Goal: Obtain resource: Obtain resource

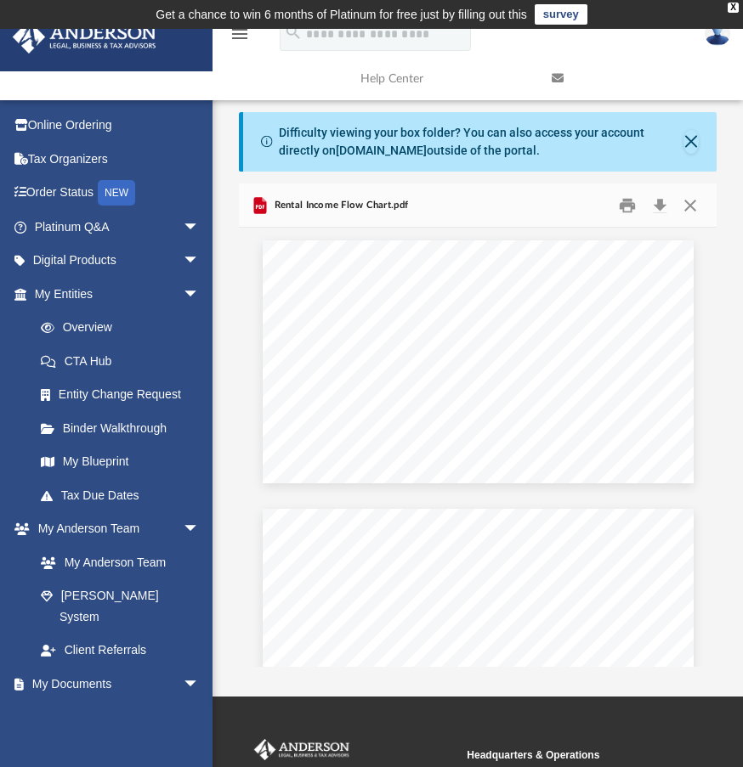
scroll to position [374, 464]
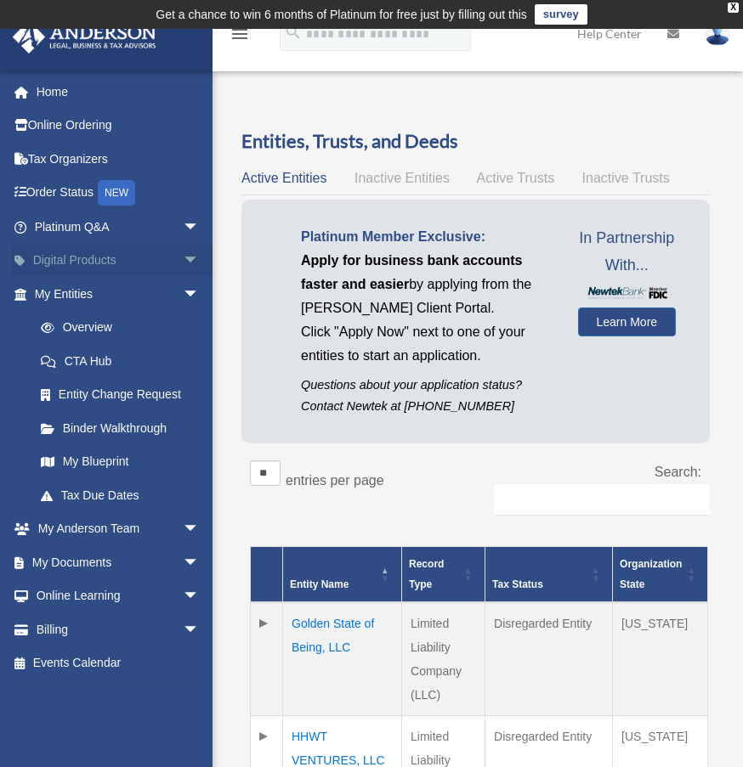
click at [122, 263] on link "Digital Products arrow_drop_down" at bounding box center [118, 261] width 213 height 34
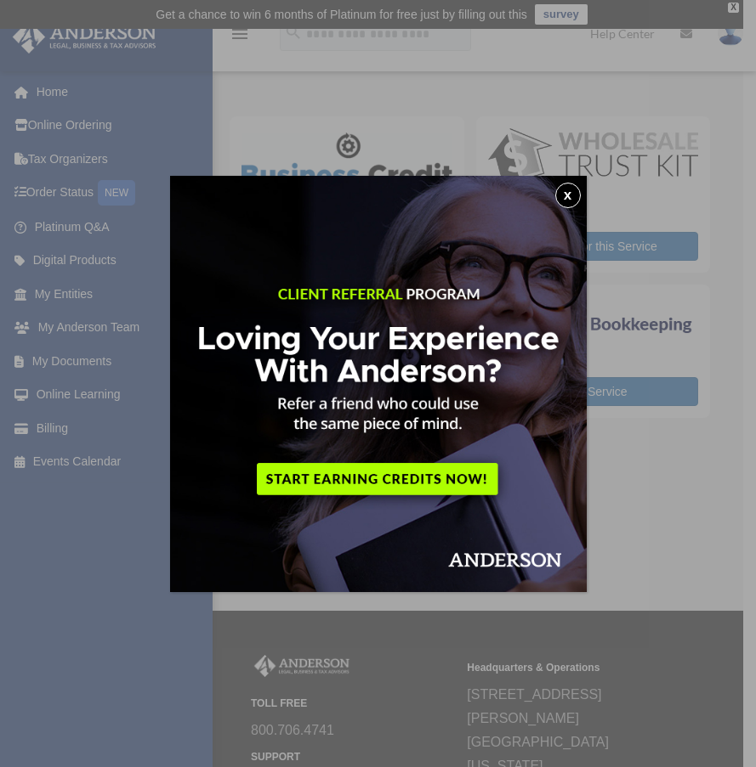
click at [565, 201] on button "x" at bounding box center [567, 195] width 25 height 25
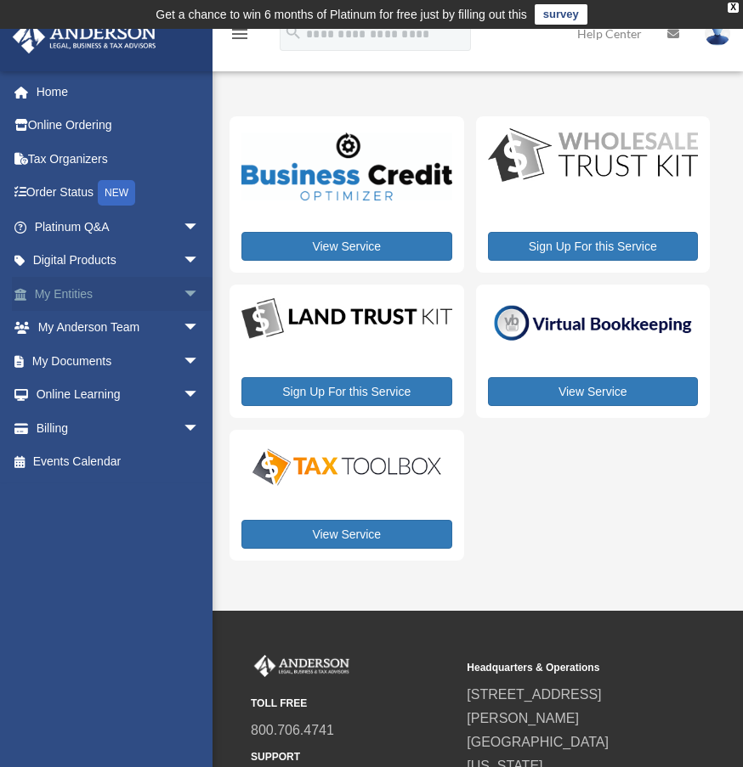
click at [80, 291] on link "My Entities arrow_drop_down" at bounding box center [118, 294] width 213 height 34
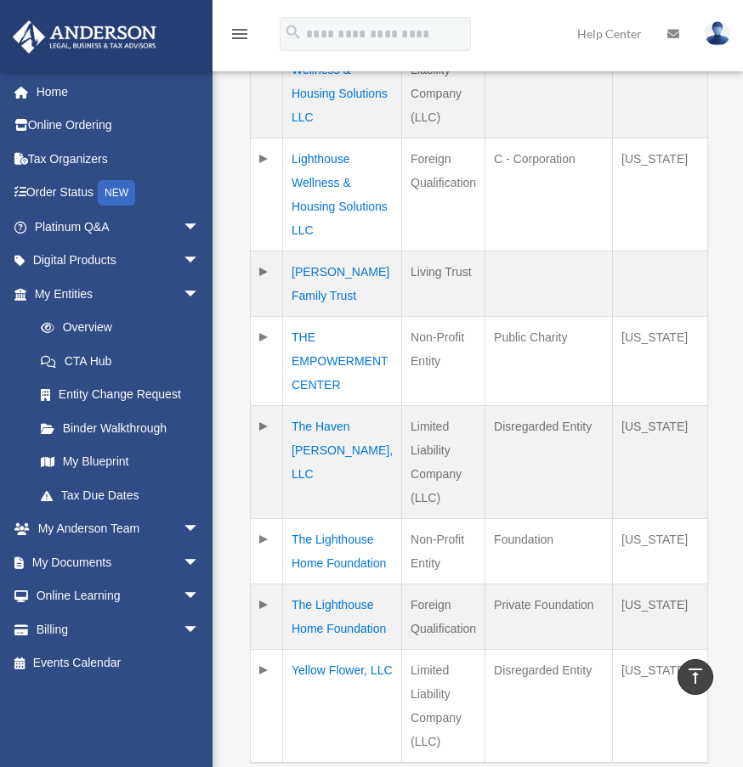
scroll to position [850, 0]
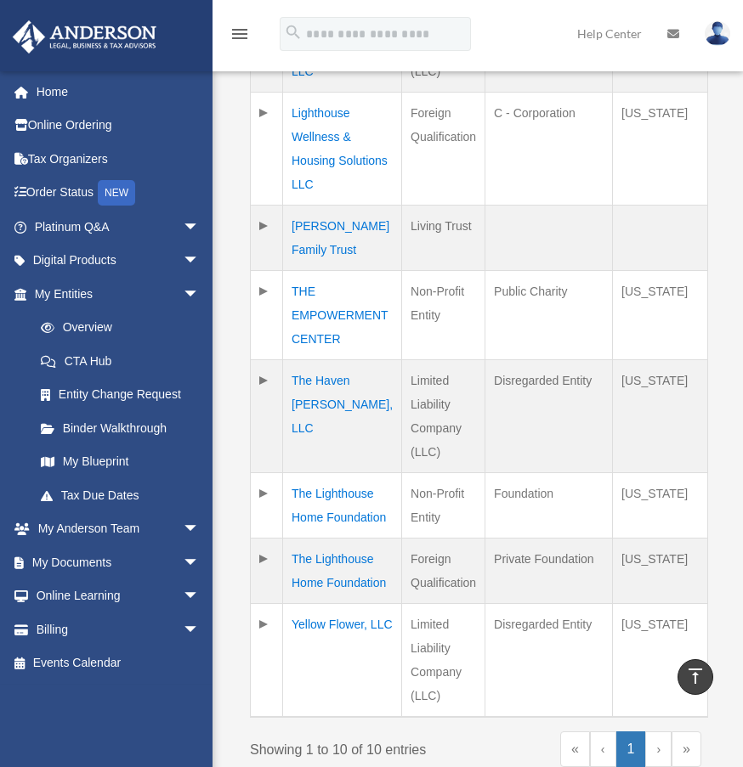
click at [326, 559] on td "The Lighthouse Home Foundation" at bounding box center [342, 571] width 119 height 65
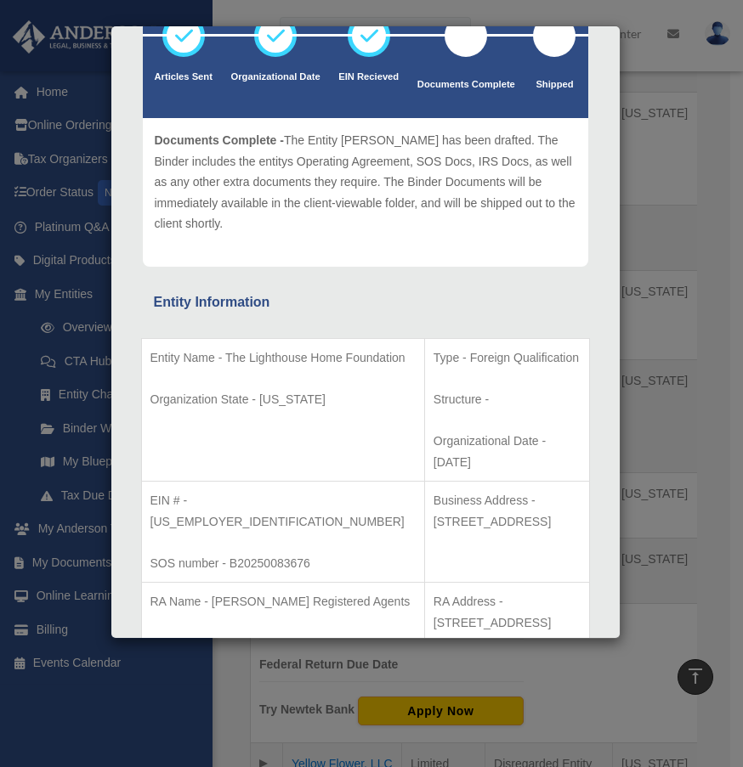
scroll to position [0, 0]
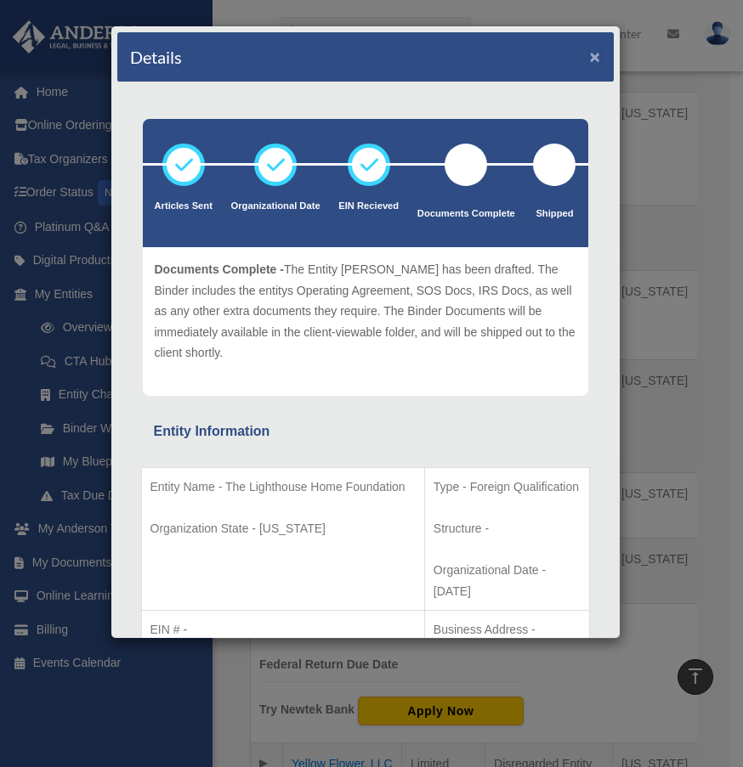
click at [590, 55] on button "×" at bounding box center [595, 57] width 11 height 18
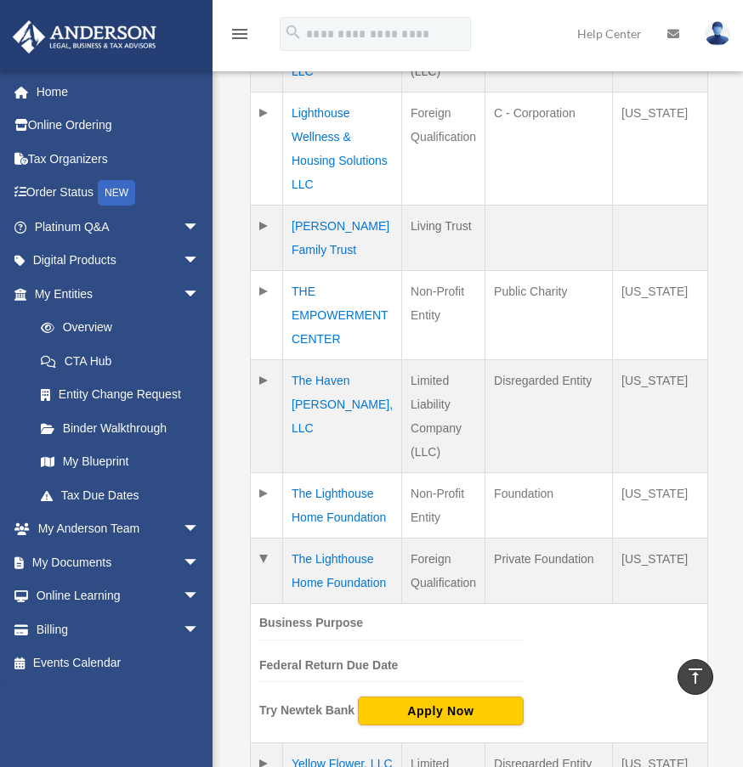
click at [353, 575] on td "The Lighthouse Home Foundation" at bounding box center [342, 571] width 119 height 65
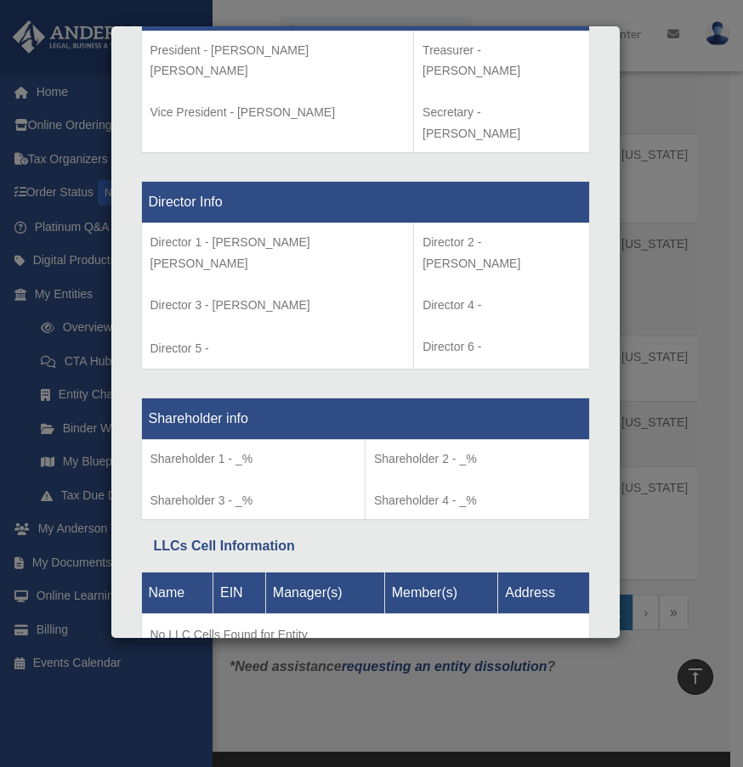
scroll to position [1020, 0]
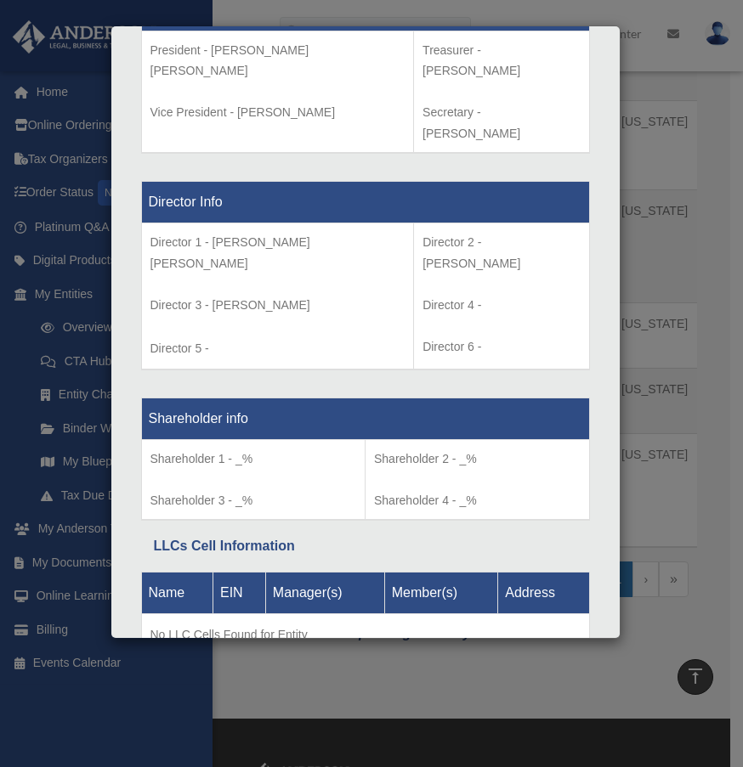
click at [735, 112] on div "Details × Articles Sent Organizational Date" at bounding box center [371, 383] width 743 height 767
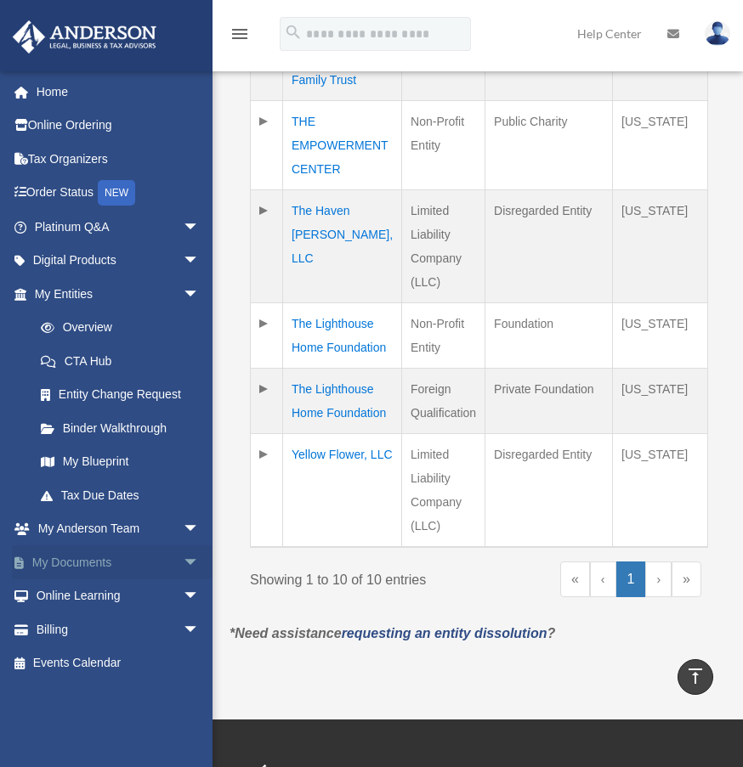
click at [88, 569] on link "My Documents arrow_drop_down" at bounding box center [118, 563] width 213 height 34
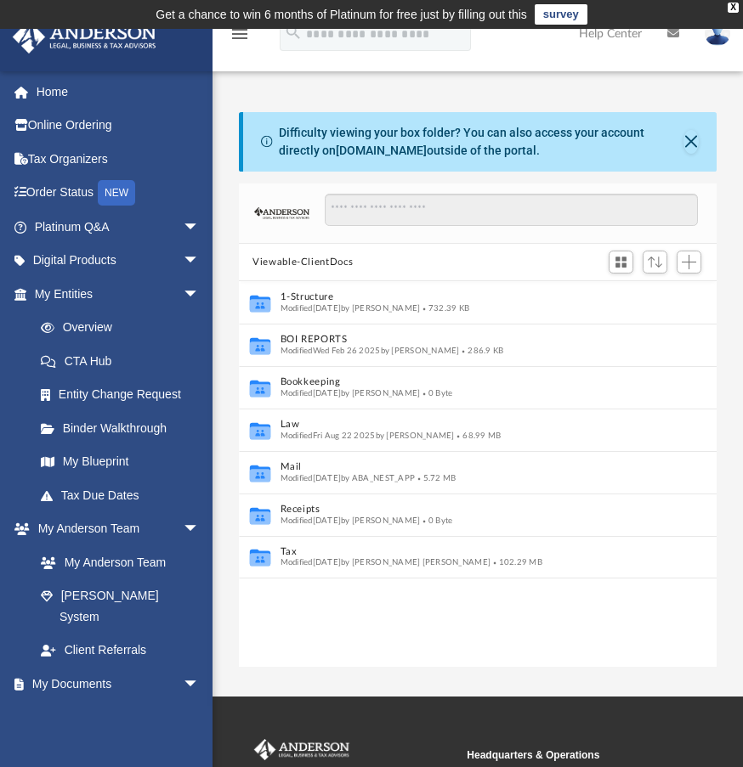
scroll to position [374, 464]
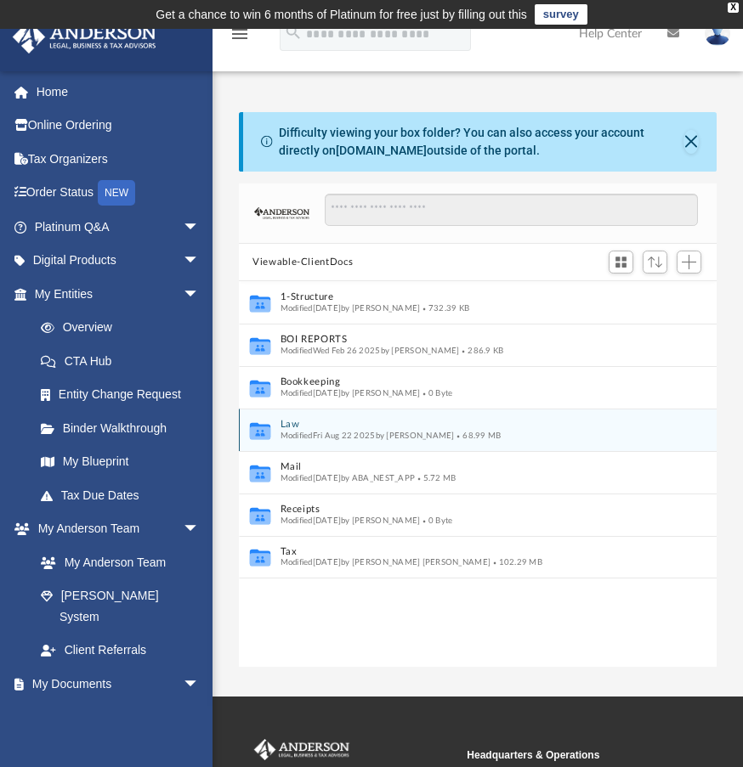
click at [256, 444] on icon "Collaborated Folder" at bounding box center [259, 430] width 25 height 27
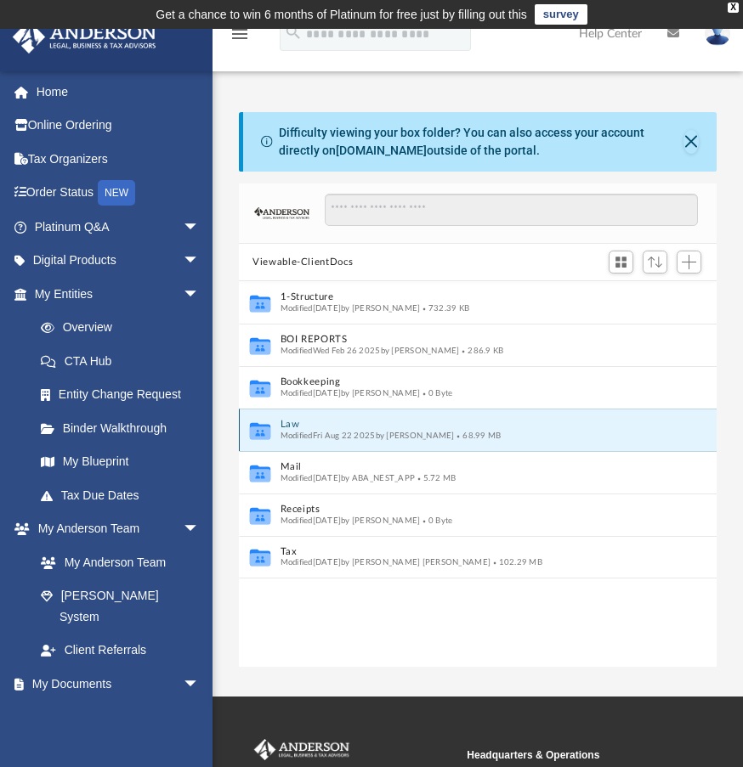
click at [256, 444] on icon "Collaborated Folder" at bounding box center [259, 430] width 25 height 27
click at [292, 424] on button "Law" at bounding box center [466, 425] width 372 height 11
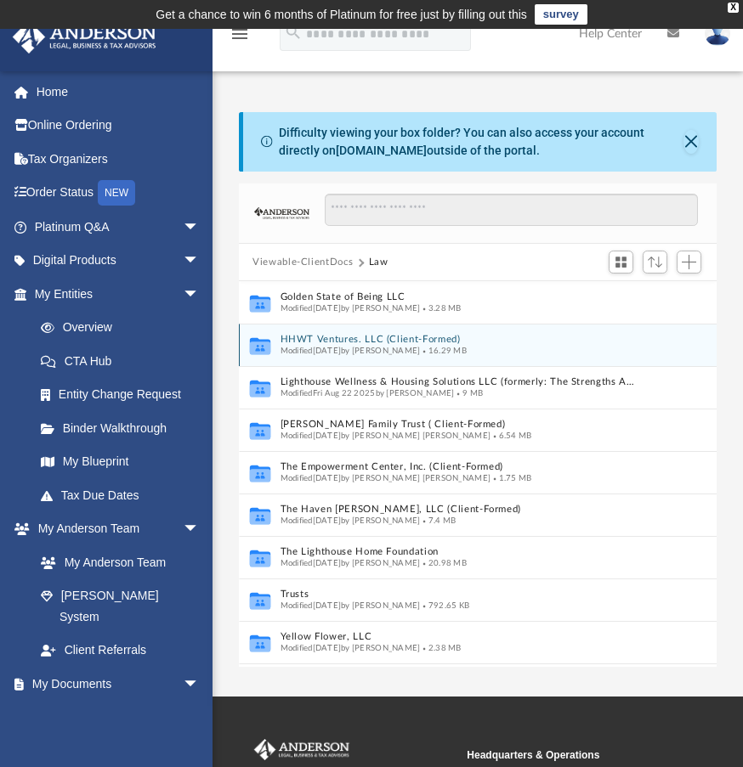
click at [266, 345] on icon "grid" at bounding box center [260, 348] width 20 height 13
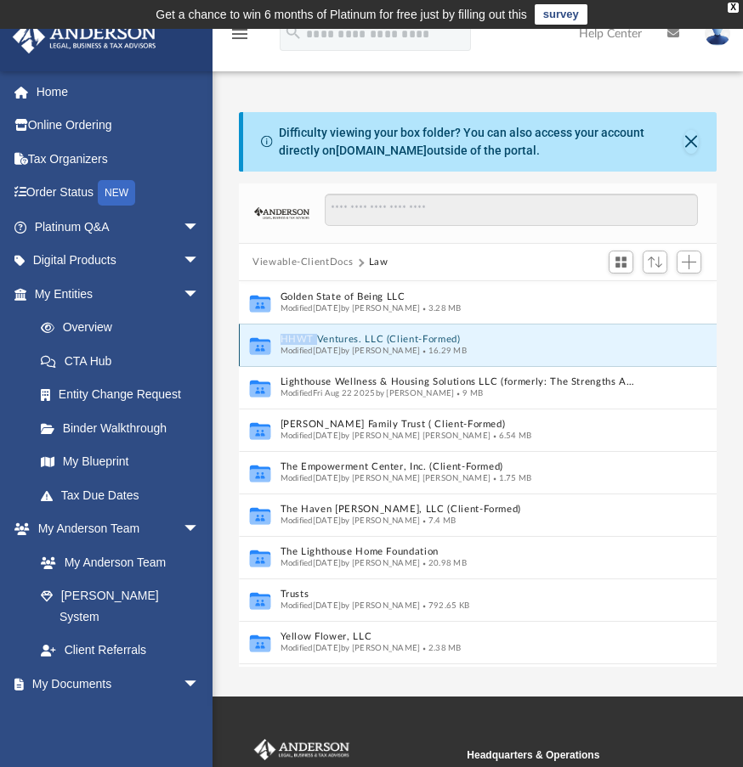
click at [266, 345] on icon "grid" at bounding box center [260, 348] width 20 height 13
click at [257, 345] on icon "grid" at bounding box center [260, 346] width 20 height 17
click at [316, 338] on button "HHWT Ventures. LLC (Client-Formed)" at bounding box center [460, 340] width 360 height 11
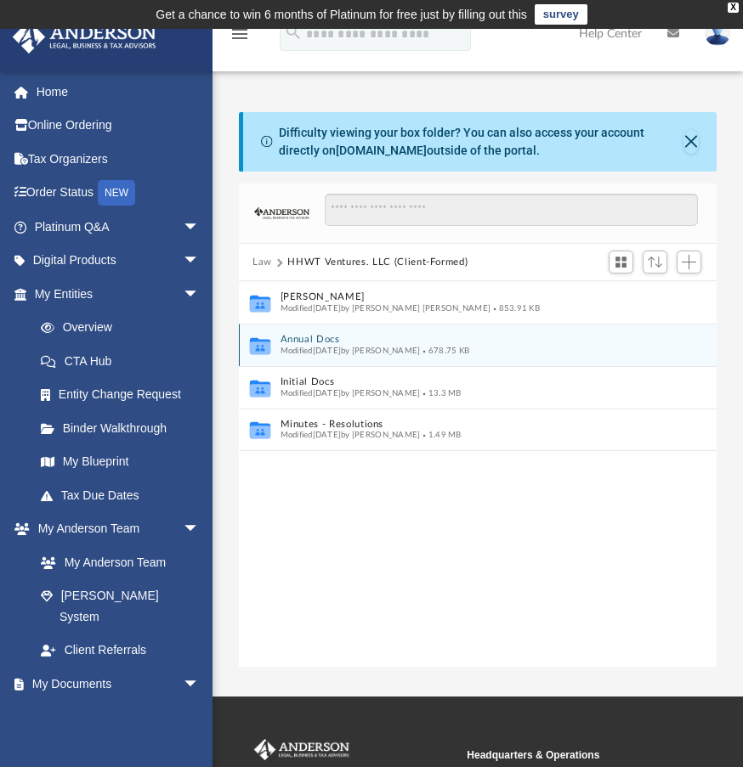
click at [316, 338] on button "Annual Docs" at bounding box center [466, 340] width 372 height 11
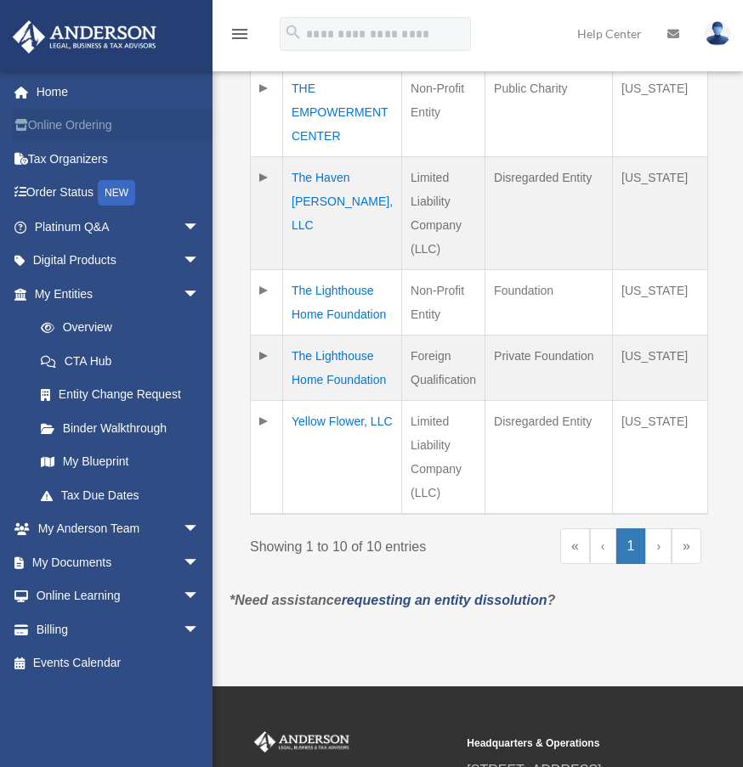
scroll to position [1049, 0]
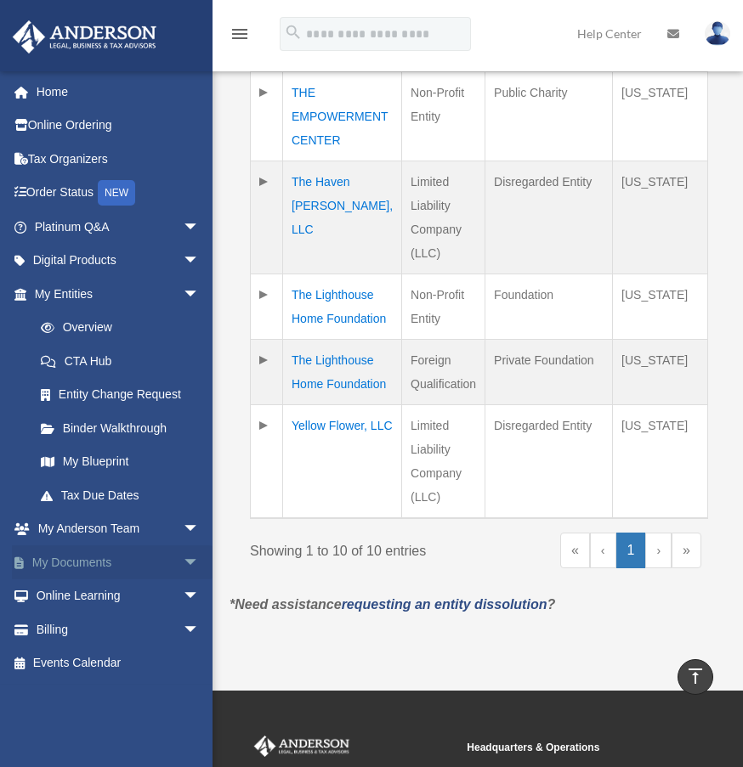
click at [105, 563] on link "My Documents arrow_drop_down" at bounding box center [118, 563] width 213 height 34
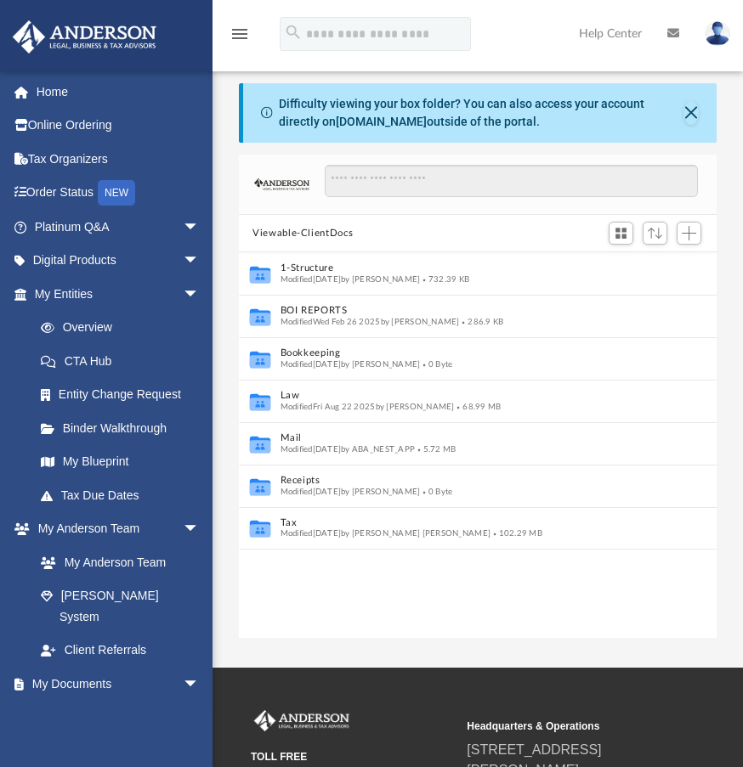
scroll to position [374, 464]
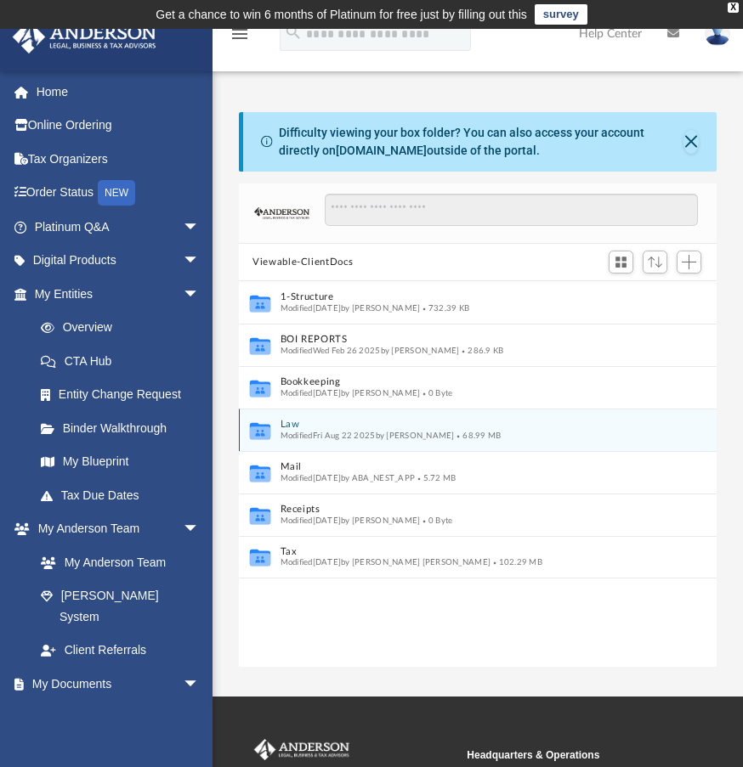
click at [325, 435] on span "Modified Fri Aug 22 2025 by Sahil Shaikh" at bounding box center [367, 436] width 174 height 8
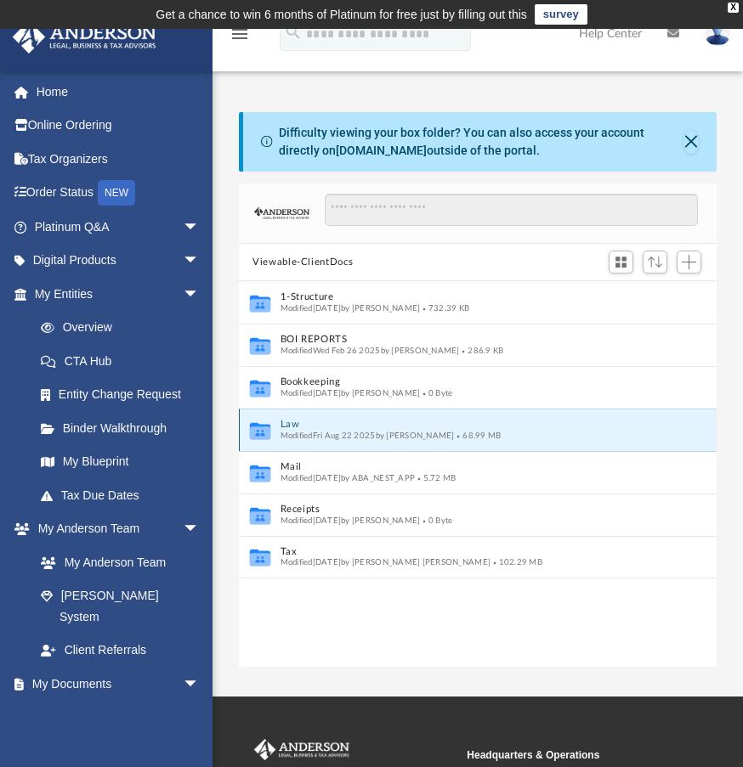
click at [260, 429] on icon "grid" at bounding box center [260, 433] width 20 height 13
click at [690, 145] on button "Close" at bounding box center [690, 142] width 15 height 24
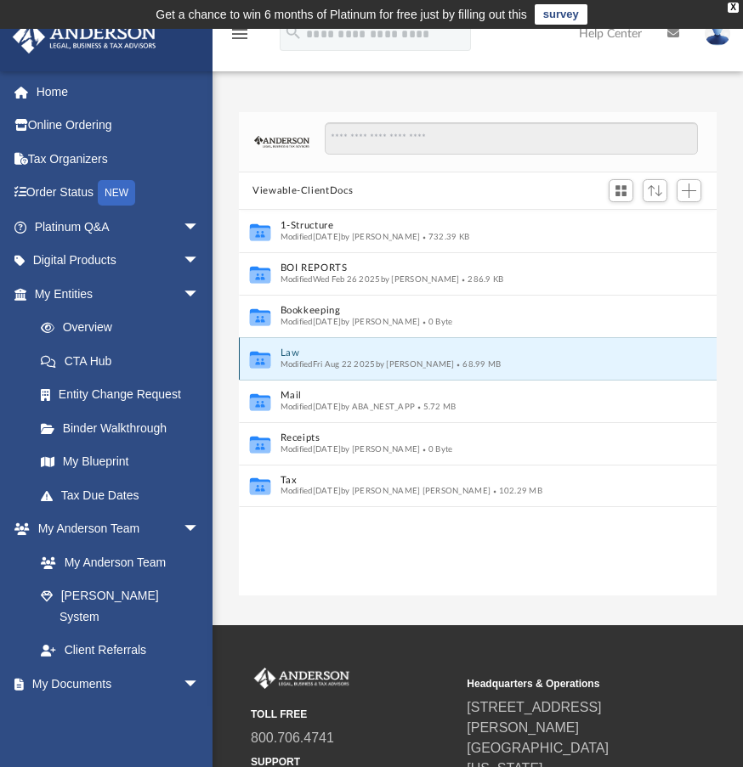
click at [290, 353] on button "Law" at bounding box center [466, 353] width 372 height 11
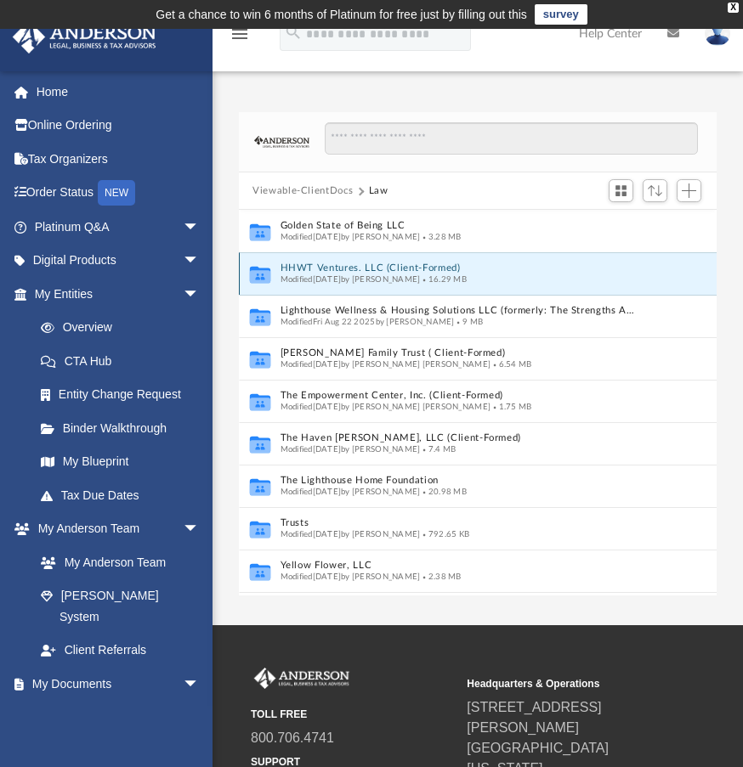
click at [286, 269] on button "HHWT Ventures. LLC (Client-Formed)" at bounding box center [460, 268] width 360 height 11
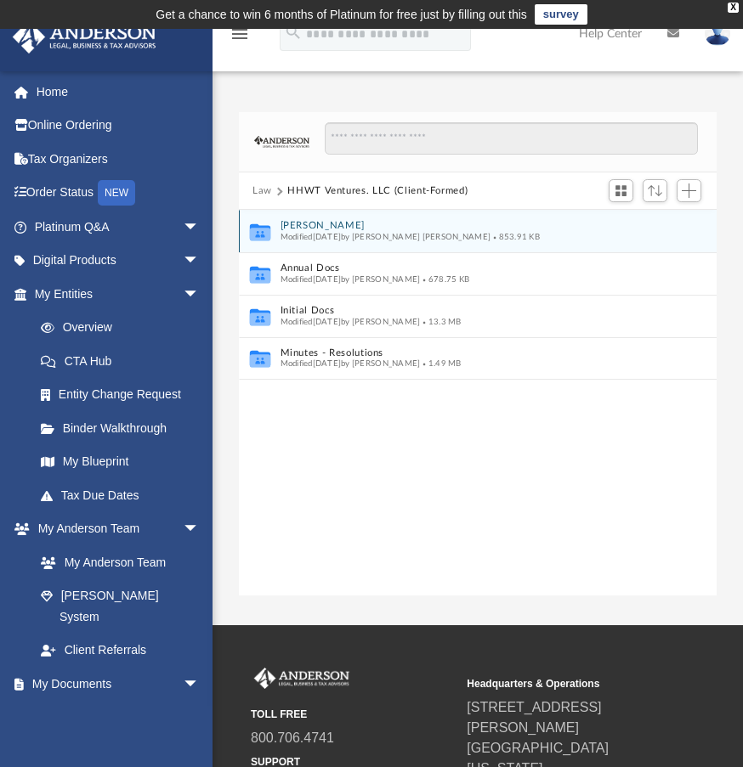
click at [264, 232] on icon "grid" at bounding box center [260, 234] width 20 height 13
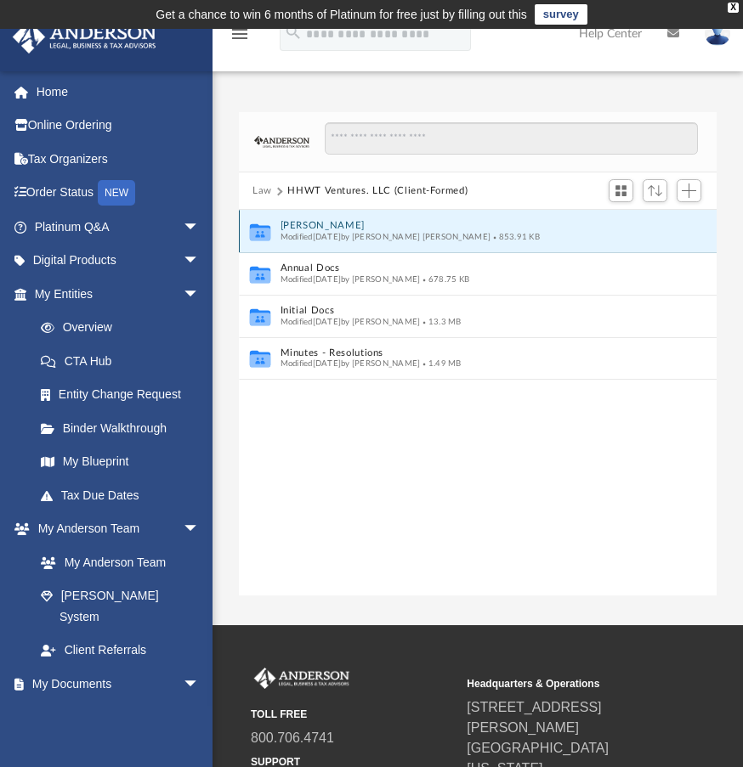
click at [303, 223] on button "Anderson" at bounding box center [466, 226] width 372 height 11
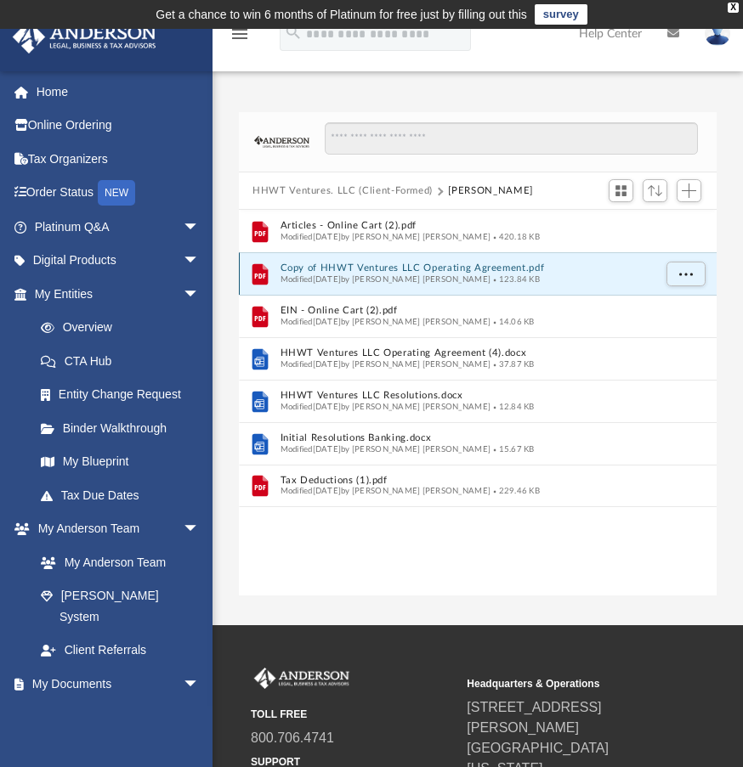
click at [301, 273] on button "Copy of HHWT Ventures LLC Operating Agreement.pdf" at bounding box center [466, 268] width 372 height 11
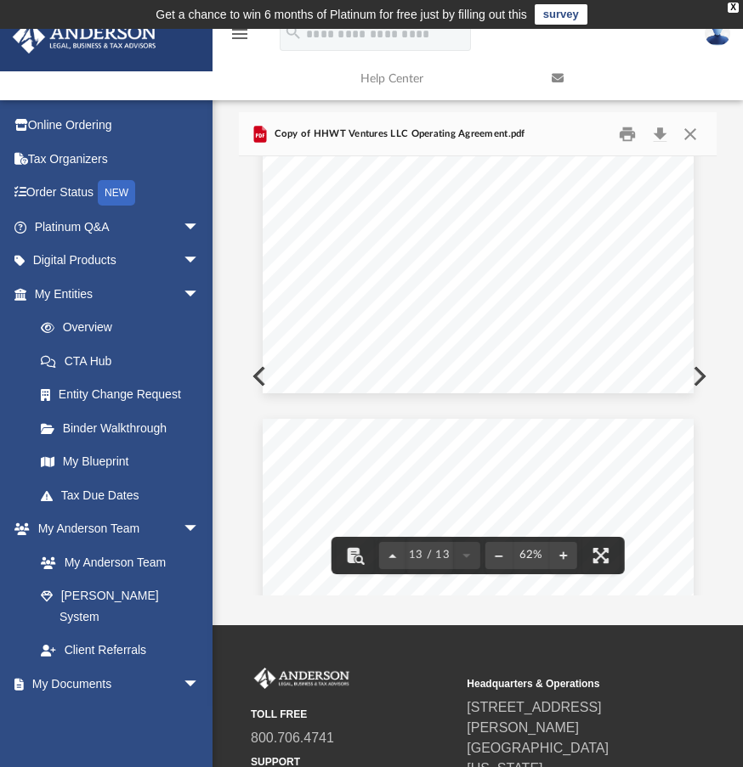
scroll to position [7142, 0]
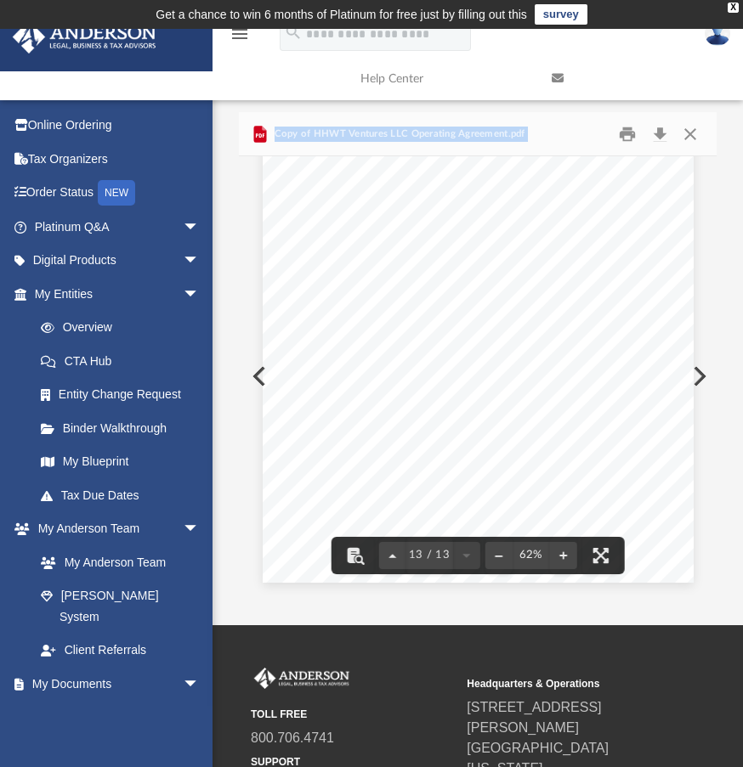
drag, startPoint x: 396, startPoint y: 229, endPoint x: 694, endPoint y: 619, distance: 491.1
click at [694, 133] on button "Close" at bounding box center [689, 134] width 31 height 26
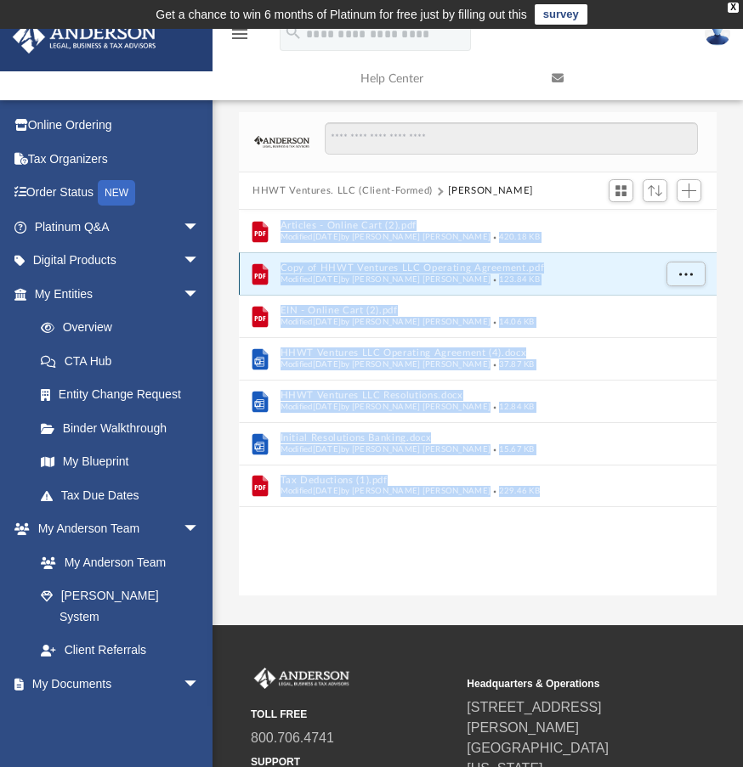
click at [303, 269] on button "Copy of HHWT Ventures LLC Operating Agreement.pdf" at bounding box center [466, 268] width 372 height 11
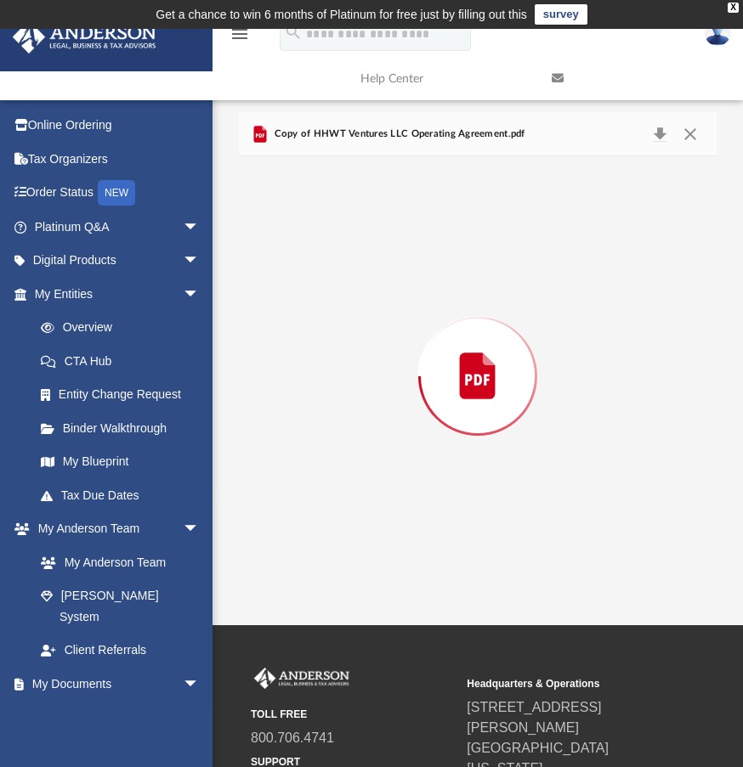
scroll to position [6997, 0]
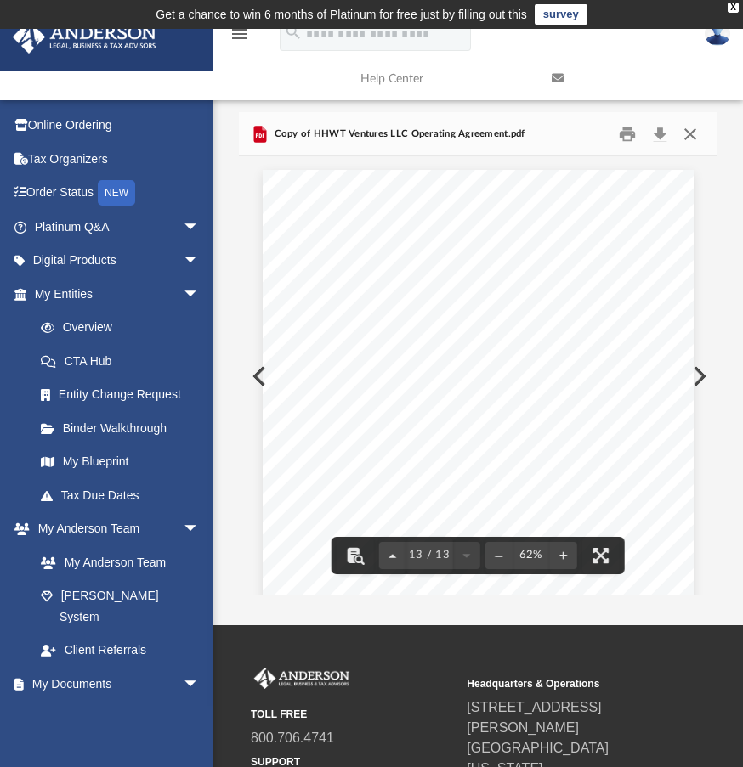
click at [684, 136] on button "Close" at bounding box center [689, 134] width 31 height 26
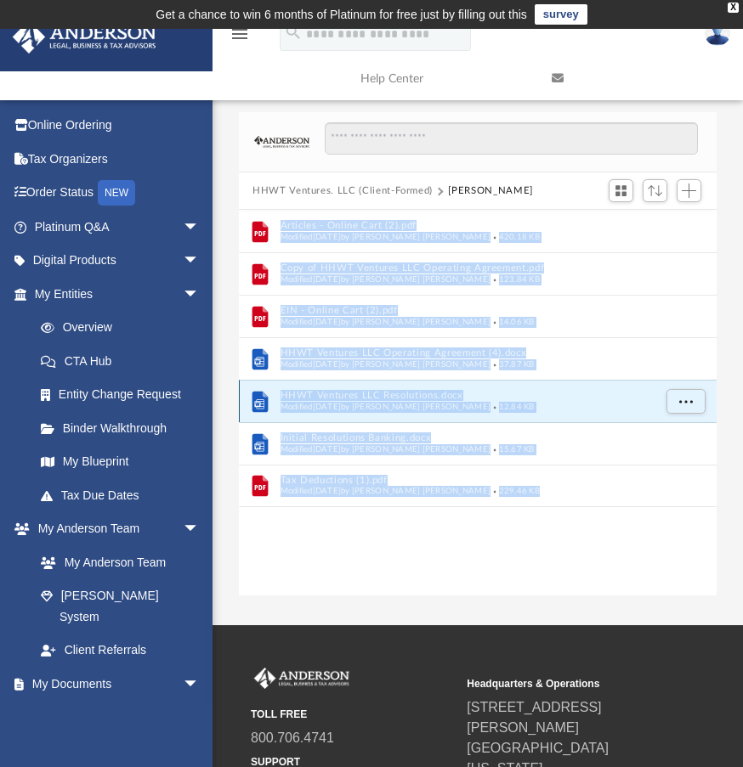
click at [340, 395] on button "HHWT Ventures LLC Resolutions.docx" at bounding box center [466, 396] width 372 height 11
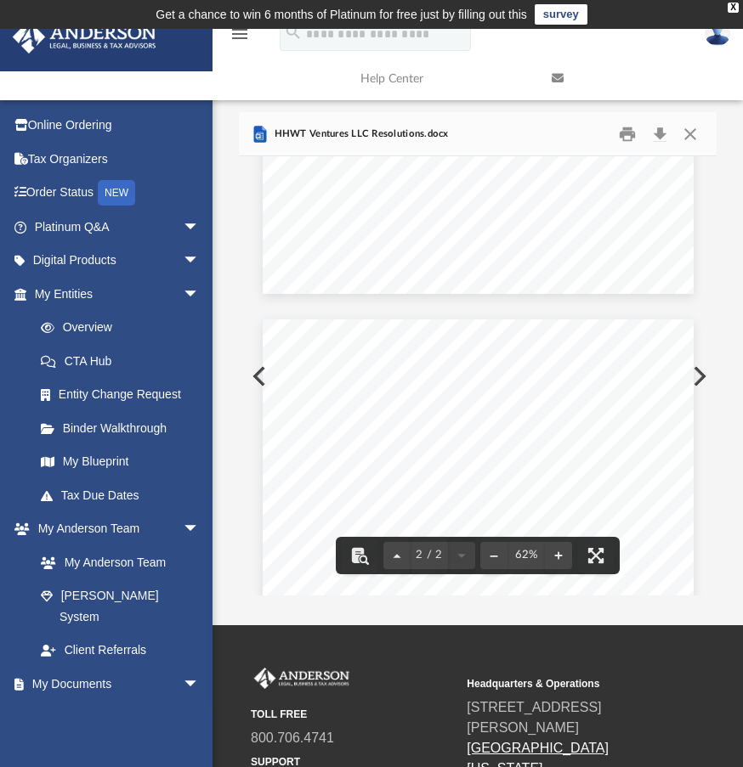
scroll to position [728, 0]
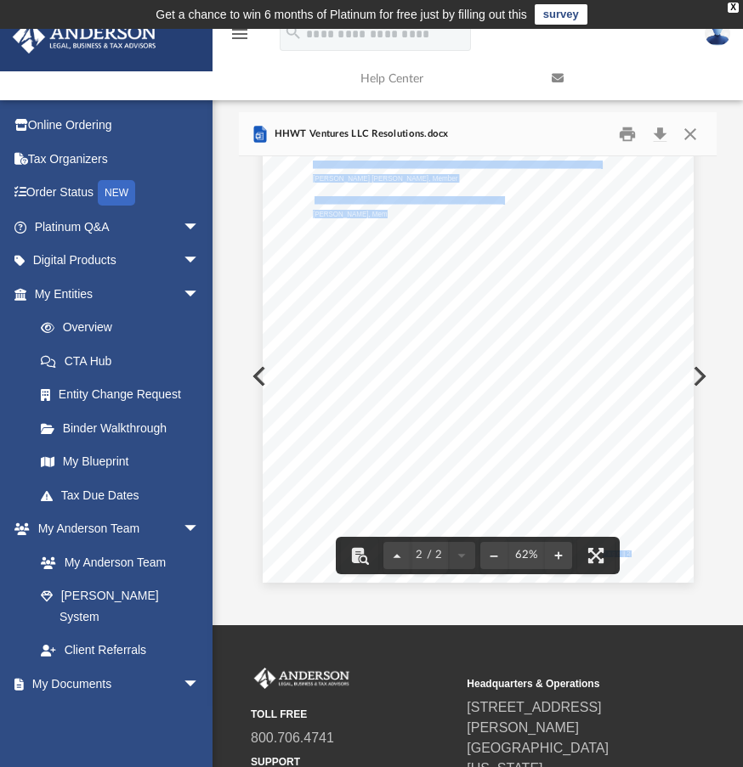
drag, startPoint x: 446, startPoint y: 227, endPoint x: 371, endPoint y: 212, distance: 76.2
click at [371, 212] on div "P a g e | 1 RESOLUTIONS OF HHWT Ventures, LLC The undersigned, being the Member…" at bounding box center [478, 12] width 478 height 1166
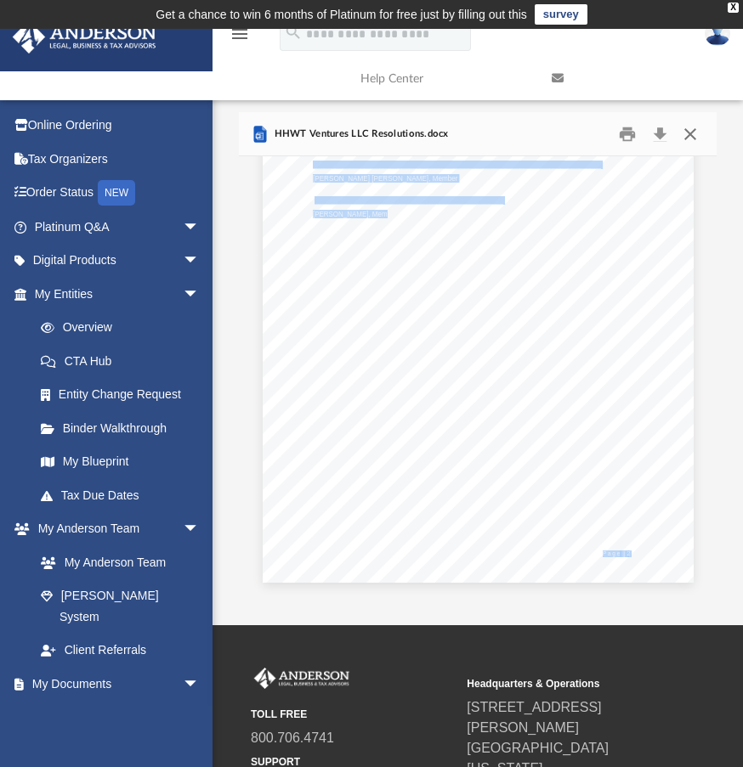
click at [686, 134] on button "Close" at bounding box center [689, 134] width 31 height 26
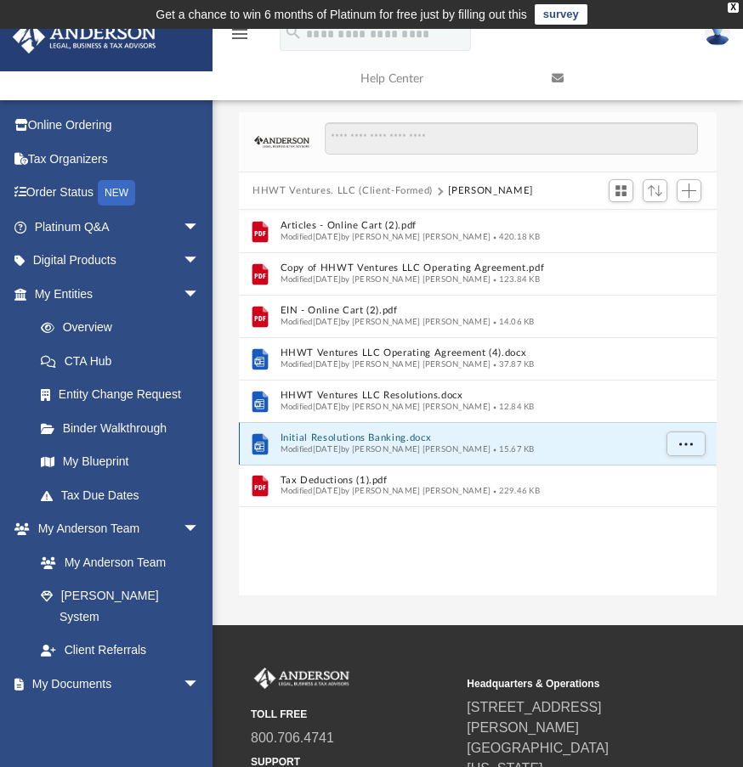
click at [371, 439] on button "Initial Resolutions Banking.docx" at bounding box center [466, 438] width 372 height 11
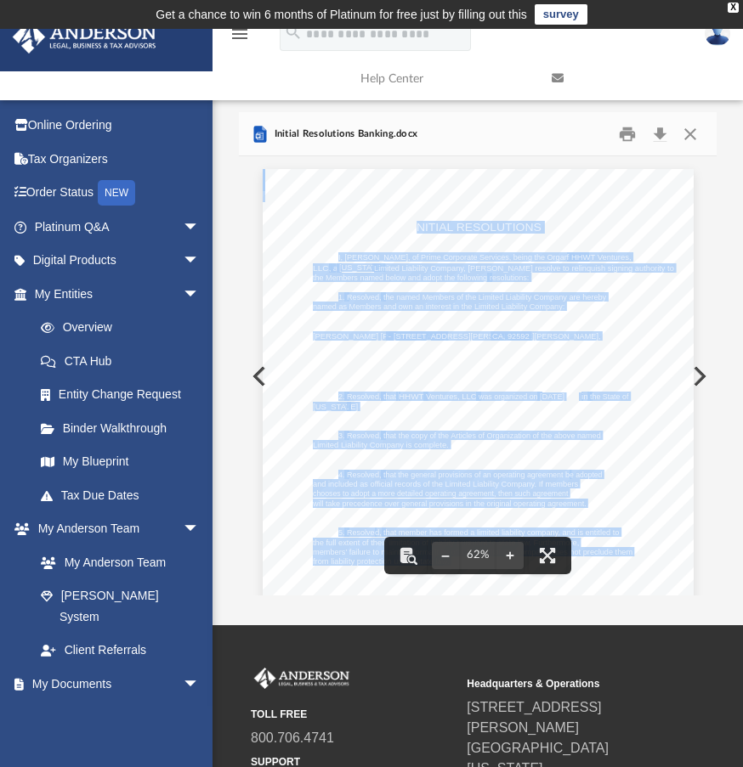
drag, startPoint x: 412, startPoint y: 222, endPoint x: 530, endPoint y: 245, distance: 120.3
click at [530, 245] on div "INITIAL RESOLUTIONS I, Lexie Rivers, of Prime Corporate Services, being the Org…" at bounding box center [478, 448] width 431 height 558
click at [606, 195] on div "INITIAL RESOLUTIONS I, Lexie Rivers, of Prime Corporate Services, being the Org…" at bounding box center [478, 448] width 431 height 558
click at [411, 217] on div "INITIAL RESOLUTIONS I, Lexie Rivers, of Prime Corporate Services, being the Org…" at bounding box center [478, 448] width 431 height 558
click at [406, 219] on div "INITIAL RESOLUTIONS I, Lexie Rivers, of Prime Corporate Services, being the Org…" at bounding box center [478, 448] width 431 height 558
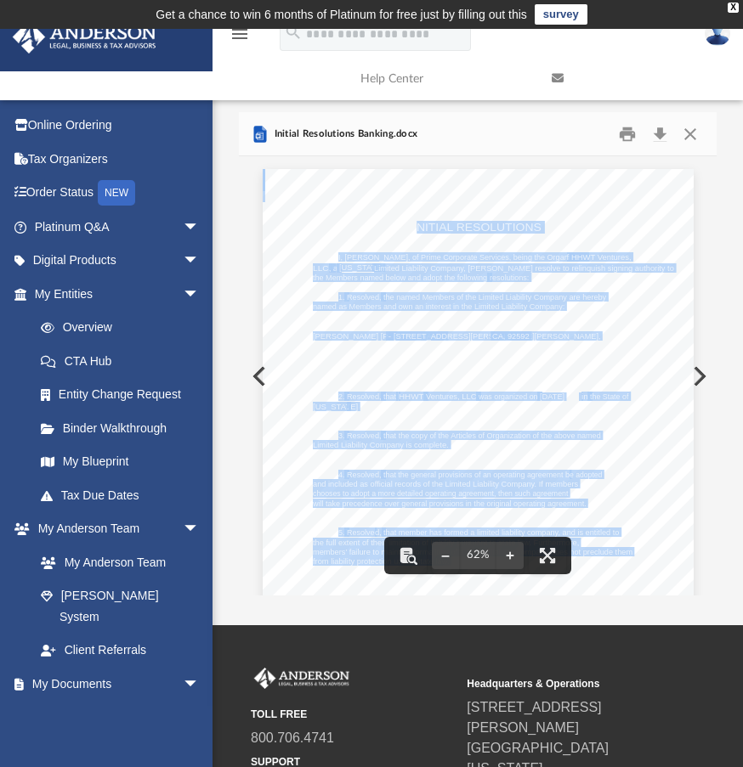
click at [408, 237] on div "Page 1" at bounding box center [478, 448] width 431 height 558
click at [408, 237] on div "INITIAL RESOLUTIONS I, Lexie Rivers, of Prime Corporate Services, being the Org…" at bounding box center [478, 448] width 431 height 558
click at [384, 204] on div "INITIAL RESOLUTIONS I, Lexie Rivers, of Prime Corporate Services, being the Org…" at bounding box center [478, 448] width 431 height 558
click at [384, 207] on div "INITIAL RESOLUTIONS I, Lexie Rivers, of Prime Corporate Services, being the Org…" at bounding box center [478, 448] width 431 height 558
click at [682, 133] on button "Close" at bounding box center [689, 134] width 31 height 26
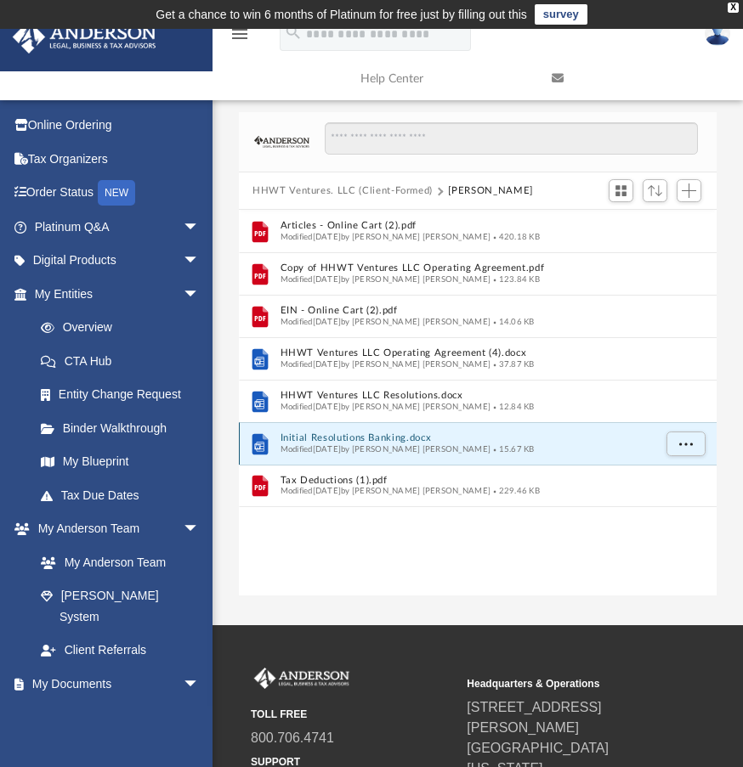
click at [326, 434] on button "Initial Resolutions Banking.docx" at bounding box center [466, 438] width 372 height 11
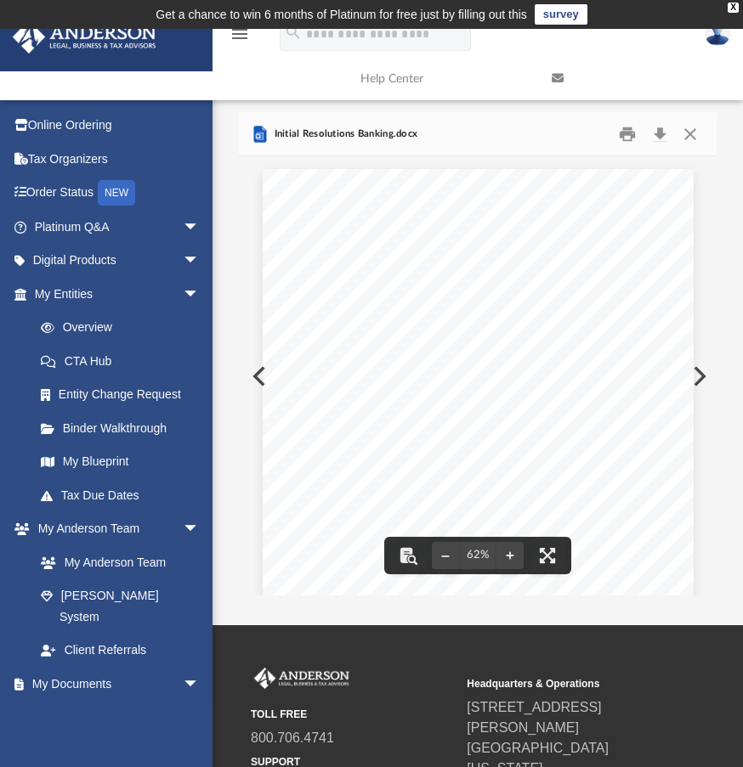
drag, startPoint x: 406, startPoint y: 225, endPoint x: 569, endPoint y: 380, distance: 224.8
click at [569, 380] on div "INITIAL RESOLUTIONS I, Lexie Rivers, of Prime Corporate Services, being the Org…" at bounding box center [478, 448] width 431 height 558
drag, startPoint x: 354, startPoint y: 242, endPoint x: 355, endPoint y: 228, distance: 14.5
click at [355, 228] on div "INITIAL RESOLUTIONS I, Lexie Rivers, of Prime Corporate Services, being the Org…" at bounding box center [478, 448] width 431 height 558
drag, startPoint x: 389, startPoint y: 216, endPoint x: 537, endPoint y: 241, distance: 150.1
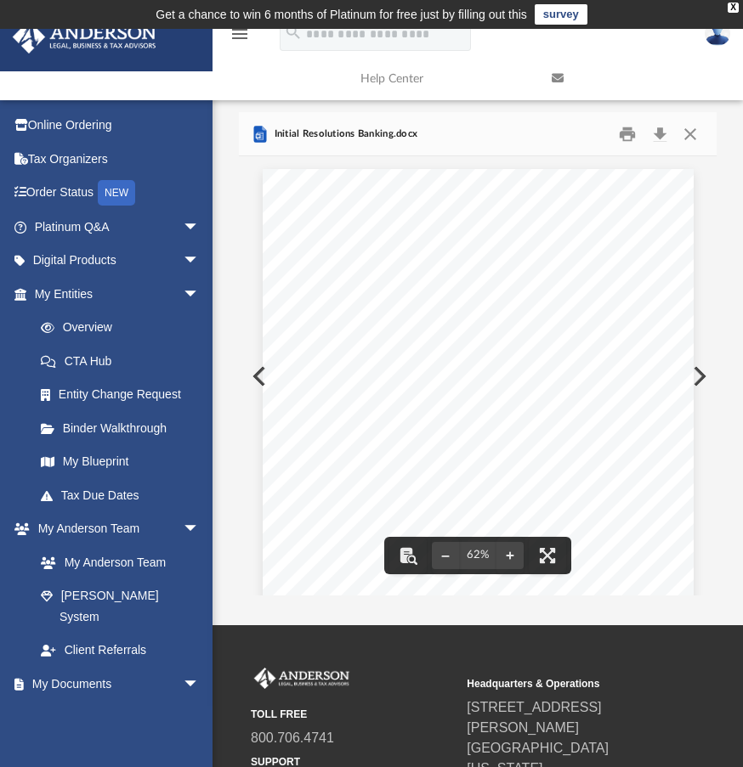
click at [539, 241] on div "INITIAL RESOLUTIONS I, Lexie Rivers, of Prime Corporate Services, being the Org…" at bounding box center [478, 448] width 431 height 558
click at [530, 241] on div "INITIAL RESOLUTIONS I, Lexie Rivers, of Prime Corporate Services, being the Org…" at bounding box center [478, 448] width 431 height 558
drag, startPoint x: 394, startPoint y: 234, endPoint x: 457, endPoint y: 228, distance: 64.0
click at [562, 226] on div "INITIAL RESOLUTIONS I, Lexie Rivers, of Prime Corporate Services, being the Org…" at bounding box center [478, 448] width 431 height 558
drag, startPoint x: 405, startPoint y: 221, endPoint x: 516, endPoint y: 246, distance: 113.2
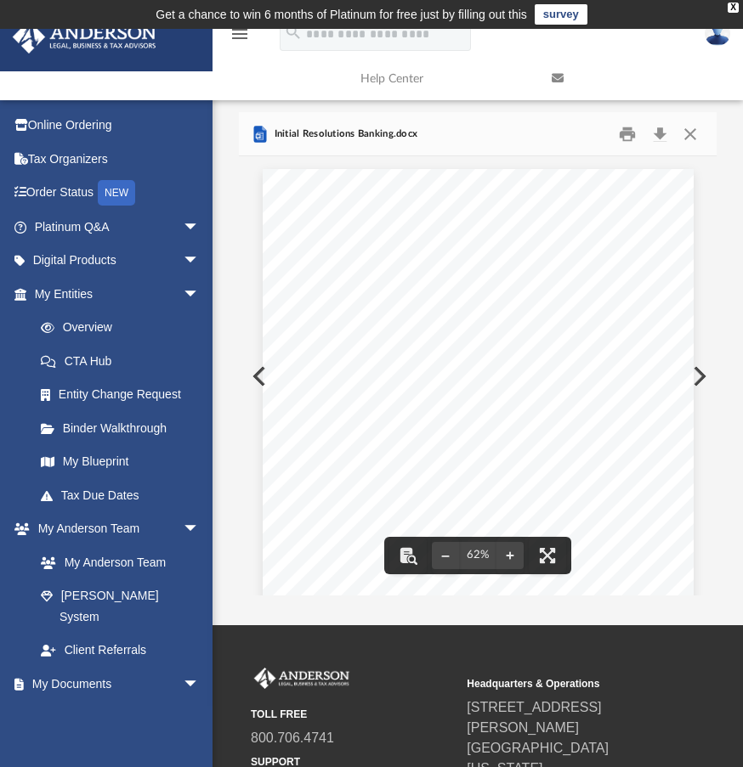
click at [516, 246] on div "INITIAL RESOLUTIONS I, Lexie Rivers, of Prime Corporate Services, being the Org…" at bounding box center [478, 448] width 431 height 558
drag, startPoint x: 331, startPoint y: 248, endPoint x: 460, endPoint y: 313, distance: 143.7
click at [460, 313] on div "INITIAL RESOLUTIONS I, Lexie Rivers, of Prime Corporate Services, being the Org…" at bounding box center [478, 448] width 431 height 558
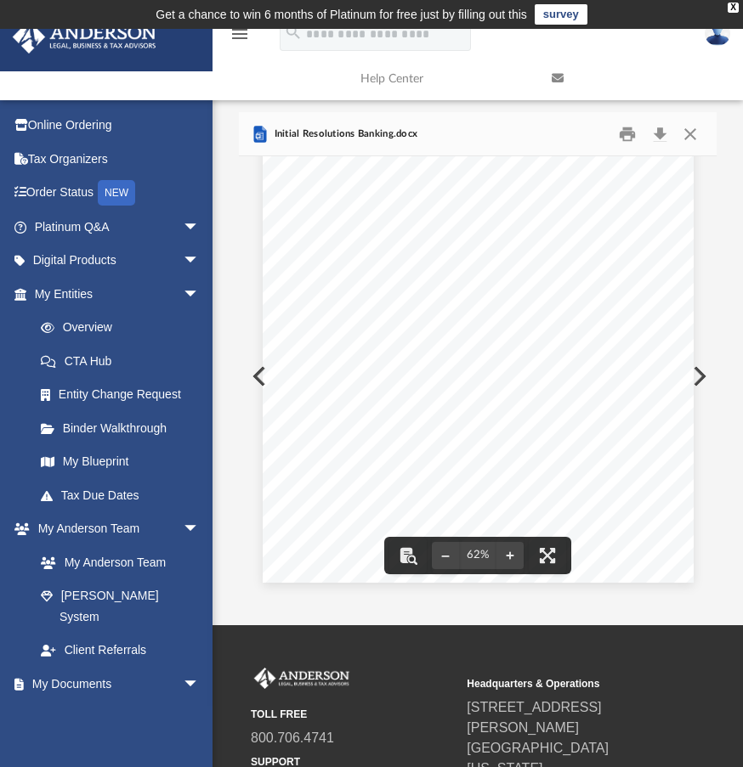
drag, startPoint x: 570, startPoint y: 452, endPoint x: 340, endPoint y: 317, distance: 267.0
click at [340, 317] on div "INITIAL RESOLUTIONS I, Lexie Rivers, of Prime Corporate Services, being the Org…" at bounding box center [478, 304] width 431 height 558
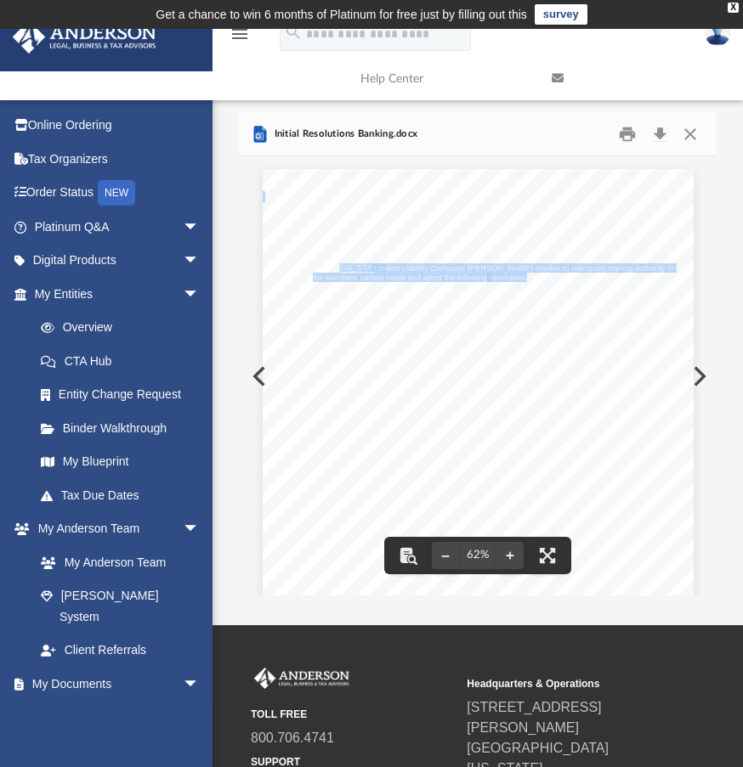
drag, startPoint x: 333, startPoint y: 265, endPoint x: 519, endPoint y: 278, distance: 186.6
click at [263, 169] on span "I, Lexie Rivers, of Prime Corporate Services, being the Organizer o f HHWT Vent…" at bounding box center [263, 169] width 0 height 0
click at [620, 359] on div "INITIAL RESOLUTIONS I, Lexie Rivers, of Prime Corporate Services, being the Org…" at bounding box center [478, 448] width 431 height 558
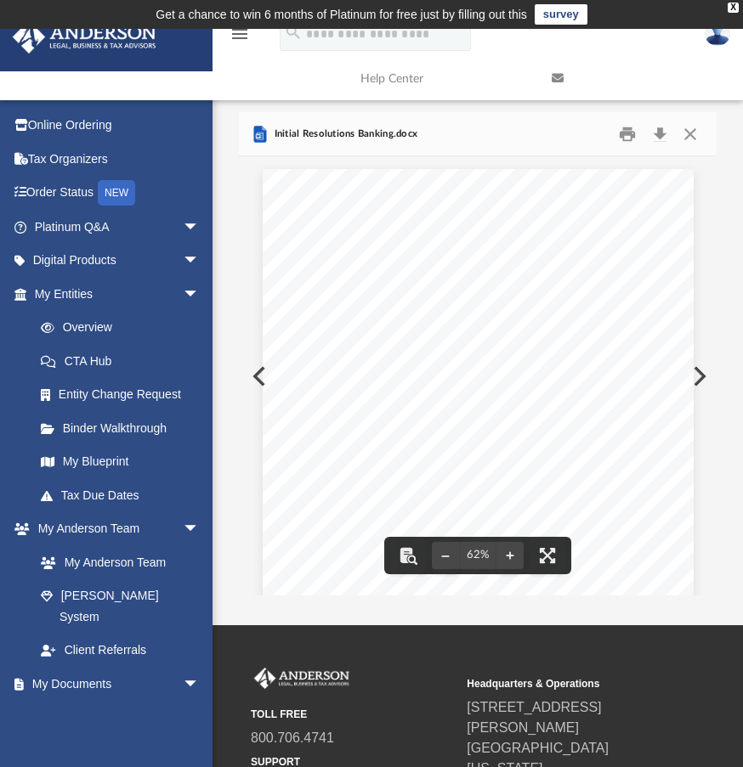
click at [338, 255] on span "I, Lexie Rivers, of Prime Corporate Services, being the Organizer o" at bounding box center [462, 257] width 249 height 8
click at [685, 133] on button "Close" at bounding box center [689, 134] width 31 height 26
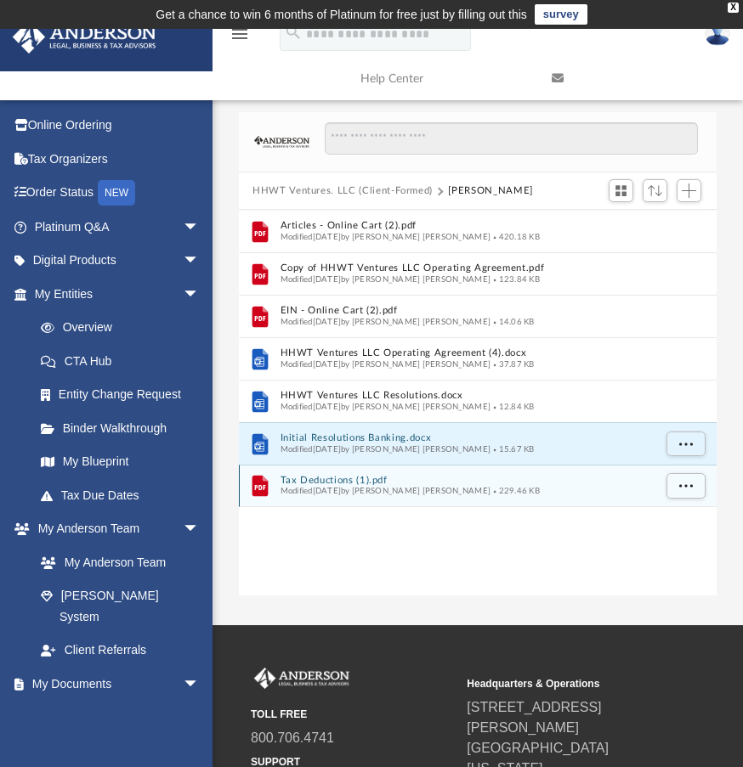
click at [363, 486] on div "Modified Wed Jan 10 2024 by Tiffany Baker Mcfee 229.46 KB" at bounding box center [466, 491] width 372 height 11
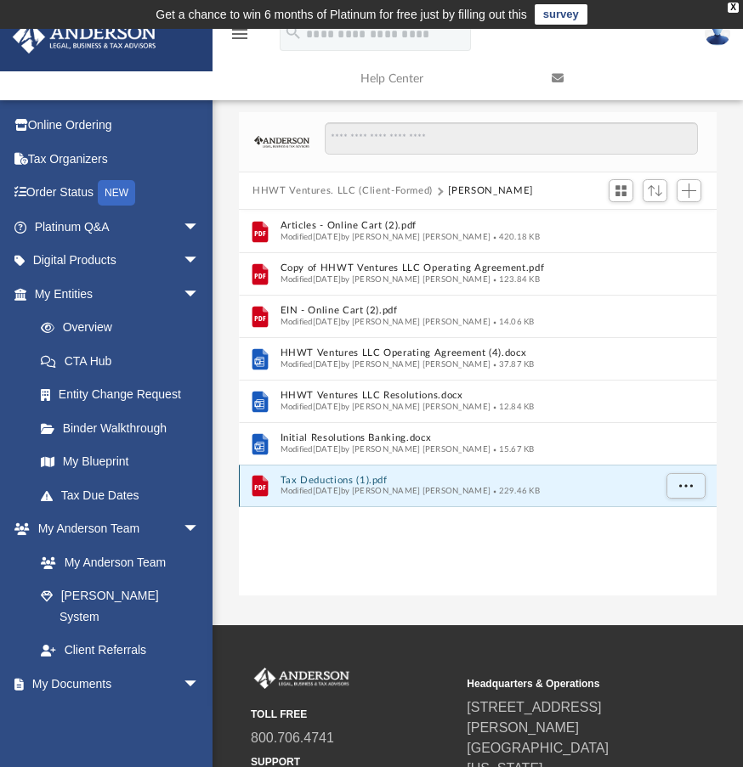
click at [303, 480] on button "Tax Deductions (1).pdf" at bounding box center [466, 480] width 372 height 11
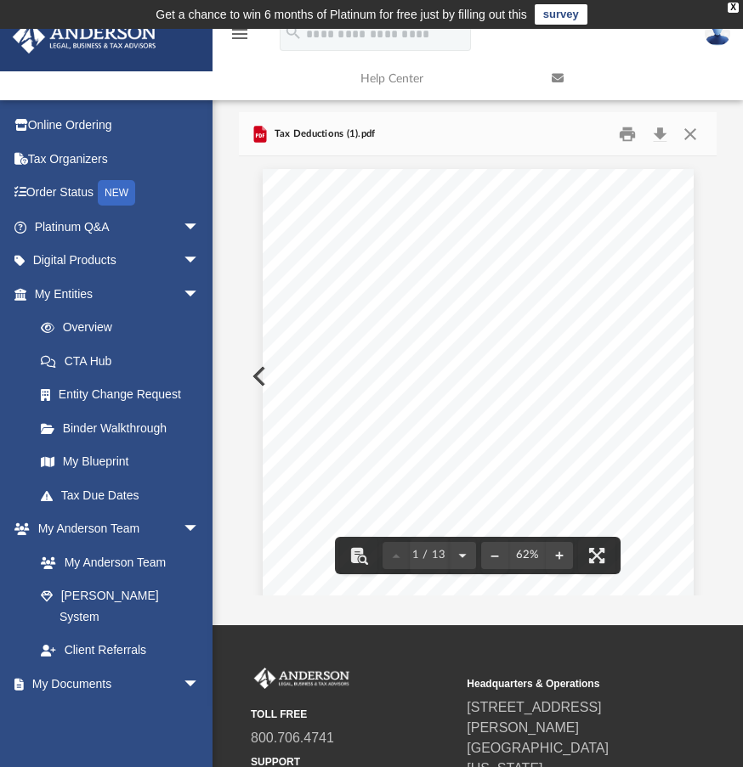
drag, startPoint x: 388, startPoint y: 220, endPoint x: 591, endPoint y: 230, distance: 203.4
click at [591, 230] on div "Understanding Tax Deductions for the Self-Employed The information featured in …" at bounding box center [478, 448] width 431 height 558
click at [665, 128] on button "Download" at bounding box center [659, 134] width 31 height 26
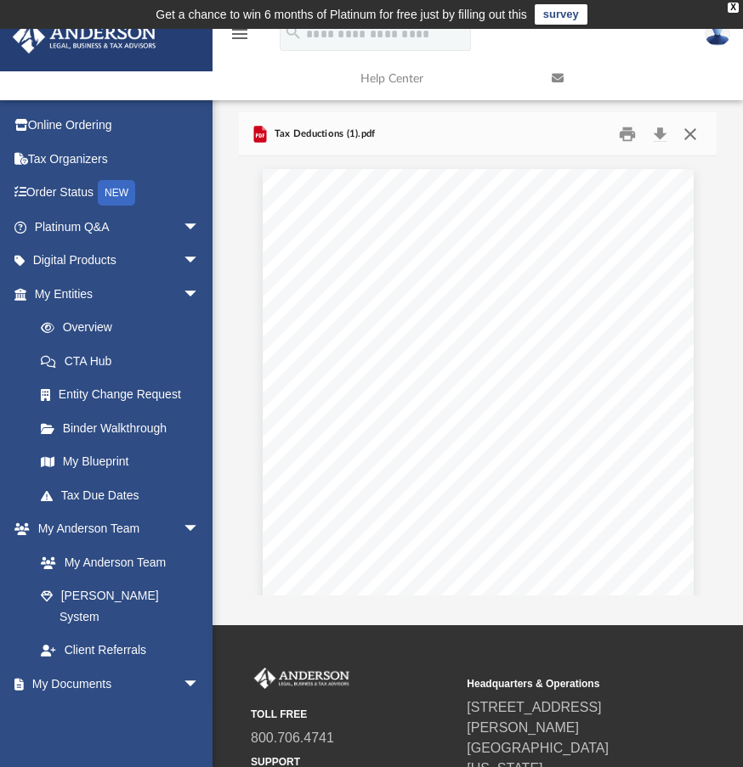
click at [694, 139] on button "Close" at bounding box center [689, 134] width 31 height 26
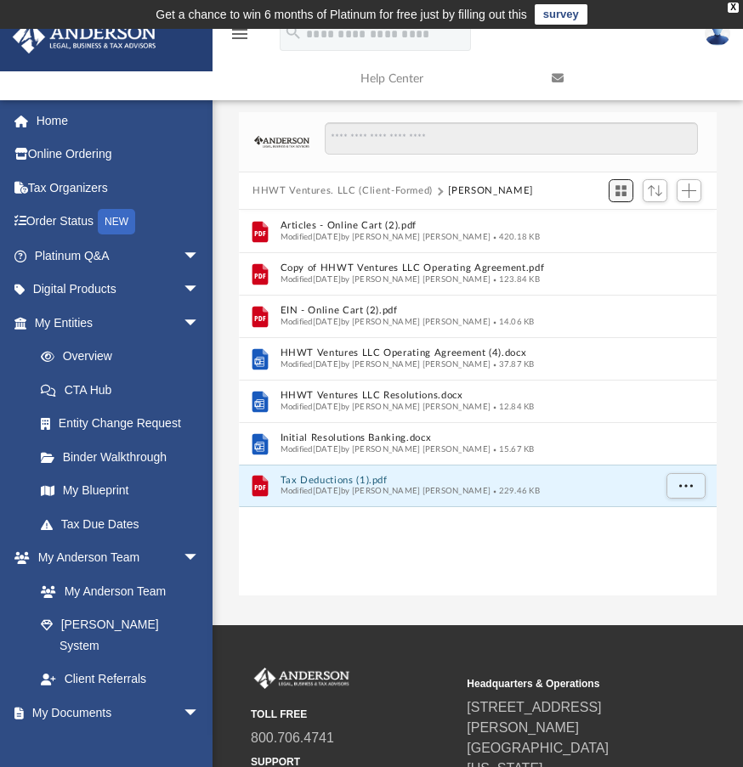
click at [625, 195] on span "Switch to Grid View" at bounding box center [621, 191] width 14 height 14
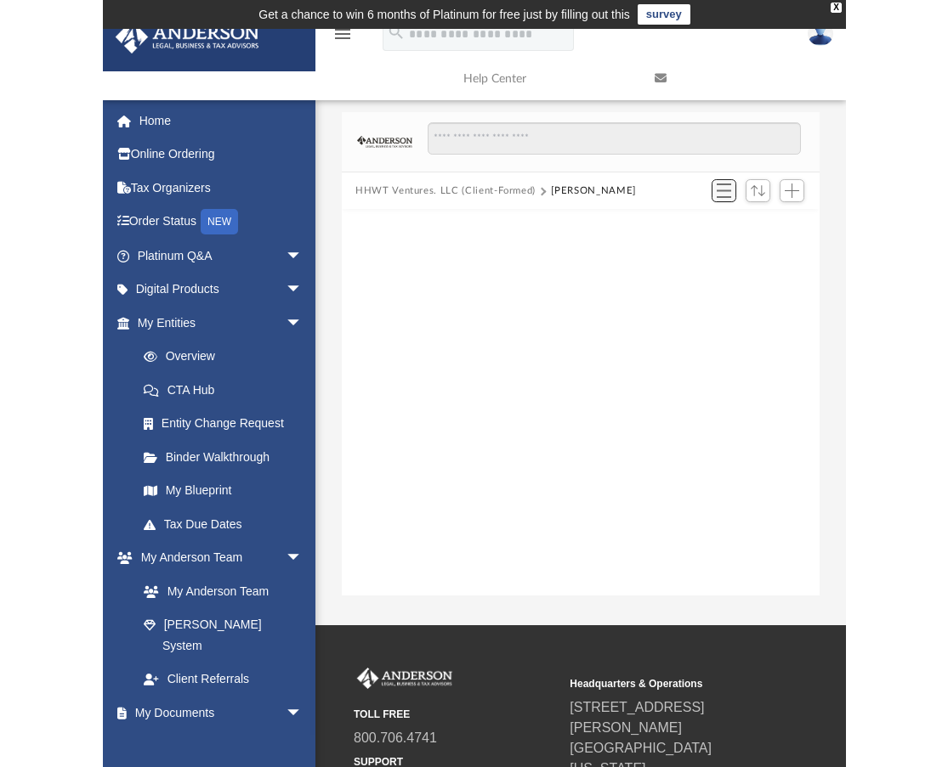
scroll to position [374, 464]
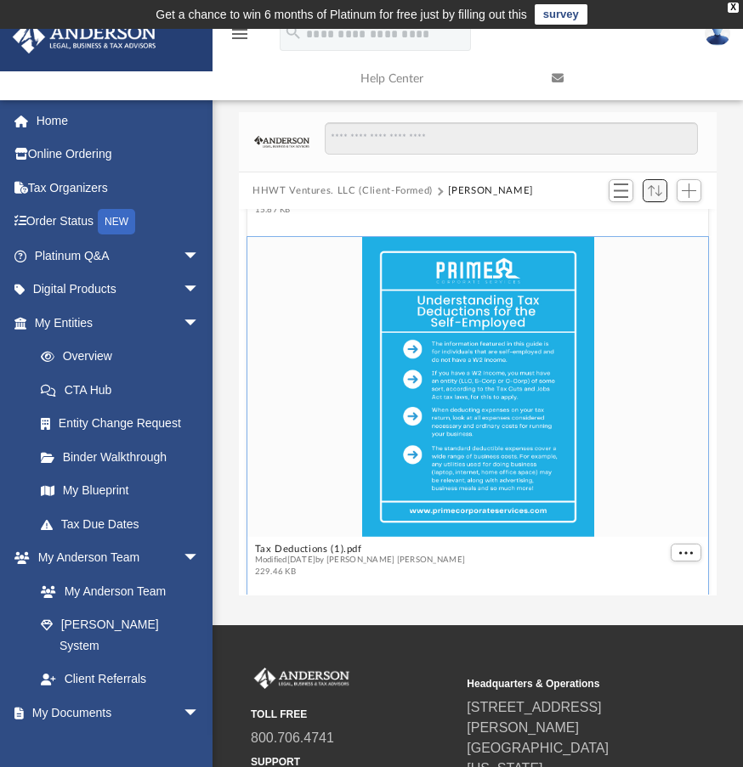
click at [652, 190] on span "Sort" at bounding box center [655, 190] width 14 height 11
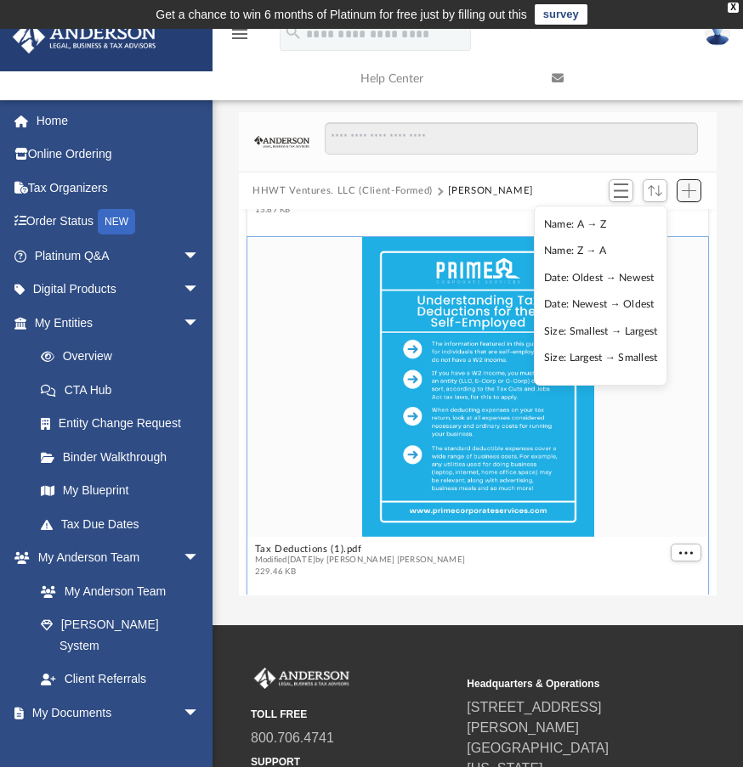
click at [682, 193] on span "Add" at bounding box center [689, 191] width 14 height 14
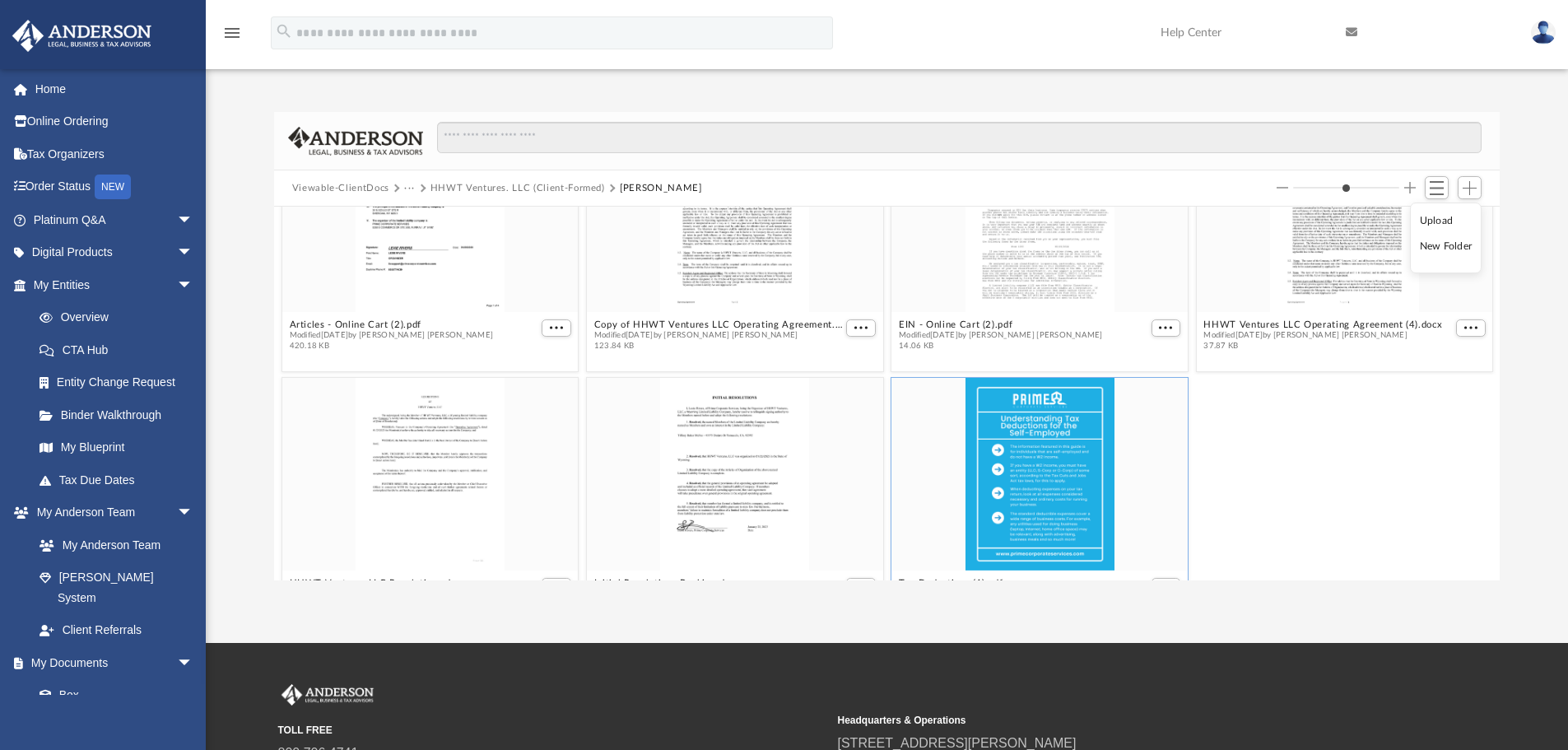
scroll to position [0, 0]
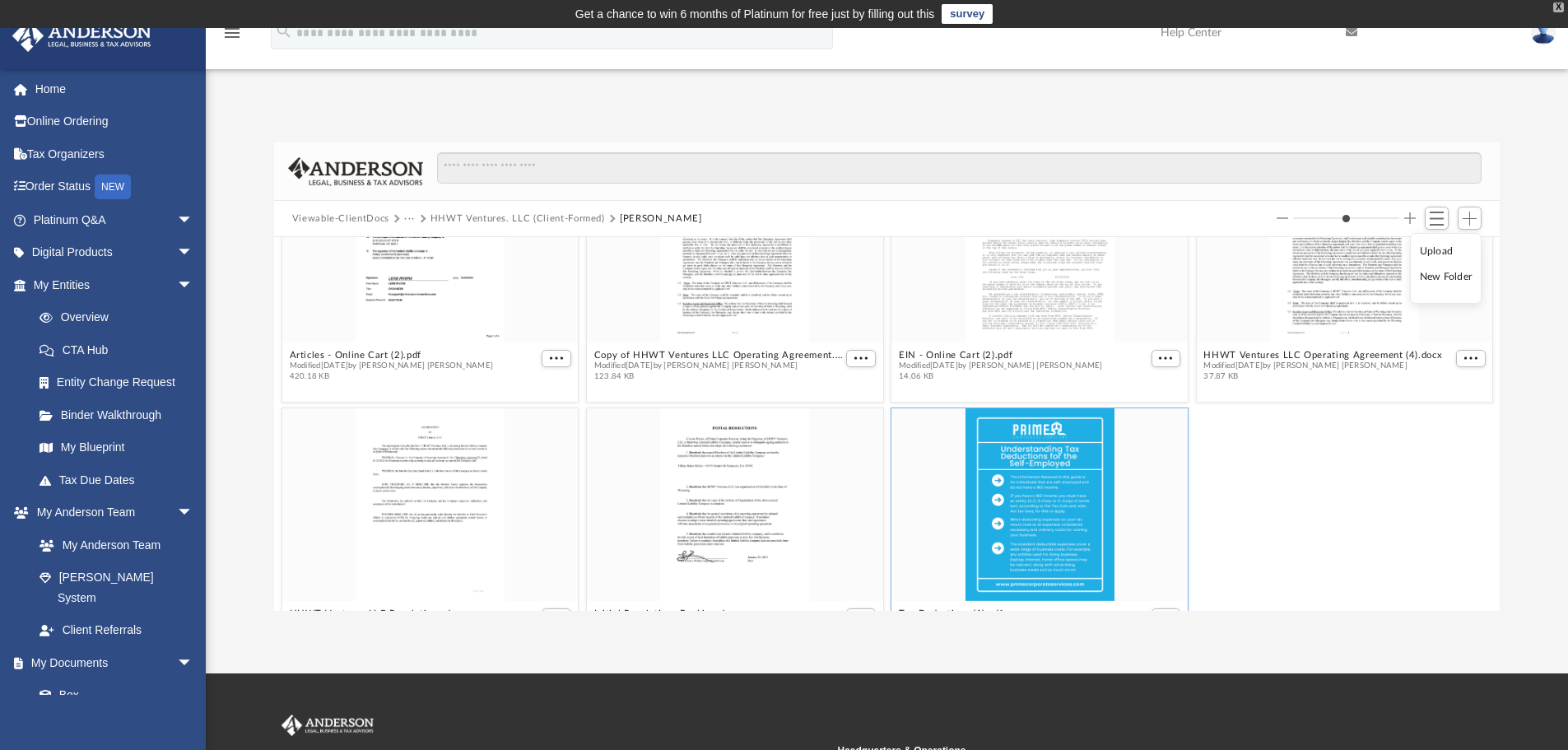
click at [731, 7] on div "X" at bounding box center [1558, 8] width 11 height 10
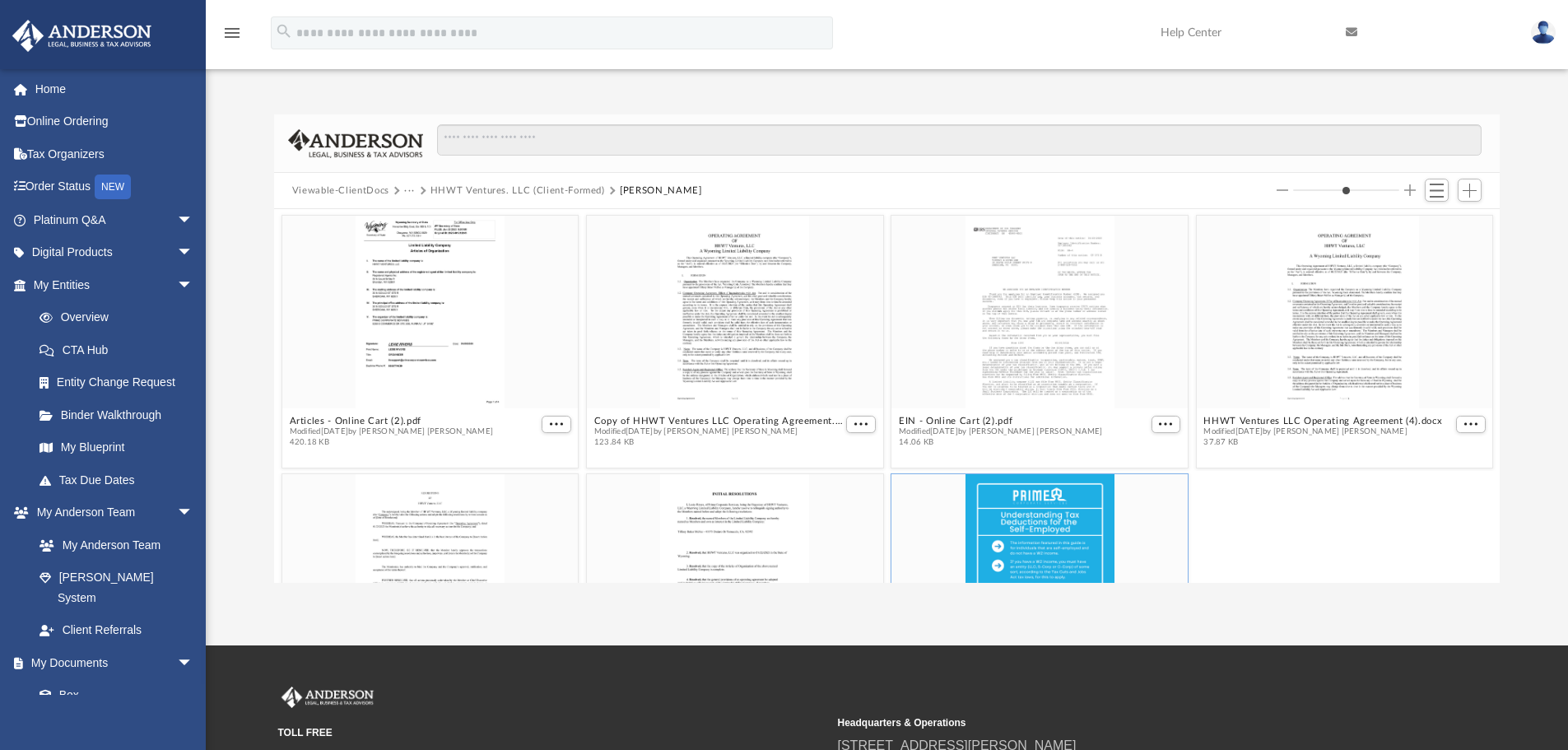
click at [314, 141] on img at bounding box center [354, 143] width 135 height 29
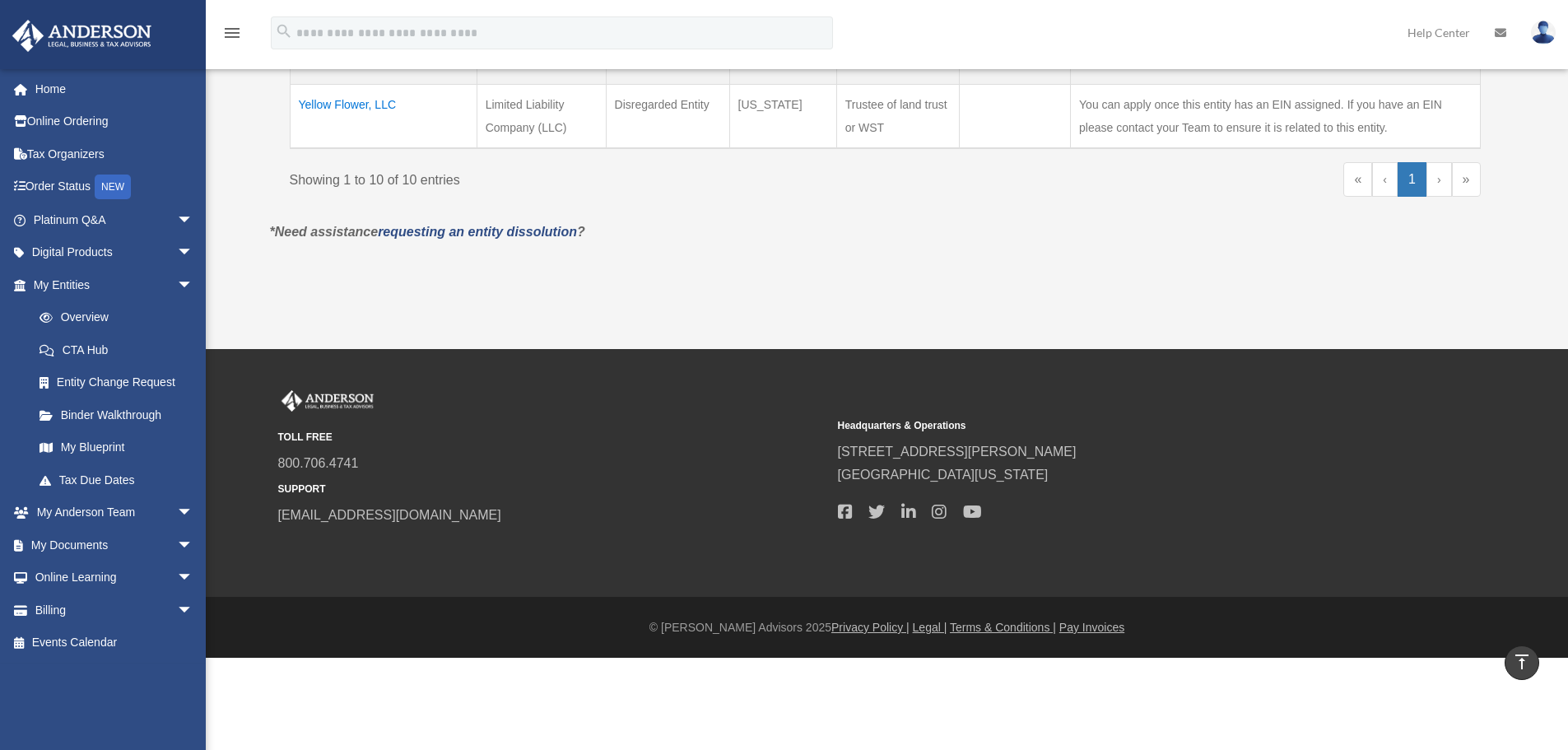
scroll to position [875, 0]
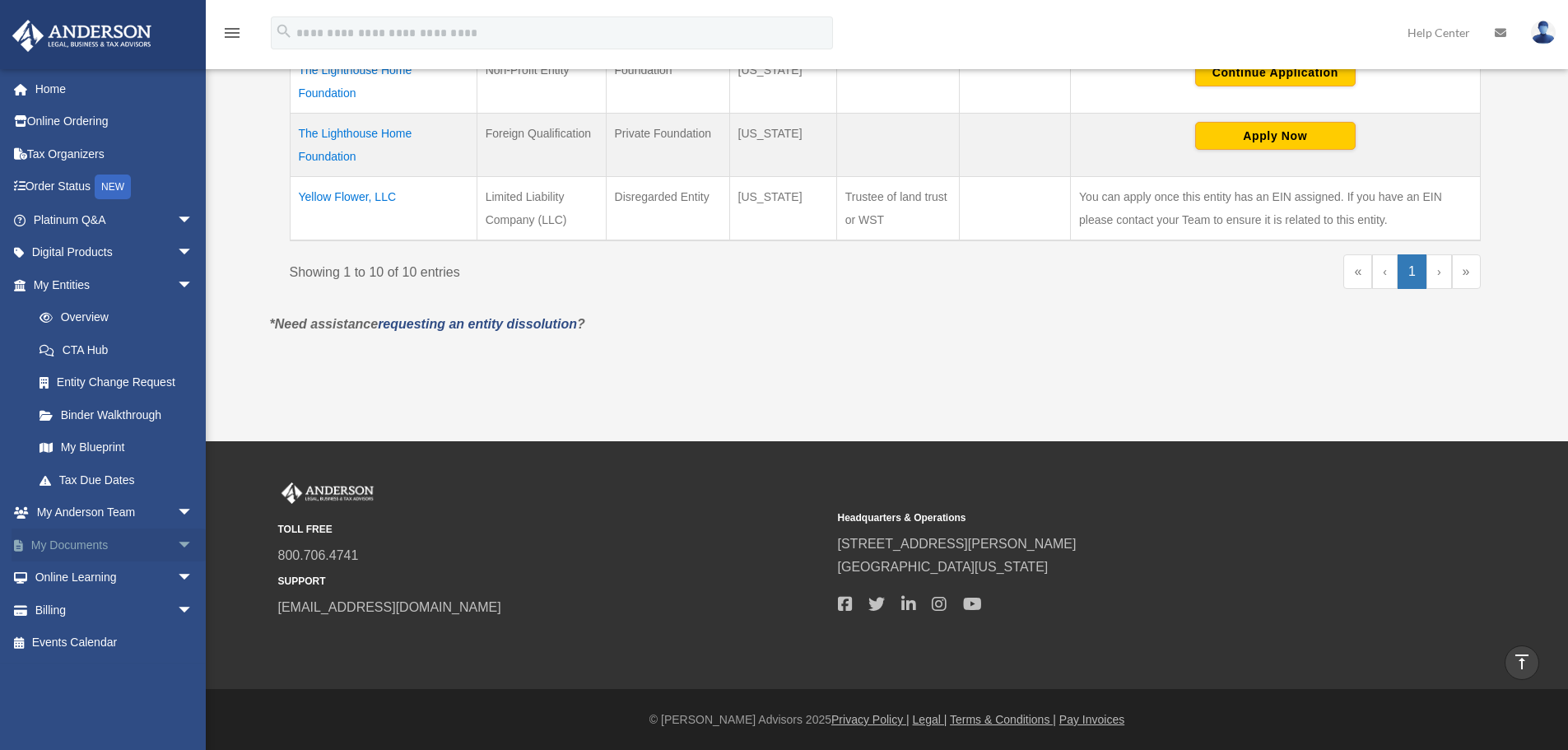
click at [86, 542] on link "My Documents arrow_drop_down" at bounding box center [114, 546] width 206 height 33
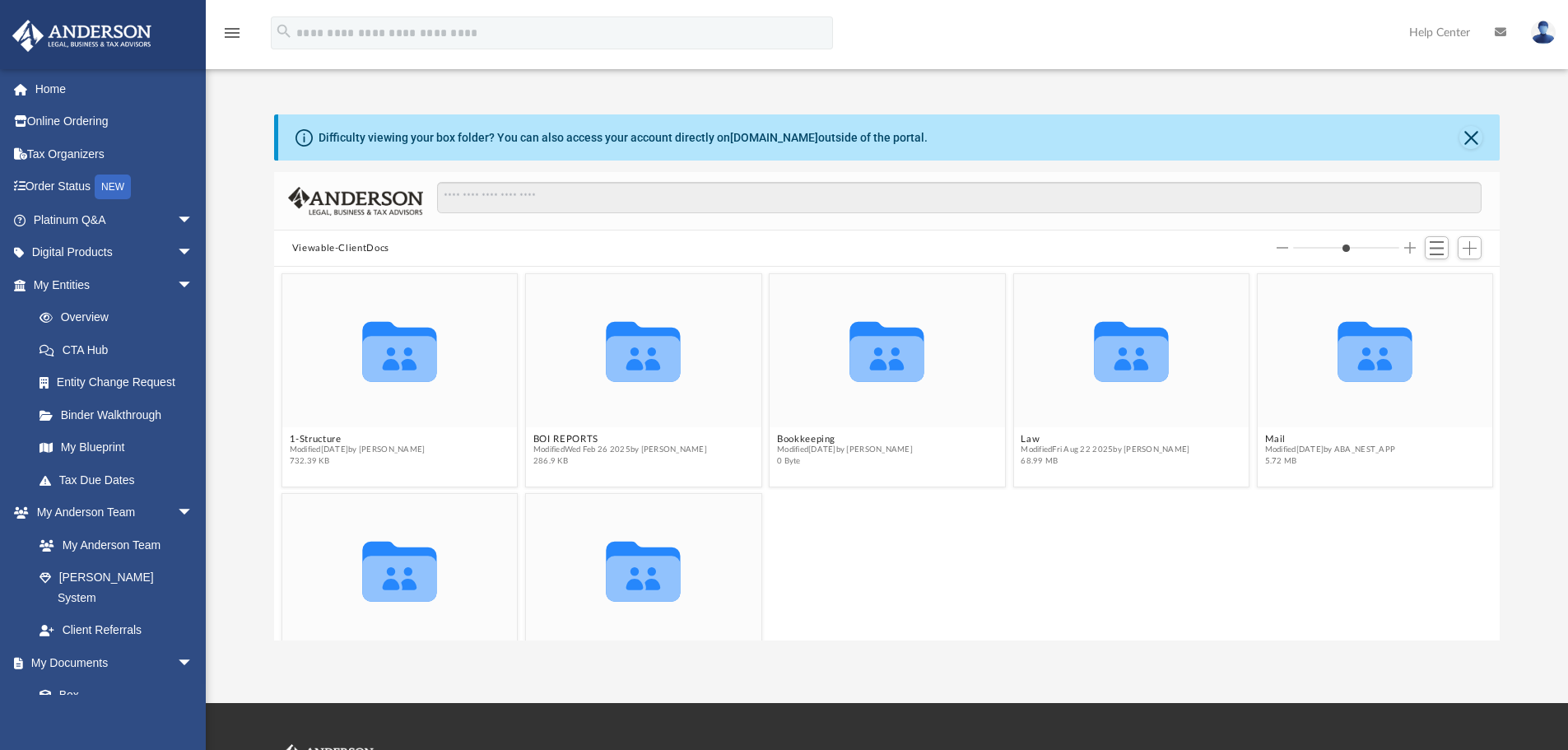
drag, startPoint x: 1323, startPoint y: 244, endPoint x: 1223, endPoint y: 280, distance: 106.3
type input "*"
click at [1293, 254] on input "Column size" at bounding box center [1346, 248] width 107 height 12
click at [1314, 391] on icon "Collaborated Folder" at bounding box center [1374, 350] width 140 height 91
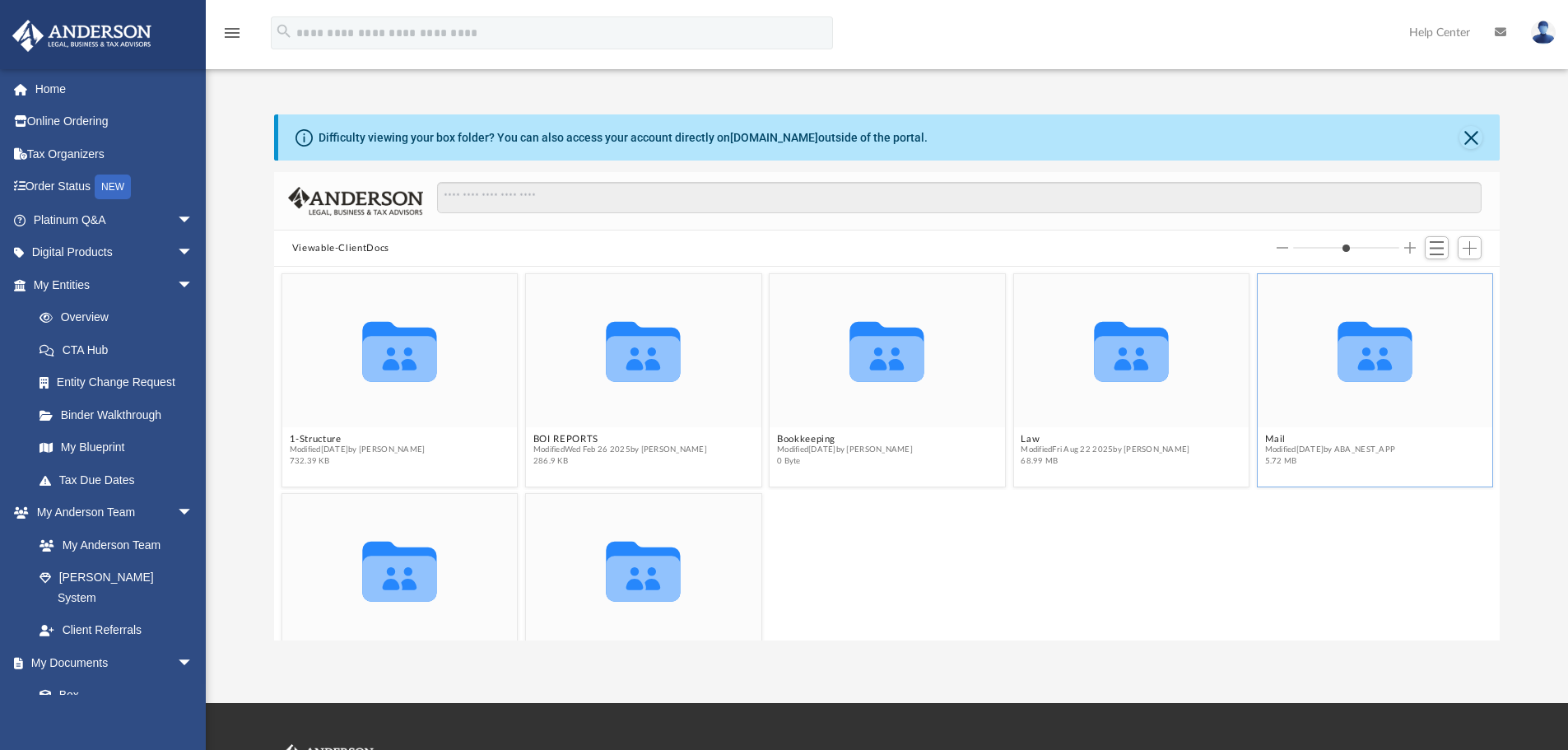
click at [1368, 365] on icon "grid" at bounding box center [1374, 352] width 74 height 60
click at [1264, 435] on button "Mail" at bounding box center [1329, 439] width 131 height 11
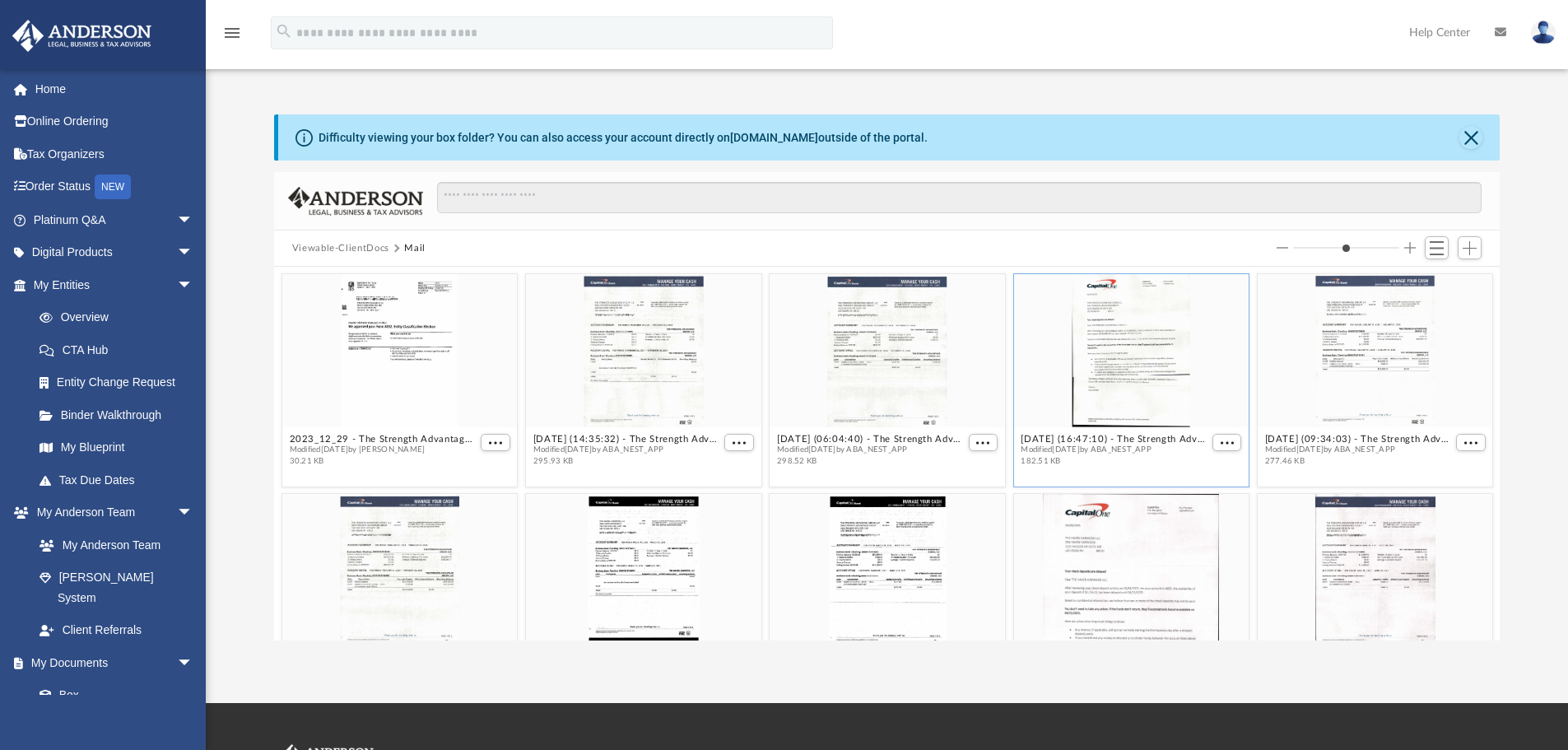
click at [1122, 336] on div "grid" at bounding box center [1130, 351] width 235 height 153
click at [1223, 443] on span "More options" at bounding box center [1227, 442] width 14 height 8
click at [1083, 352] on div "grid" at bounding box center [1130, 351] width 235 height 153
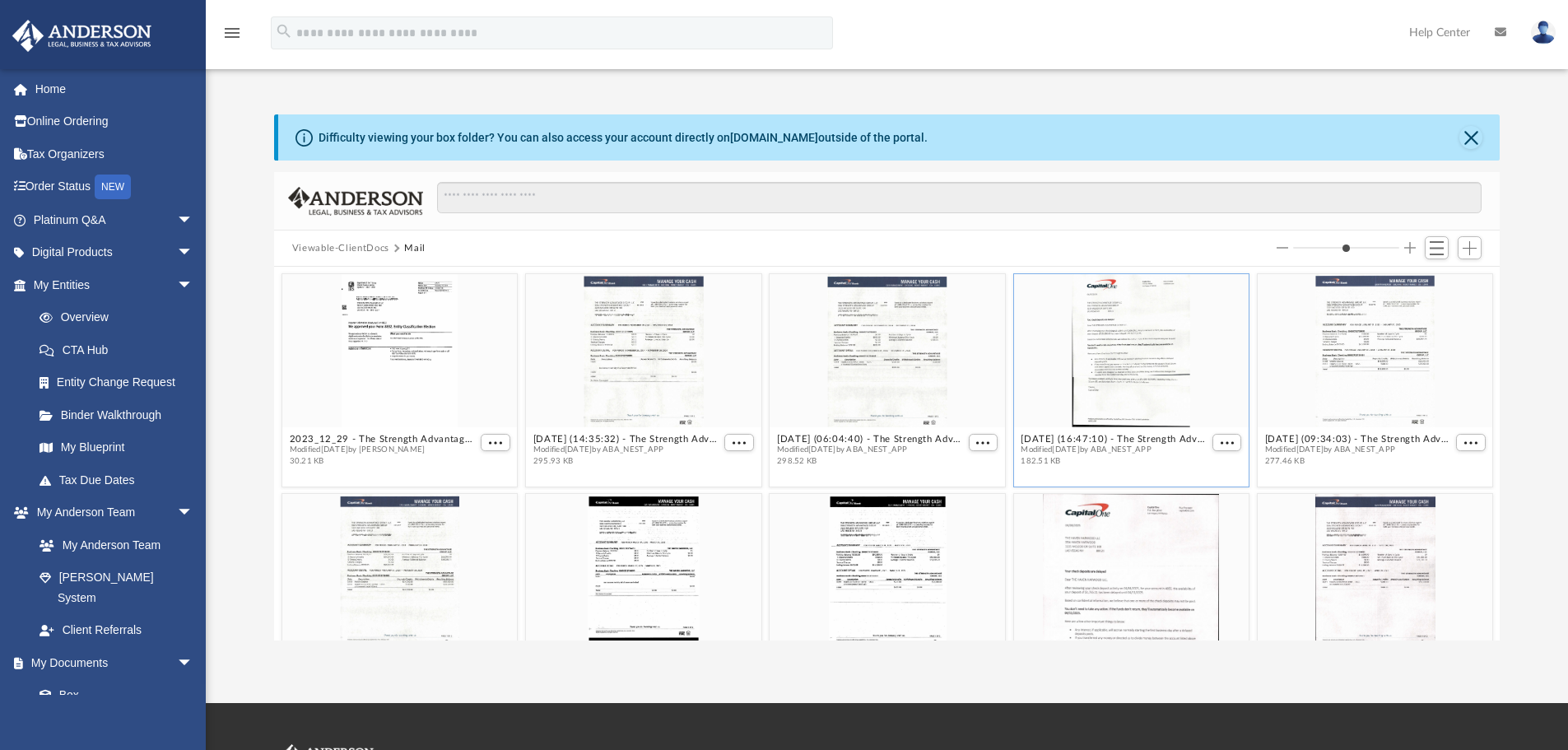
drag, startPoint x: 1089, startPoint y: 360, endPoint x: 1121, endPoint y: 409, distance: 58.5
click at [1101, 383] on div "grid" at bounding box center [1130, 351] width 235 height 153
click at [1220, 438] on span "More options" at bounding box center [1227, 442] width 14 height 8
click at [1209, 475] on li "Preview" at bounding box center [1197, 472] width 47 height 17
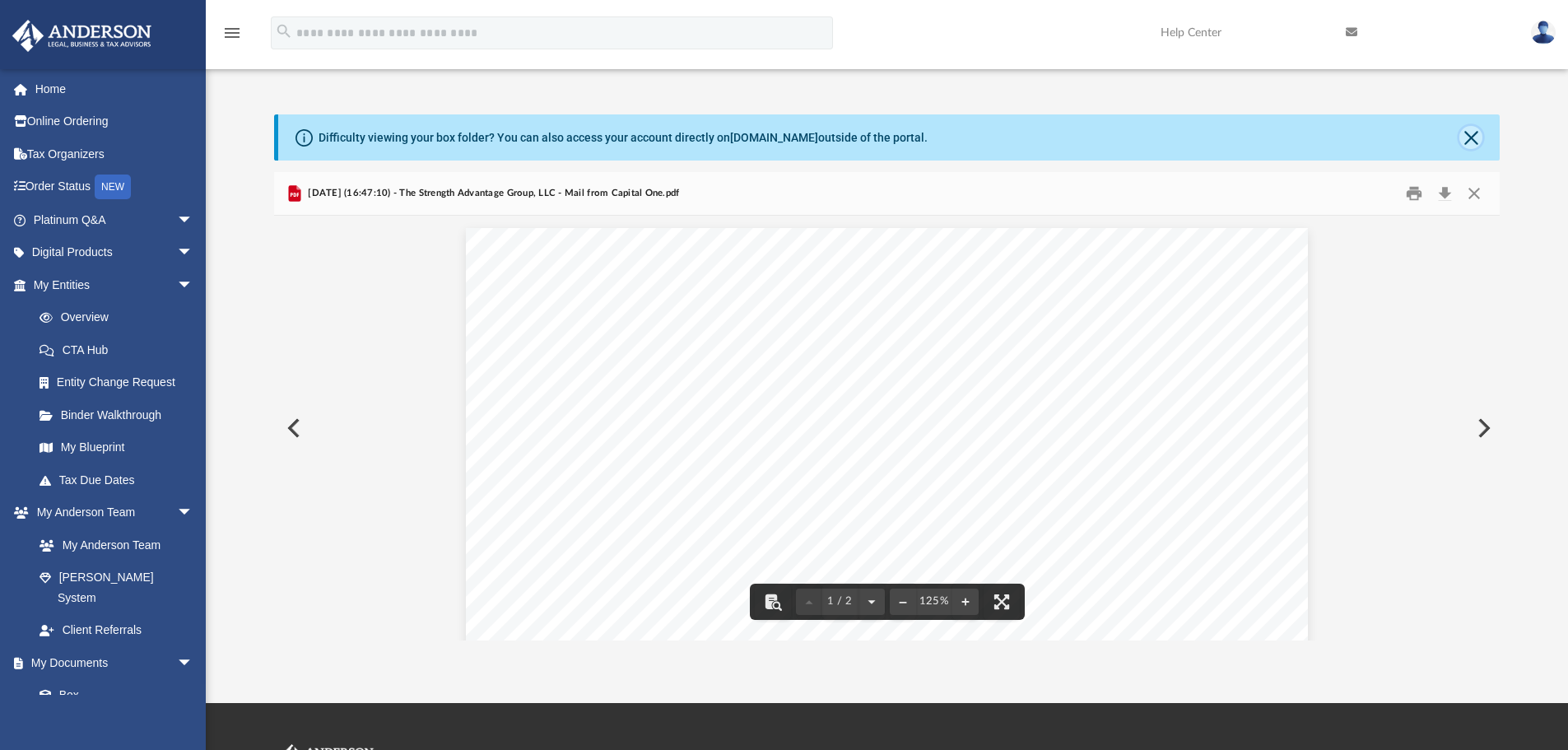
click at [1477, 147] on button "Close" at bounding box center [1471, 138] width 23 height 23
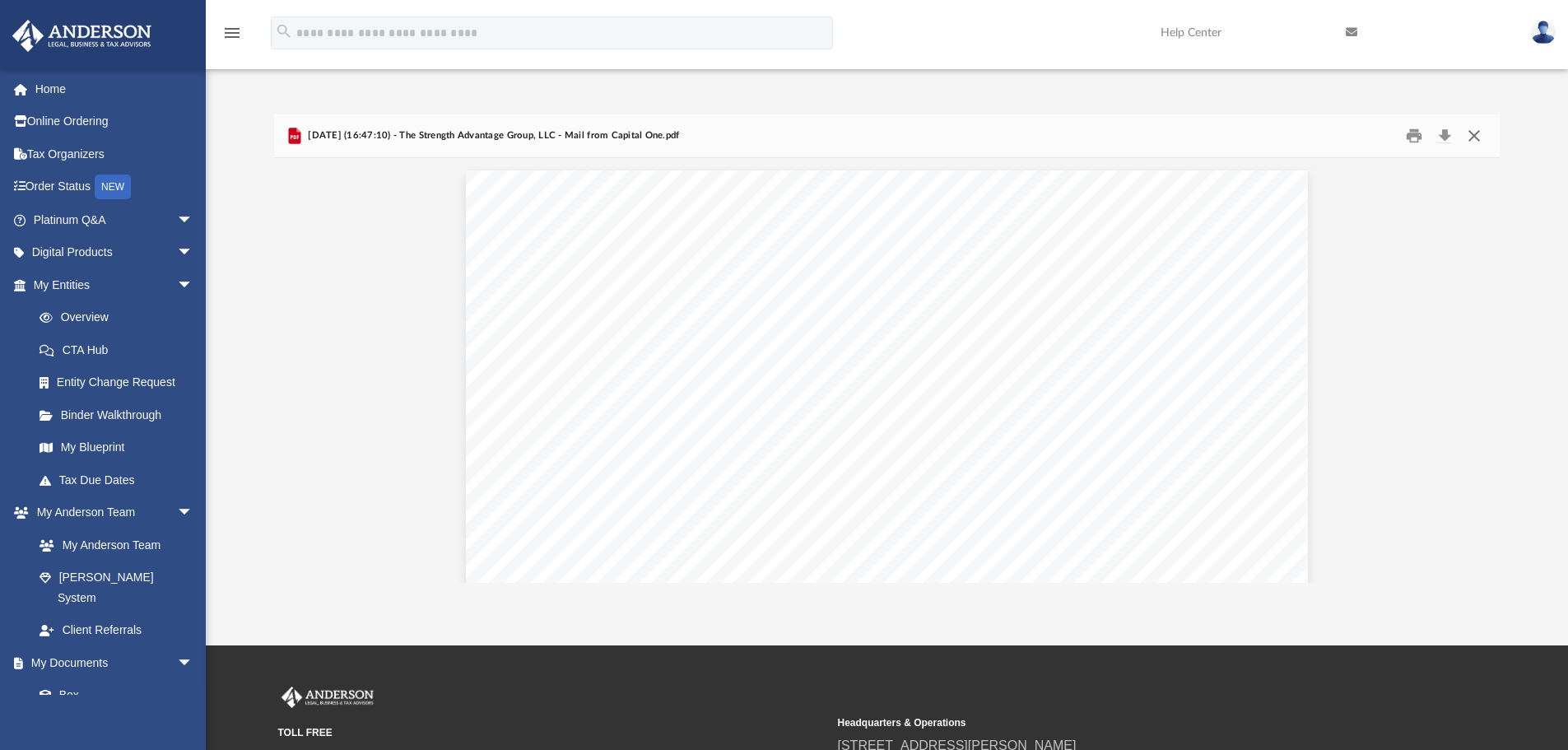
click at [1475, 133] on button "Close" at bounding box center [1474, 136] width 30 height 25
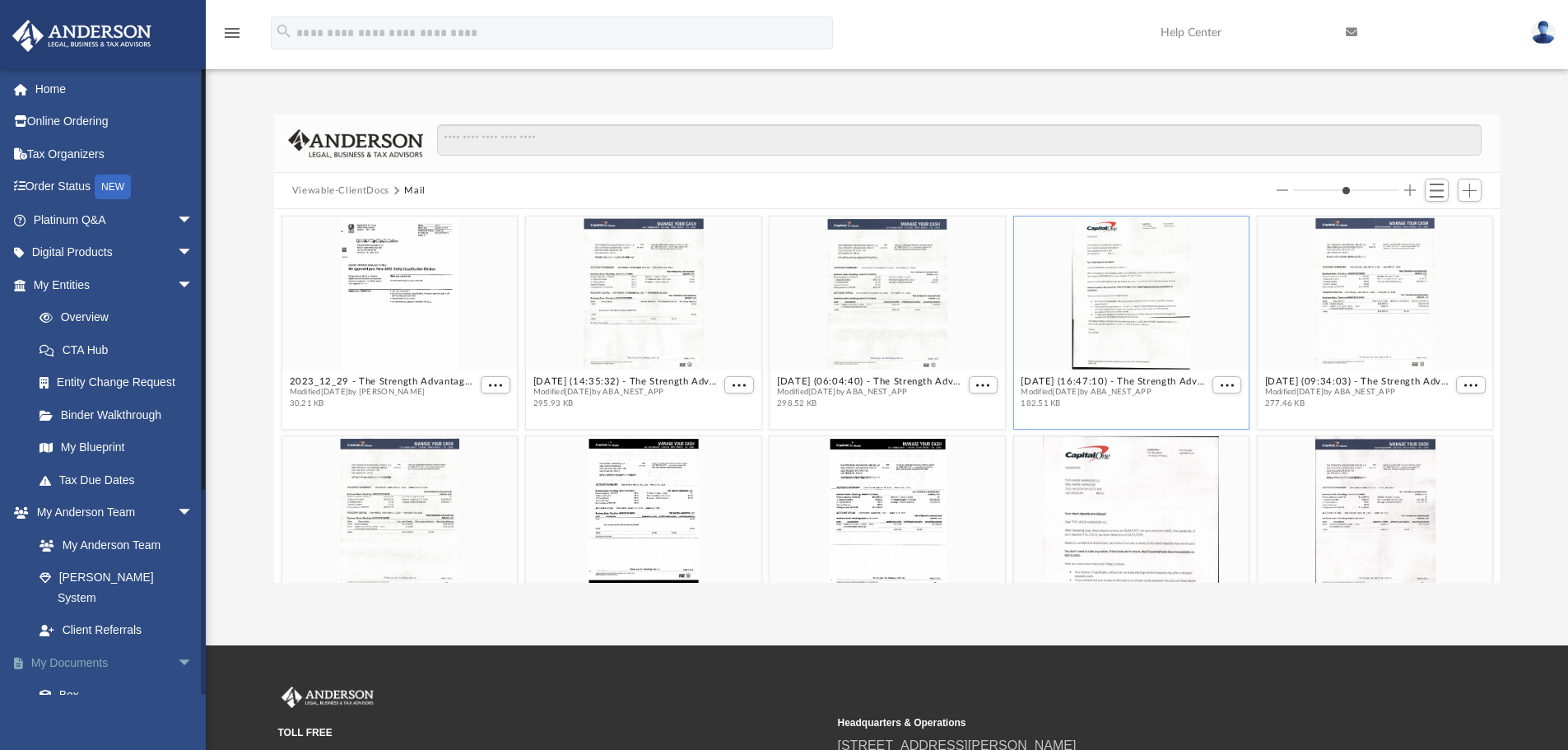
click at [66, 647] on link "My Documents arrow_drop_down" at bounding box center [114, 663] width 206 height 33
click at [53, 690] on span at bounding box center [53, 696] width 11 height 12
click at [59, 679] on link "Box" at bounding box center [120, 696] width 195 height 33
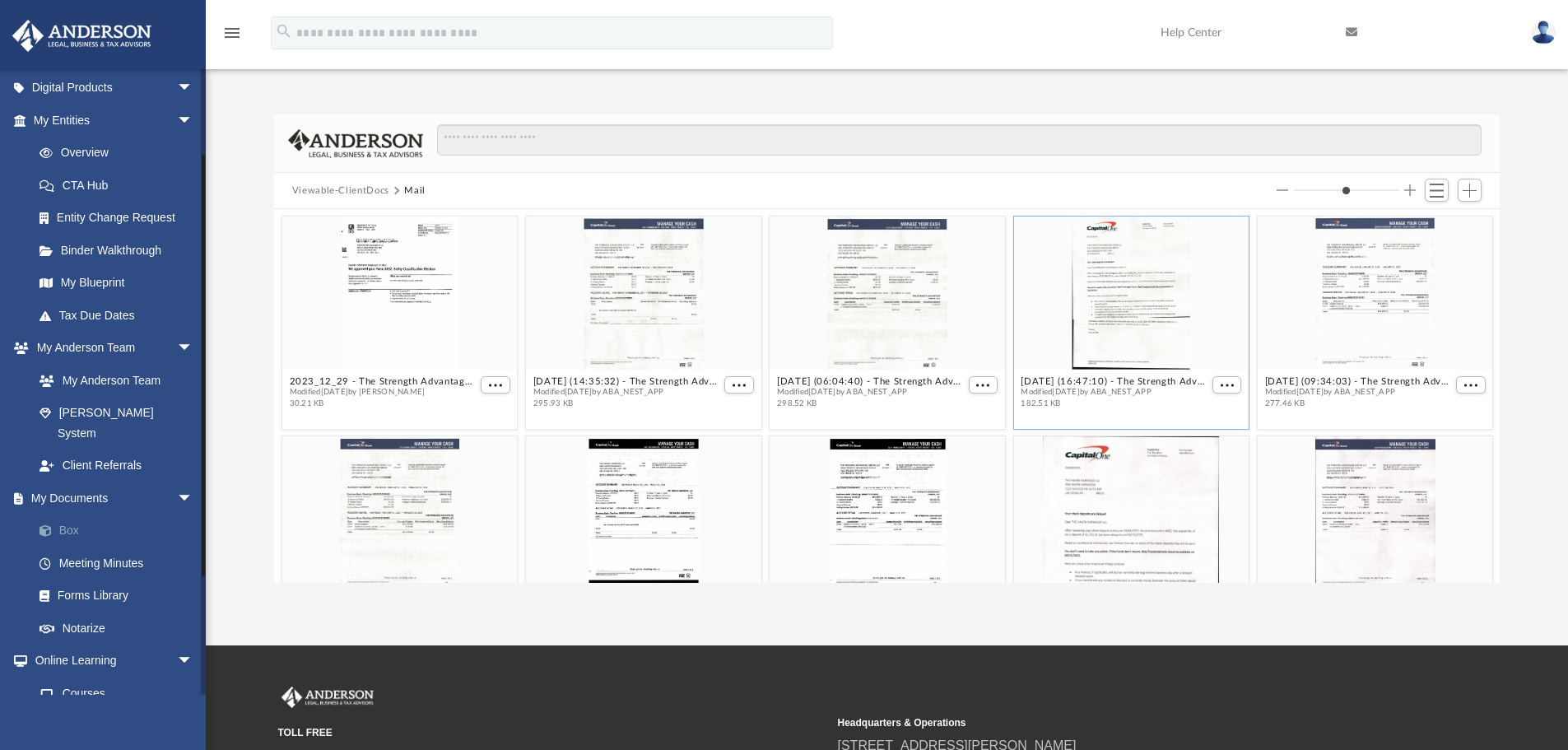
scroll to position [247, 0]
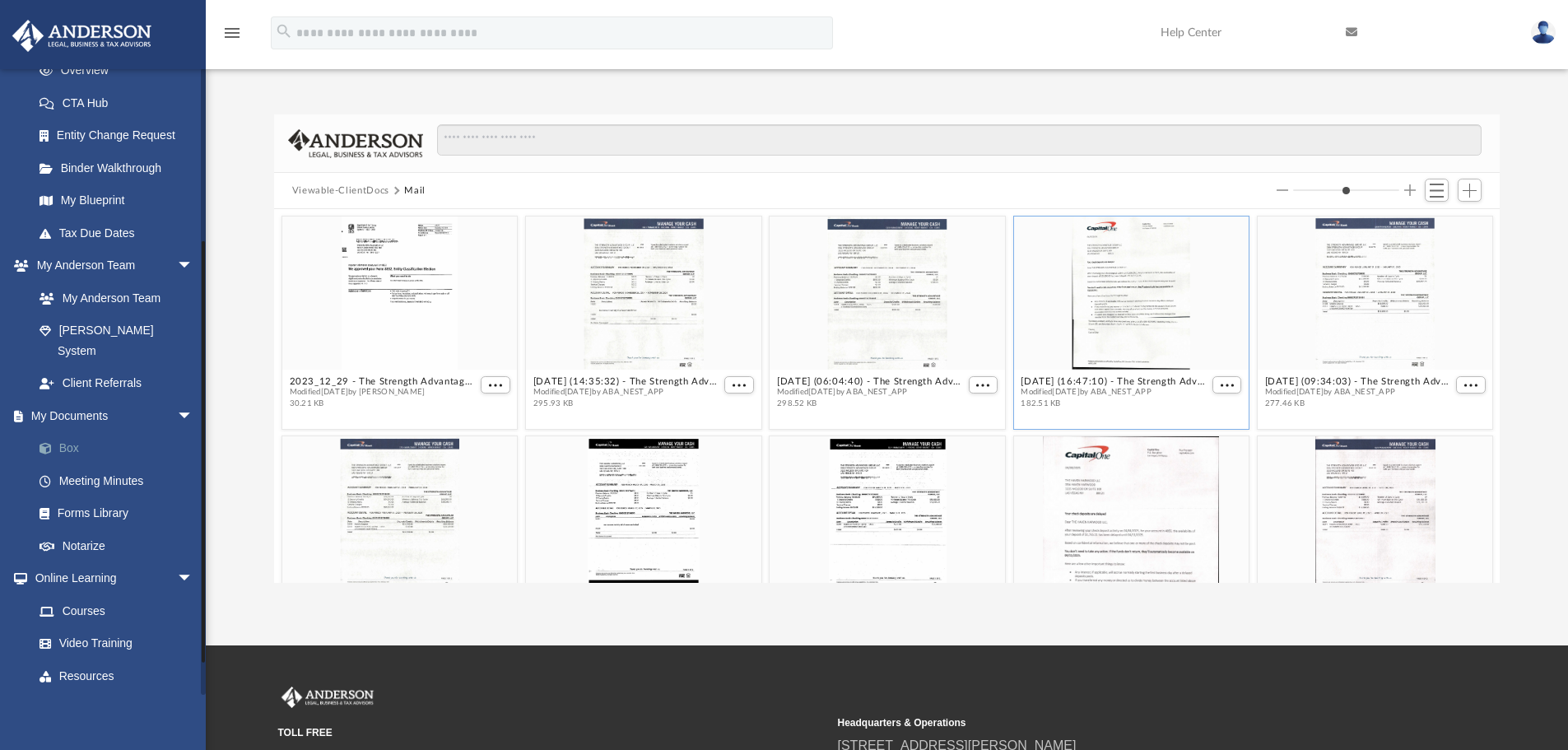
click at [65, 432] on link "Box" at bounding box center [120, 449] width 195 height 33
click at [24, 432] on link "Box" at bounding box center [120, 449] width 195 height 33
click at [46, 399] on link "My Documents arrow_drop_down" at bounding box center [114, 416] width 206 height 33
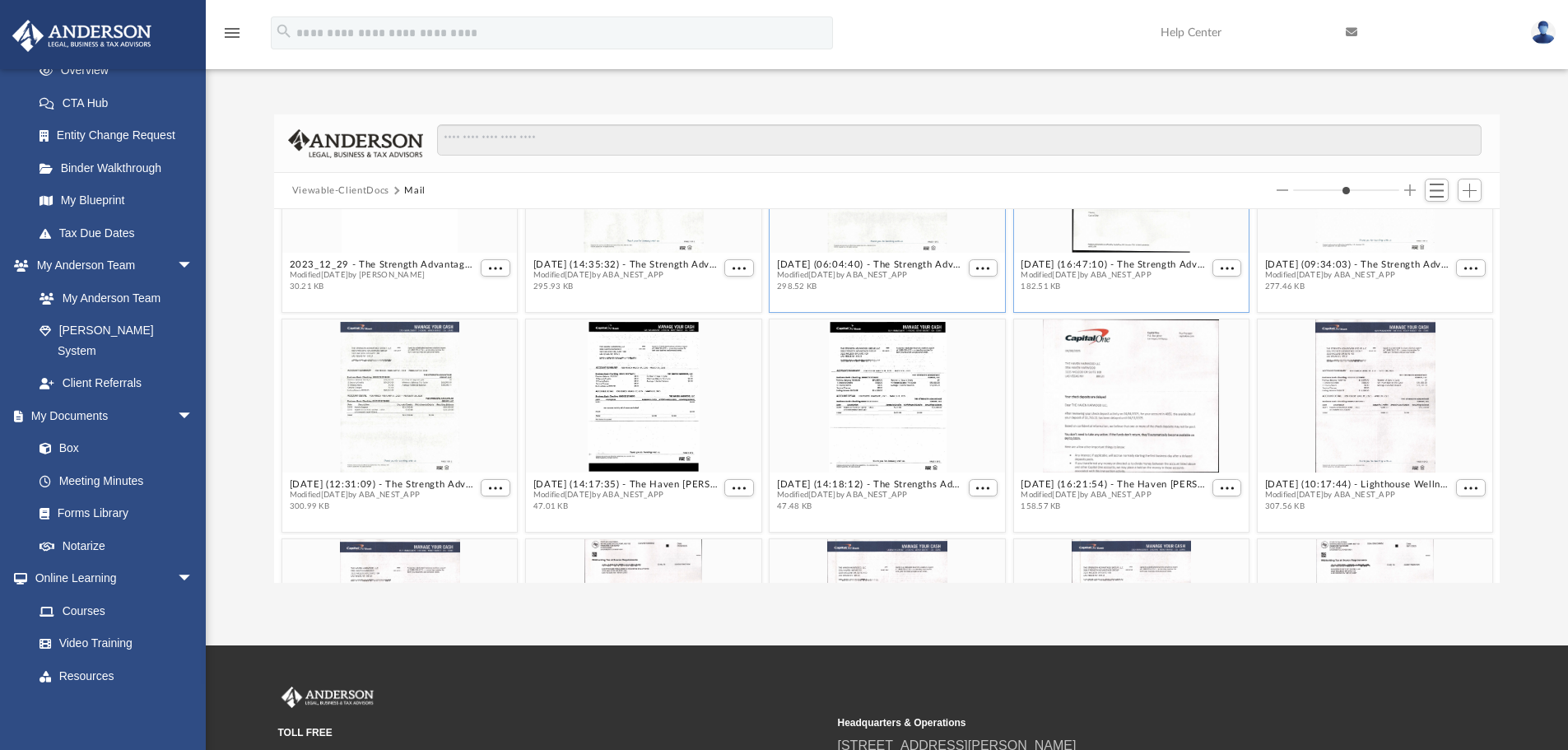
scroll to position [0, 0]
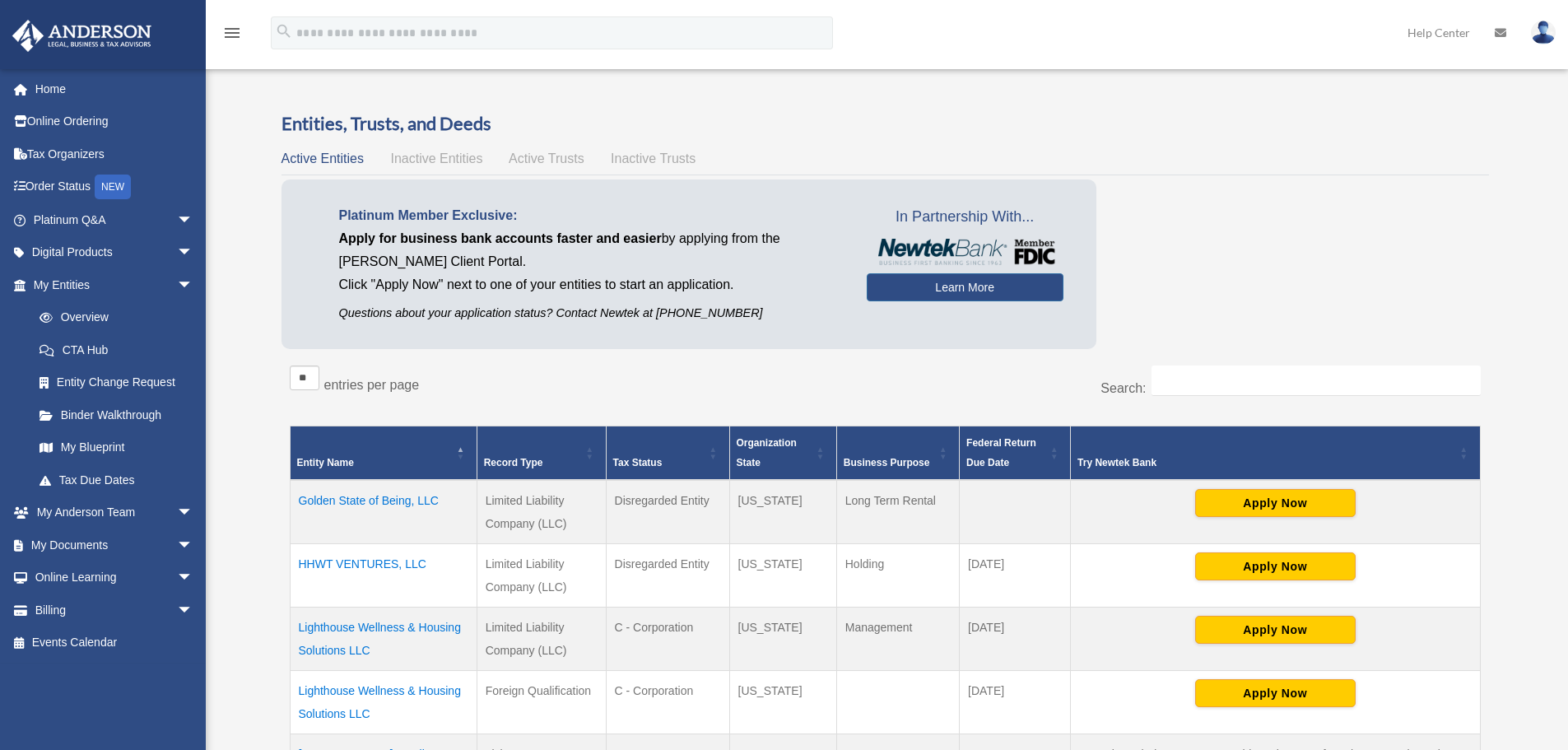
scroll to position [875, 0]
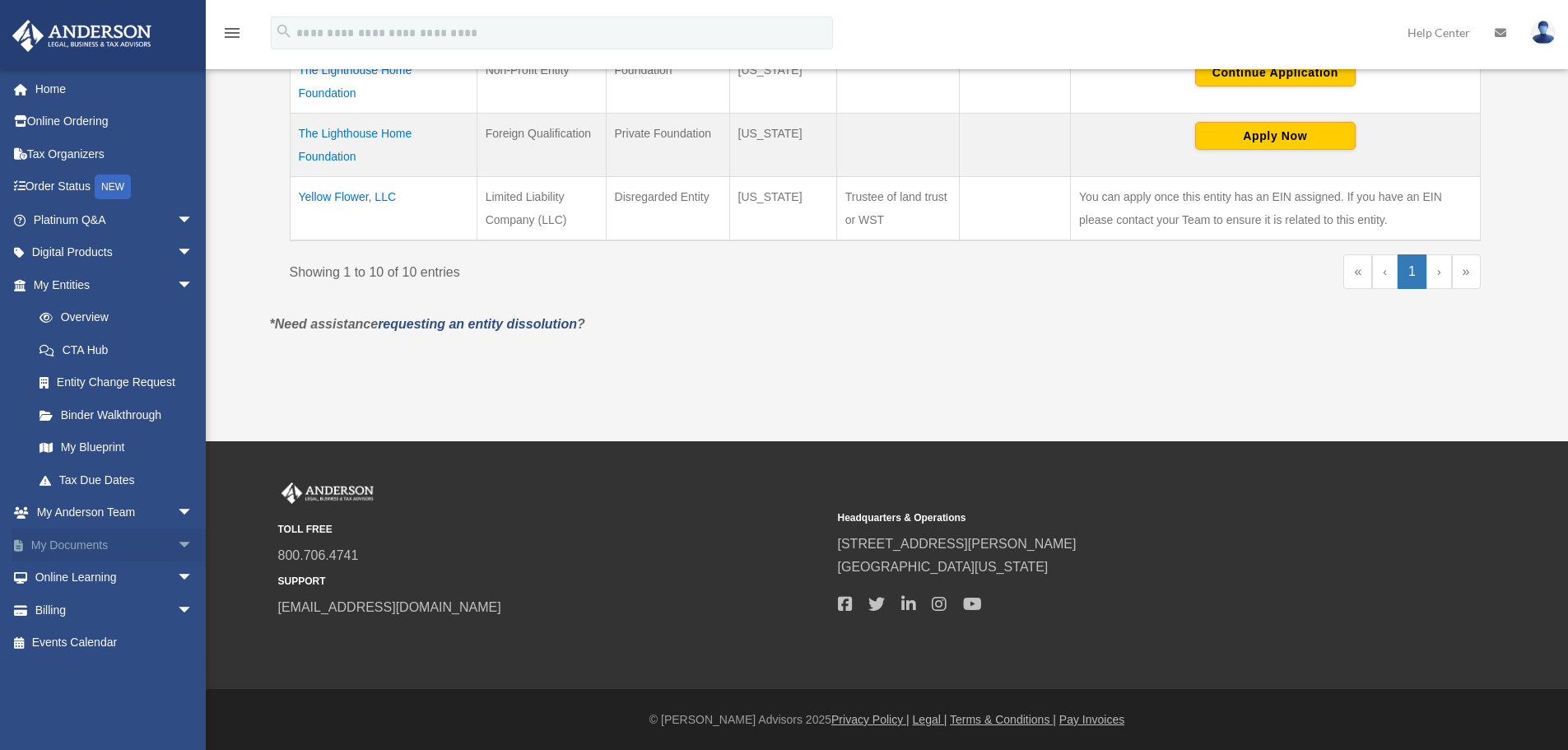
click at [85, 542] on link "My Documents arrow_drop_down" at bounding box center [114, 546] width 206 height 33
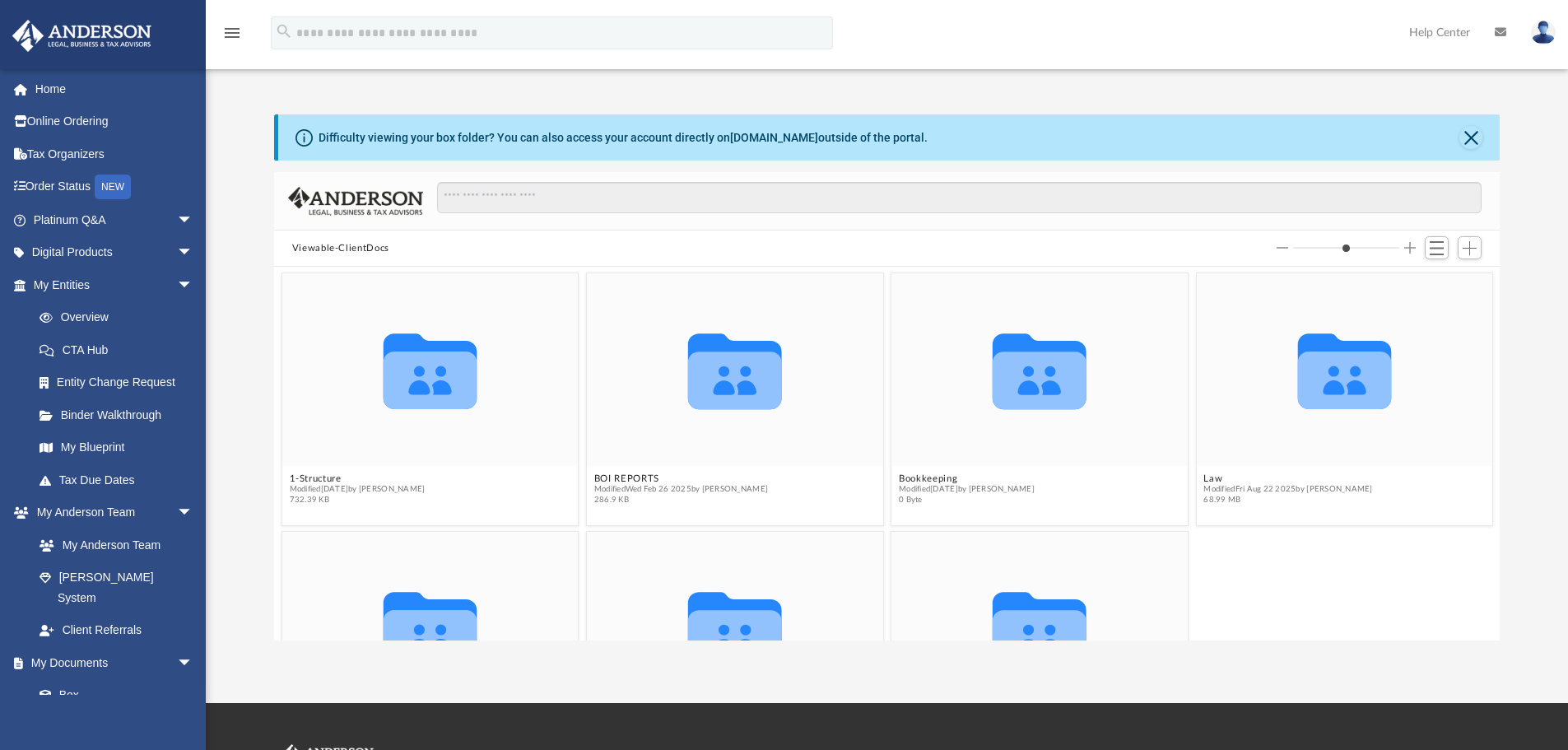
scroll to position [362, 1214]
click at [1329, 374] on icon "grid" at bounding box center [1343, 380] width 94 height 57
click at [1210, 481] on button "Law" at bounding box center [1288, 479] width 169 height 11
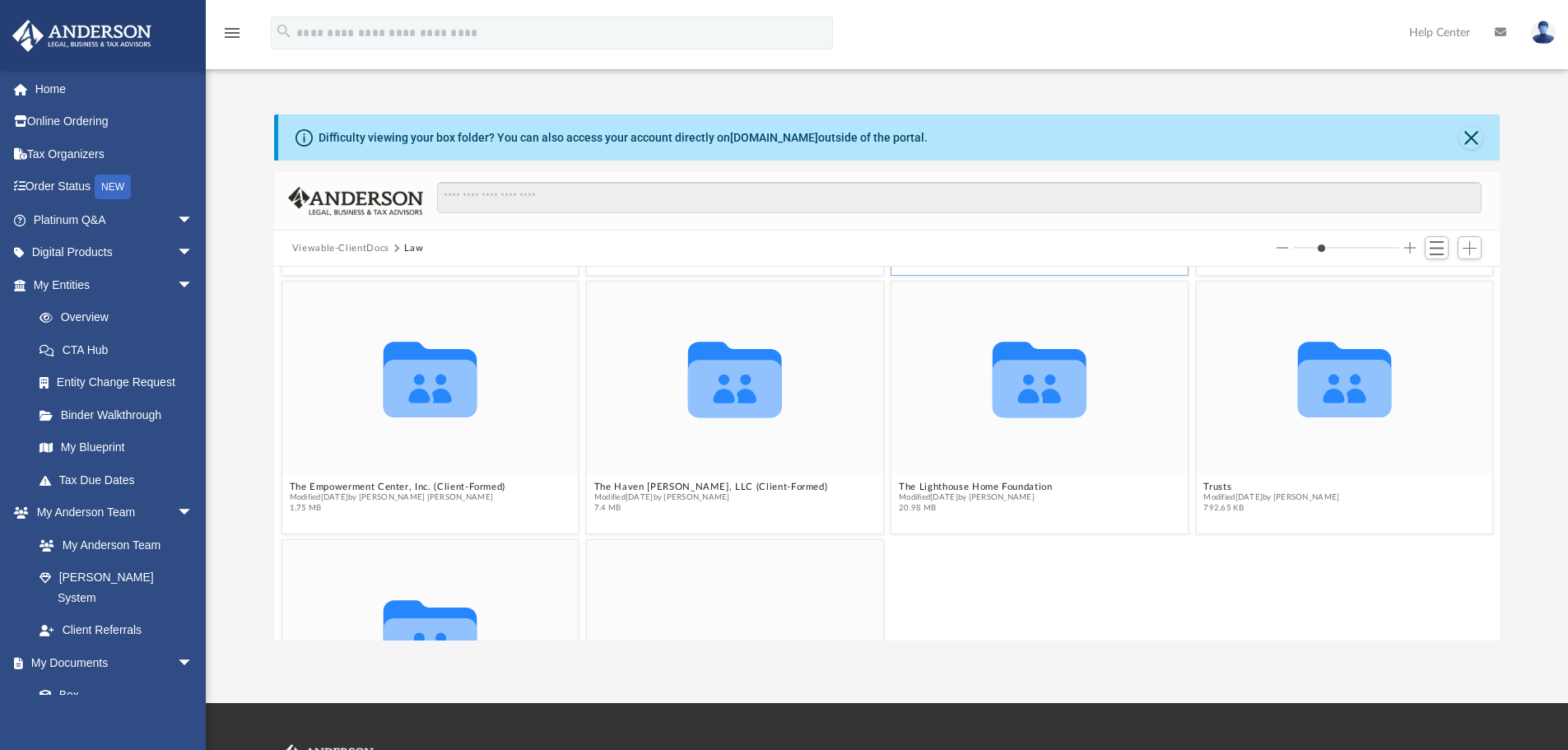
scroll to position [244, 0]
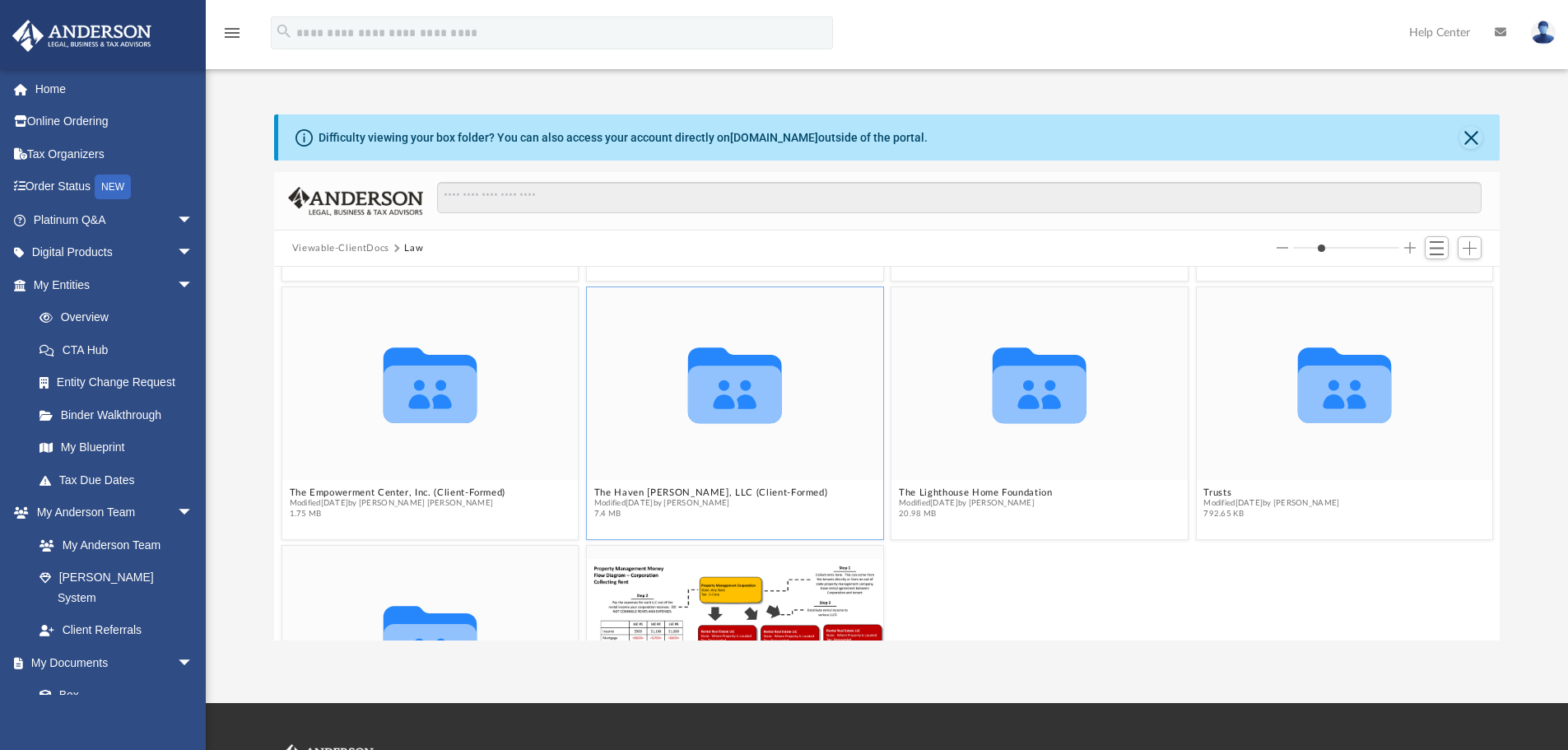
click at [719, 392] on icon "grid" at bounding box center [735, 393] width 94 height 57
click at [654, 491] on button "The Haven [PERSON_NAME], LLC (Client-Formed)" at bounding box center [711, 492] width 233 height 11
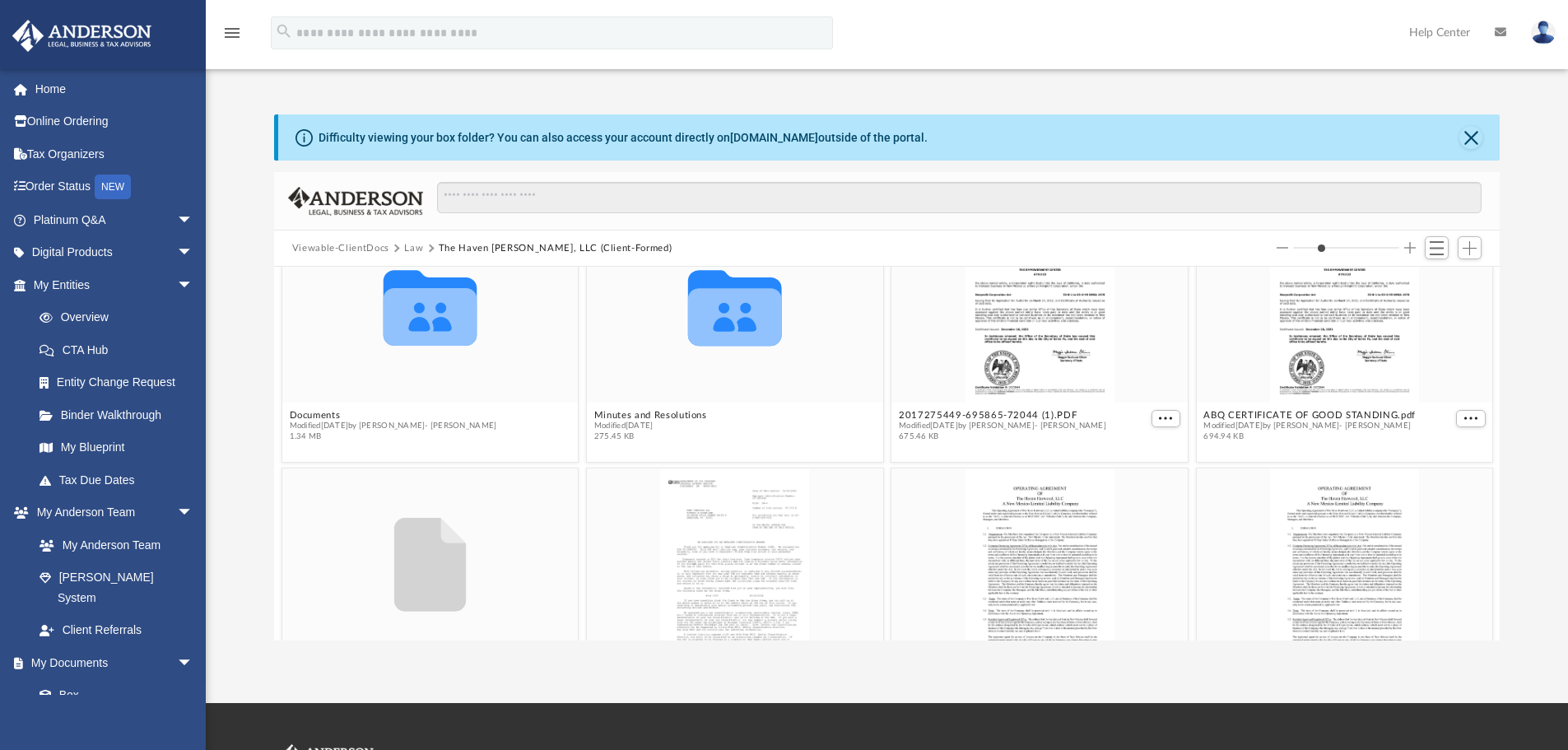
scroll to position [9, 0]
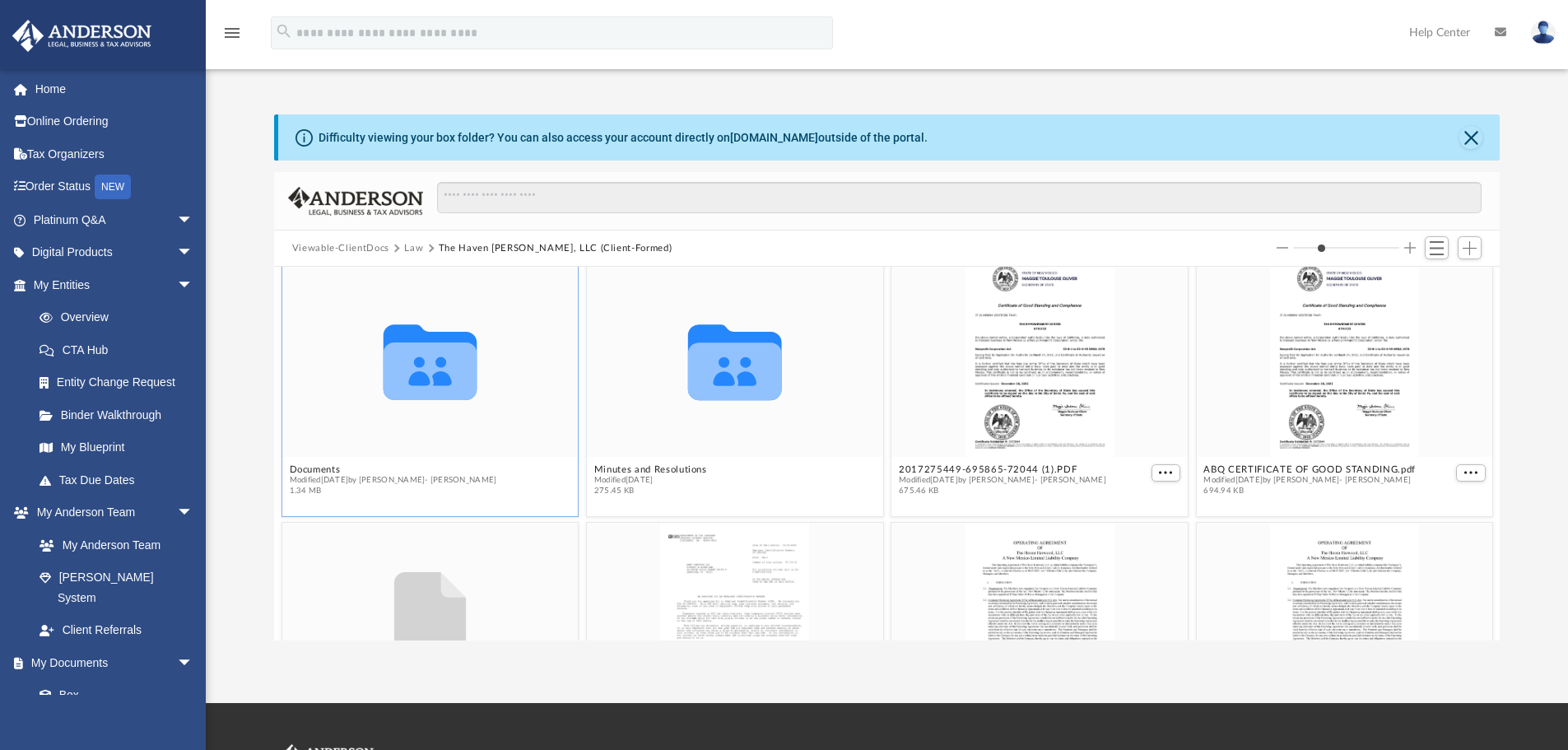
click at [476, 375] on icon "Collaborated Folder" at bounding box center [430, 360] width 178 height 115
click at [425, 375] on icon "grid" at bounding box center [429, 371] width 94 height 57
click at [404, 343] on icon "grid" at bounding box center [429, 362] width 94 height 76
click at [306, 468] on button "Documents" at bounding box center [392, 469] width 207 height 11
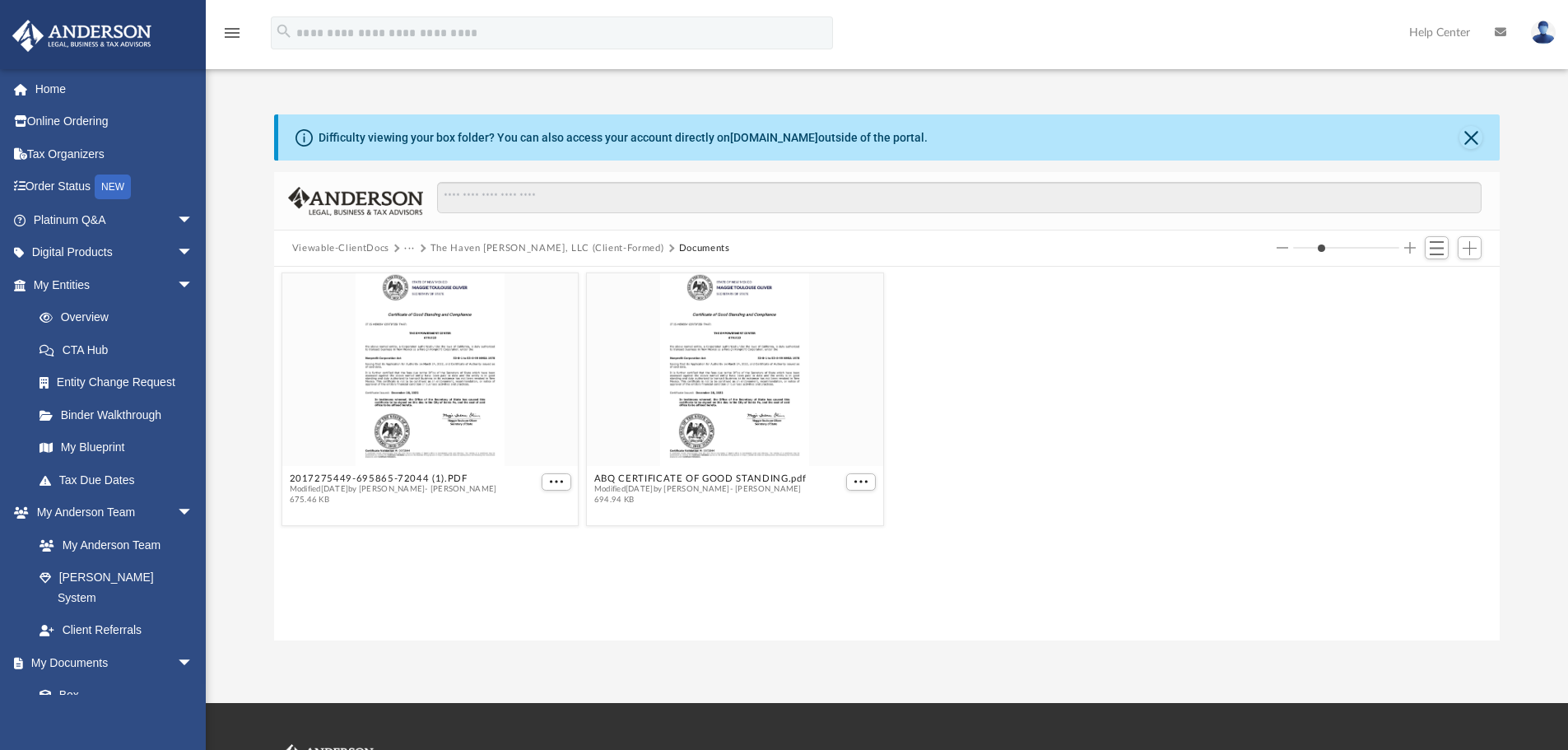
scroll to position [0, 0]
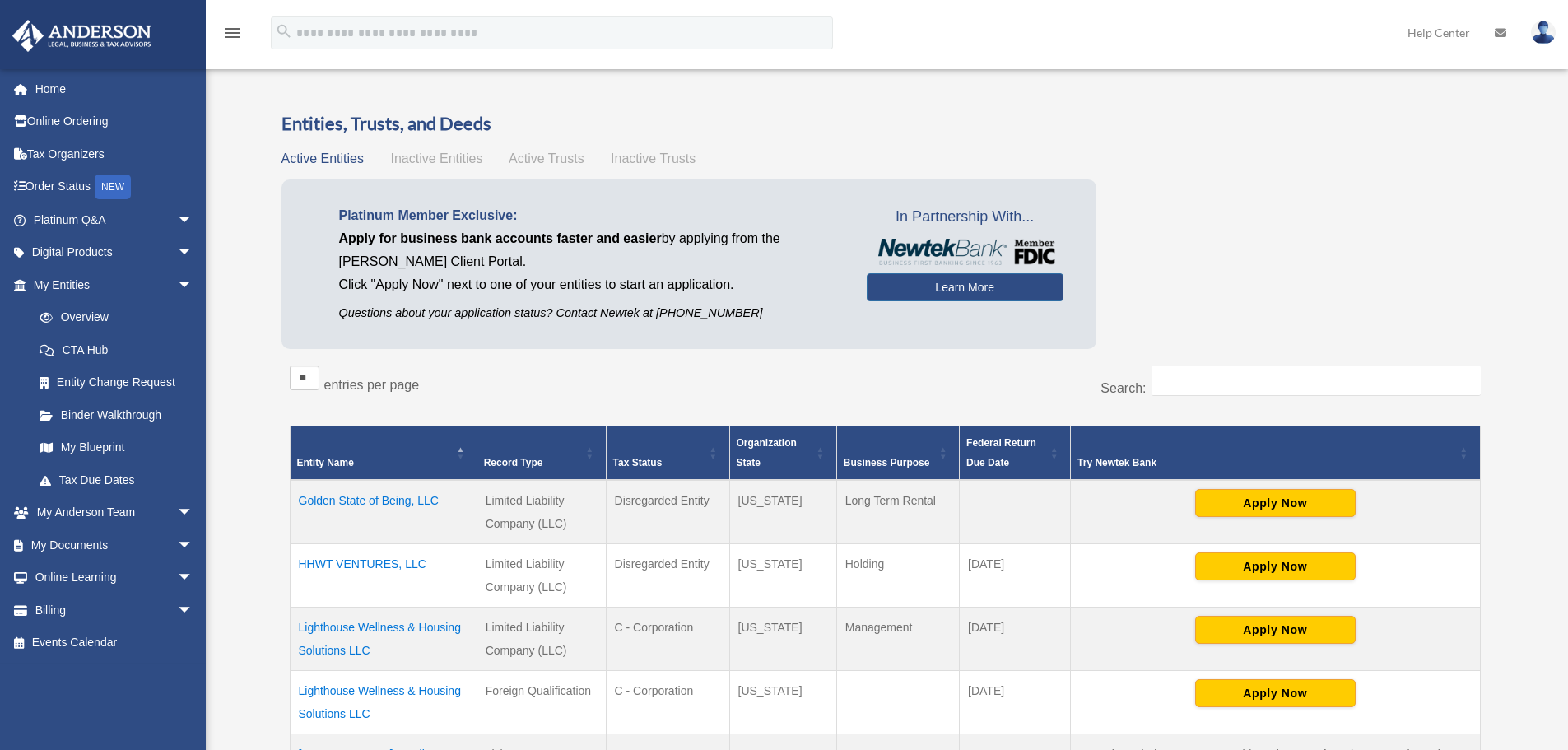
scroll to position [875, 0]
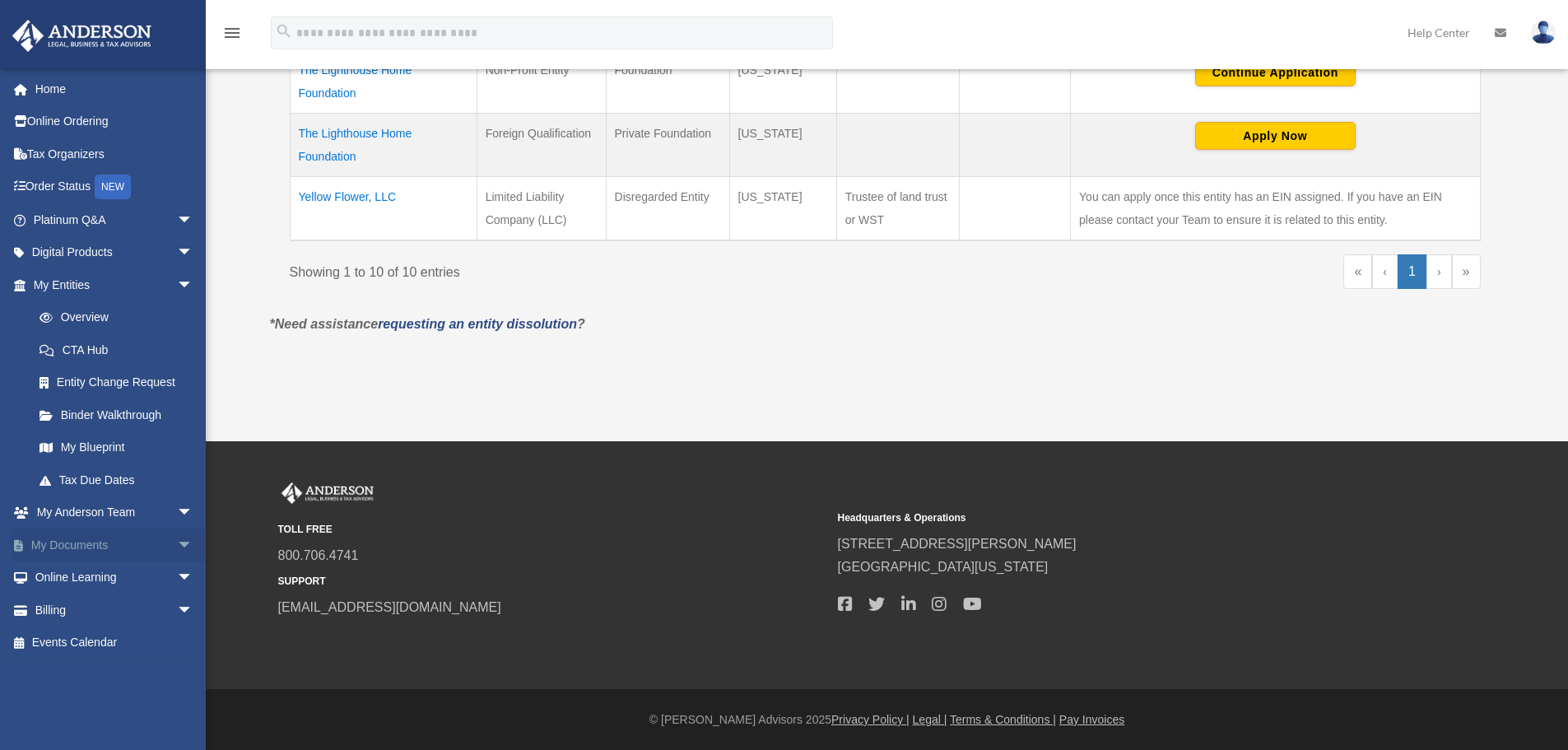
click at [75, 542] on link "My Documents arrow_drop_down" at bounding box center [114, 546] width 206 height 33
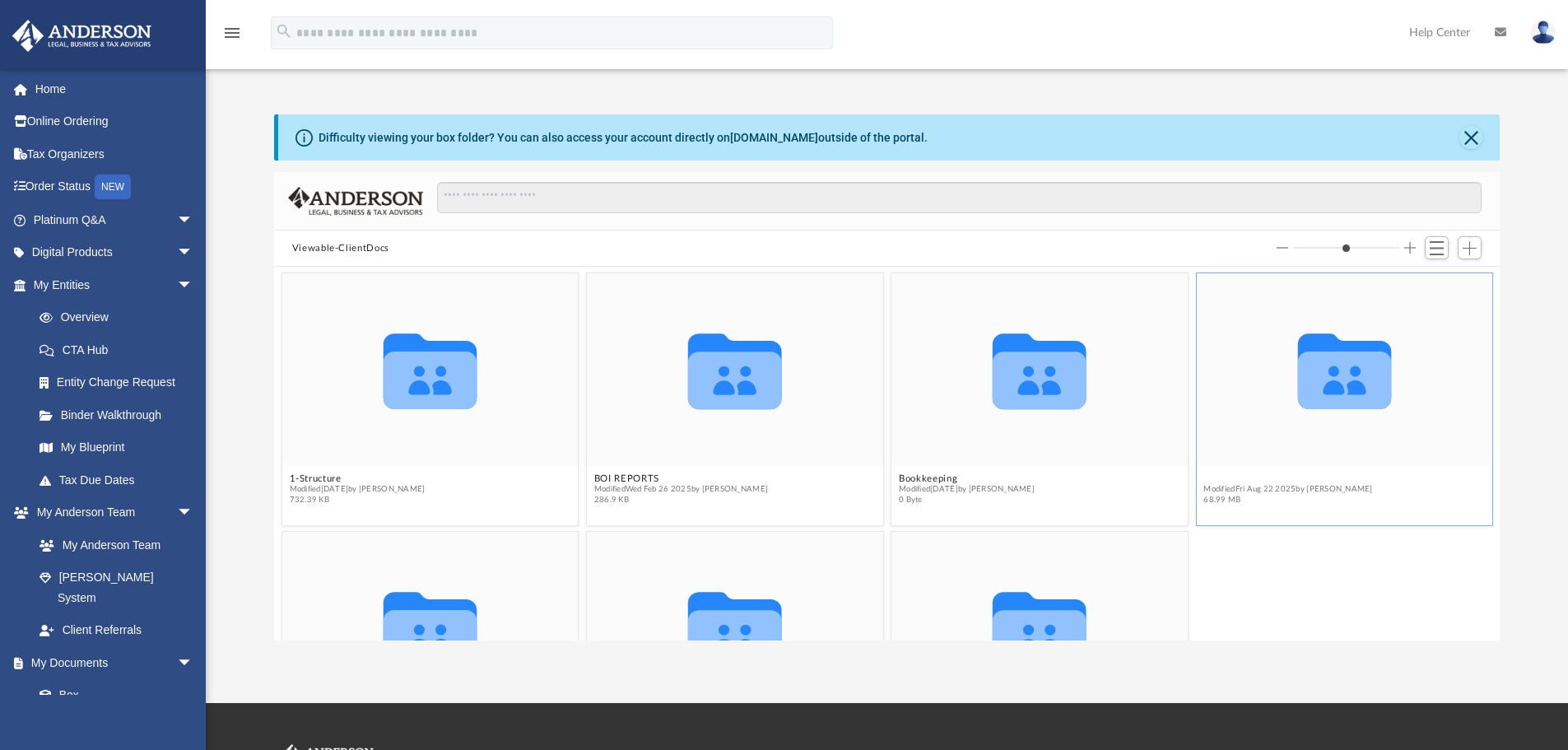
click at [1204, 476] on button "Law" at bounding box center [1288, 479] width 169 height 11
click at [1208, 475] on button "McFee Family Trust ( Client-Formed)" at bounding box center [1312, 479] width 218 height 11
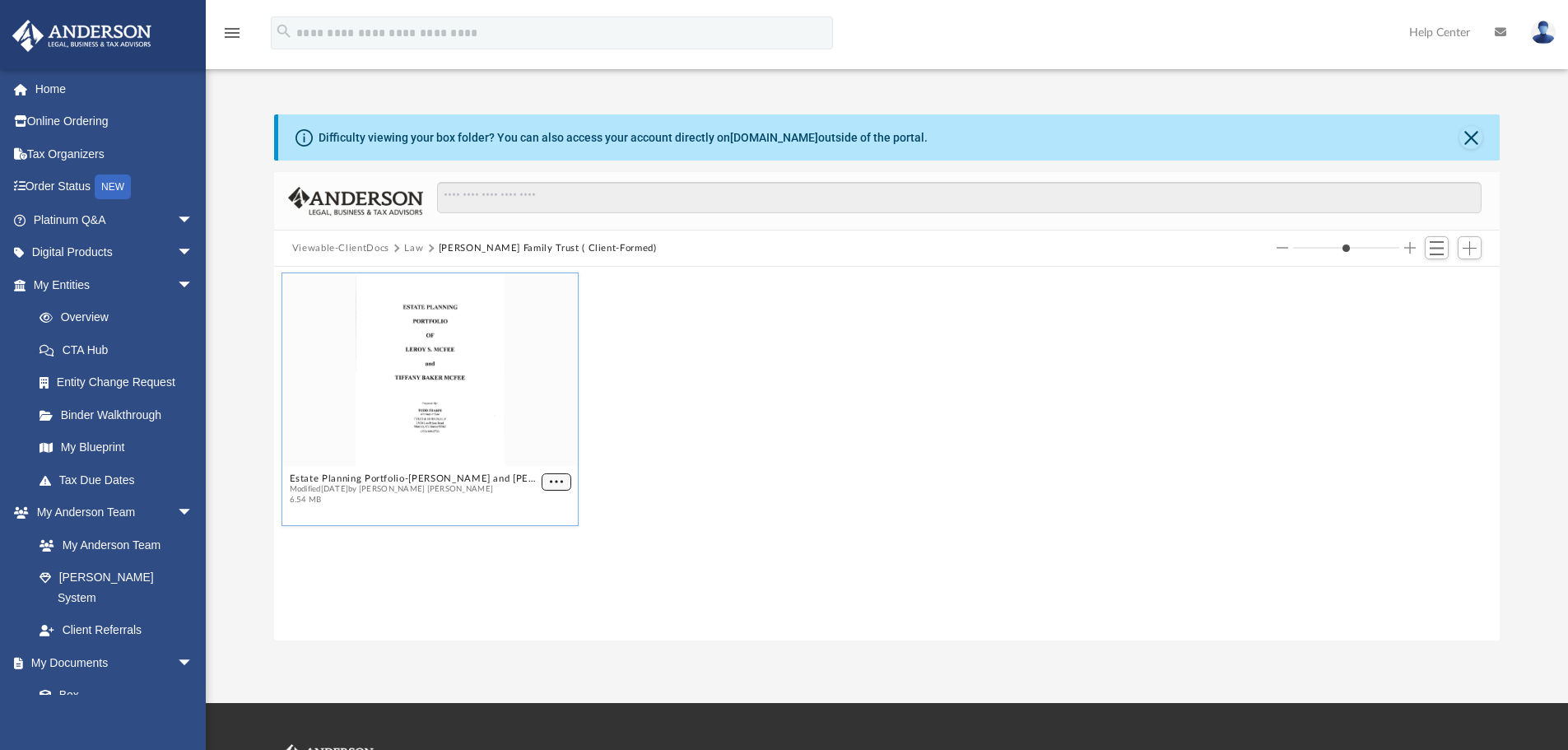
drag, startPoint x: 438, startPoint y: 377, endPoint x: 543, endPoint y: 482, distance: 148.5
click at [543, 482] on button "More options" at bounding box center [556, 483] width 30 height 17
click at [444, 456] on div "grid" at bounding box center [431, 369] width 296 height 193
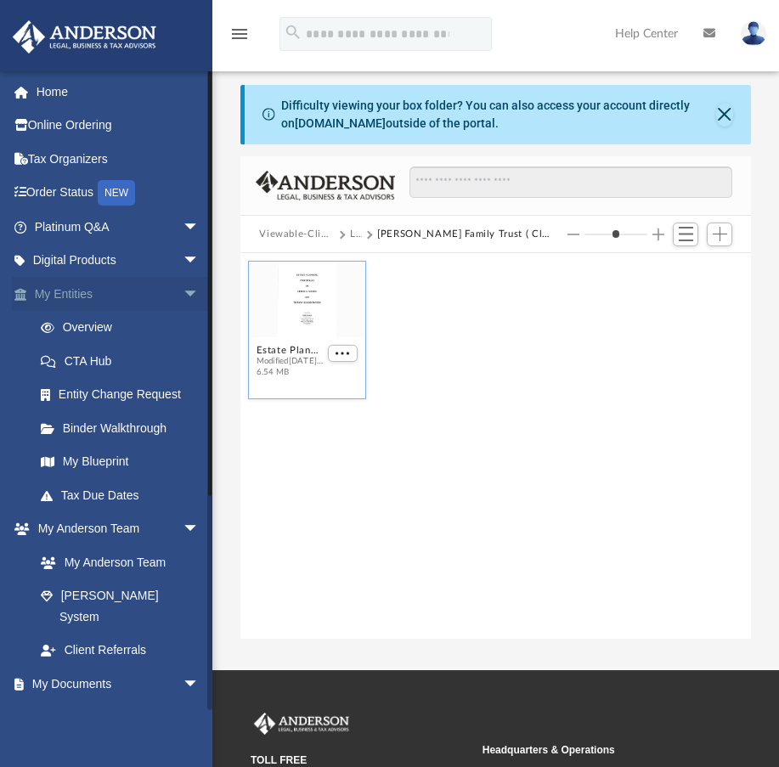
scroll to position [5, 0]
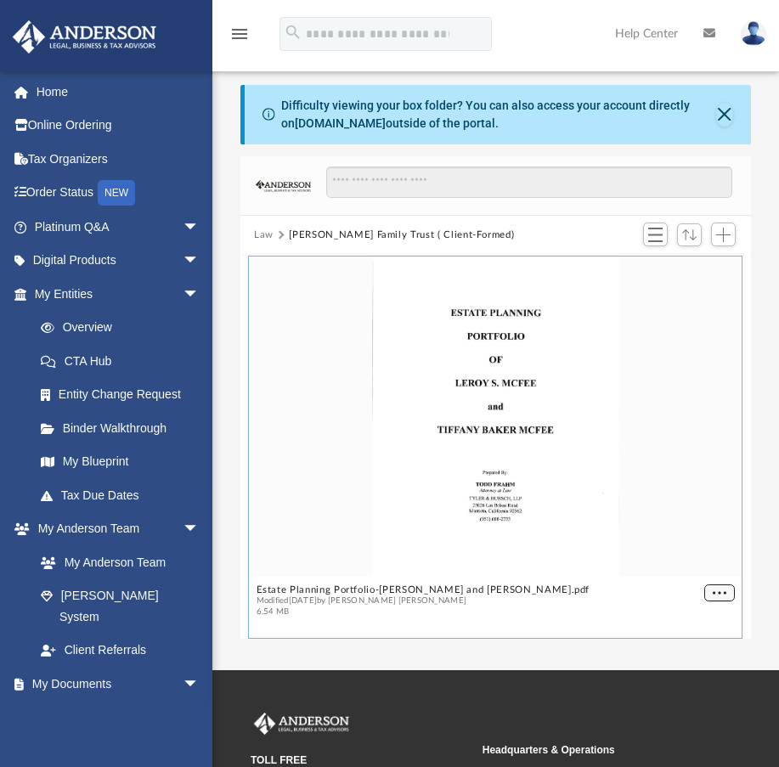
click at [705, 592] on button "More options" at bounding box center [720, 594] width 31 height 18
click at [690, 558] on li "Download" at bounding box center [687, 556] width 49 height 18
click at [459, 396] on div "grid" at bounding box center [496, 417] width 494 height 320
click at [722, 113] on button "Close" at bounding box center [724, 115] width 16 height 24
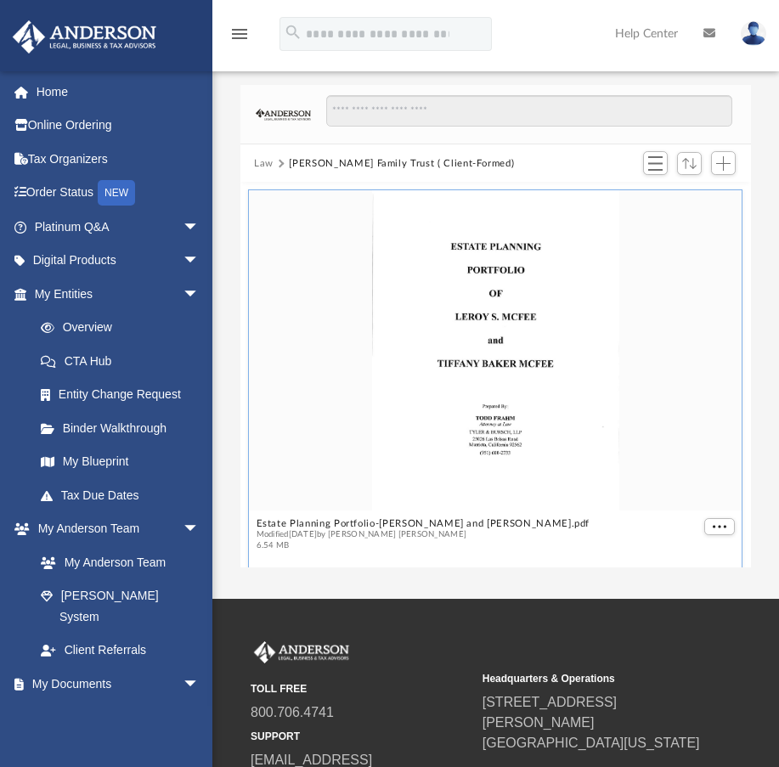
scroll to position [13, 0]
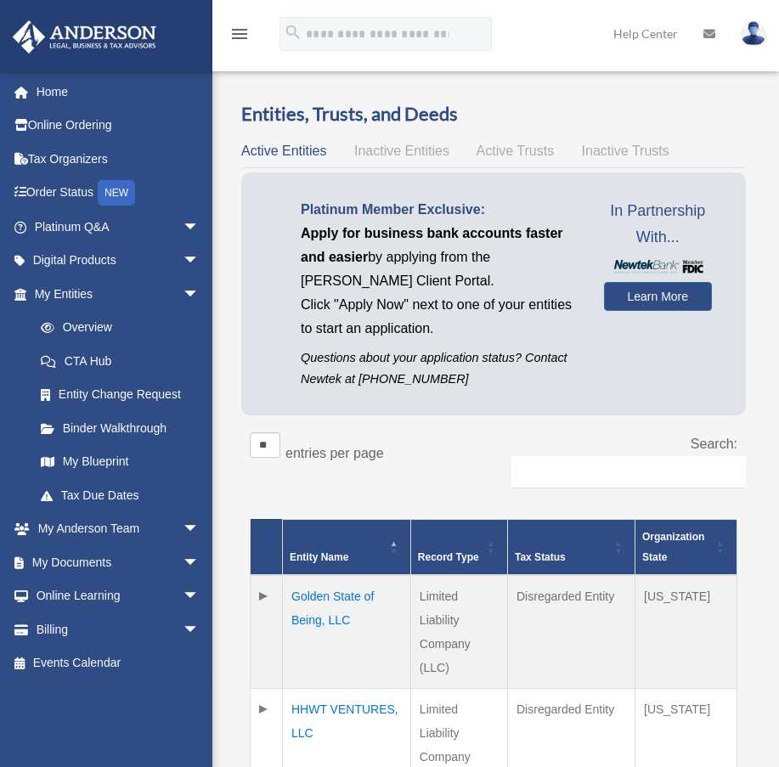
scroll to position [903, 0]
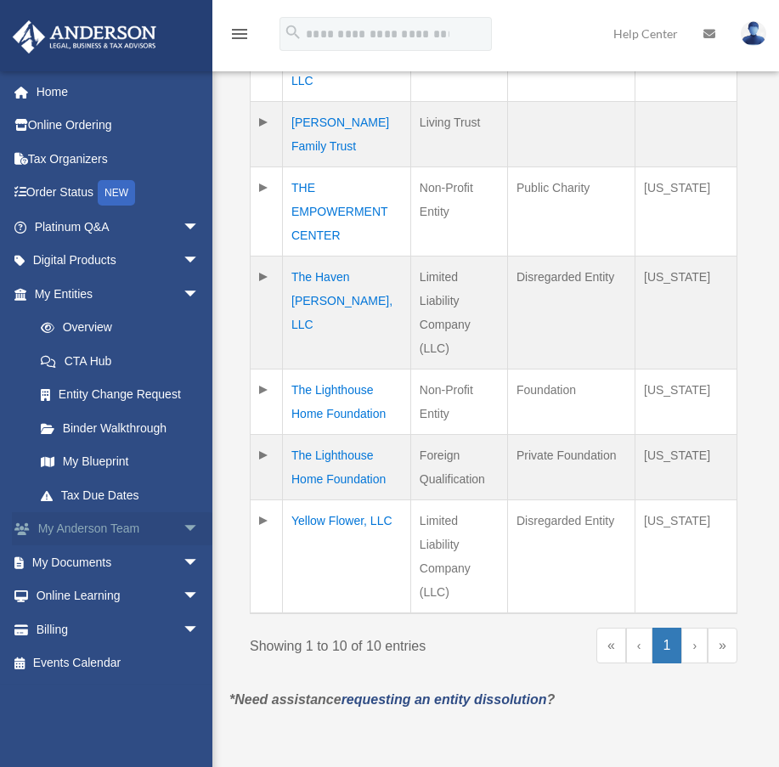
click at [183, 526] on span "arrow_drop_down" at bounding box center [200, 529] width 34 height 35
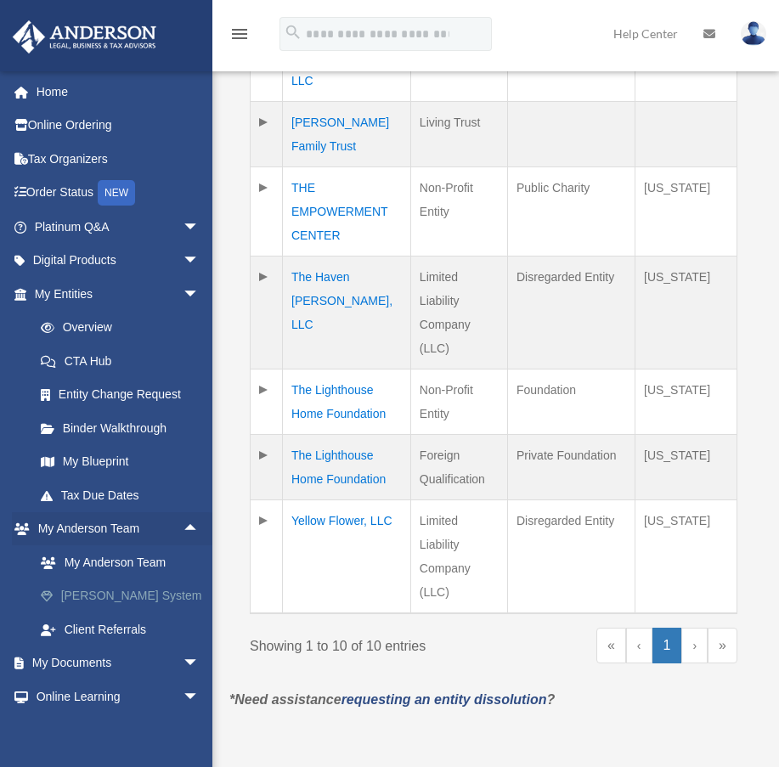
click at [111, 597] on link "[PERSON_NAME] System" at bounding box center [124, 597] width 201 height 34
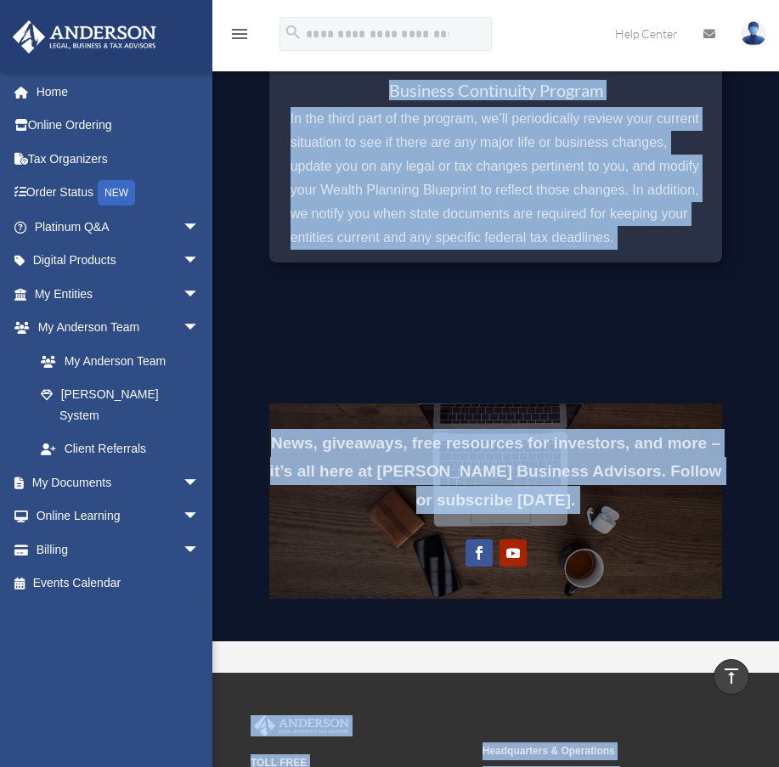
scroll to position [2024, 0]
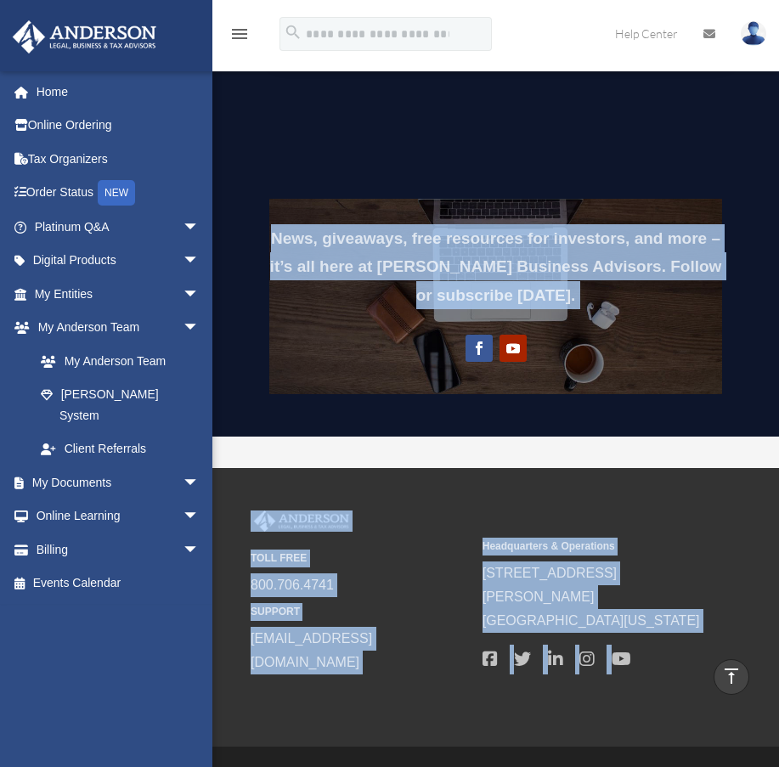
drag, startPoint x: 214, startPoint y: 422, endPoint x: 615, endPoint y: 428, distance: 401.2
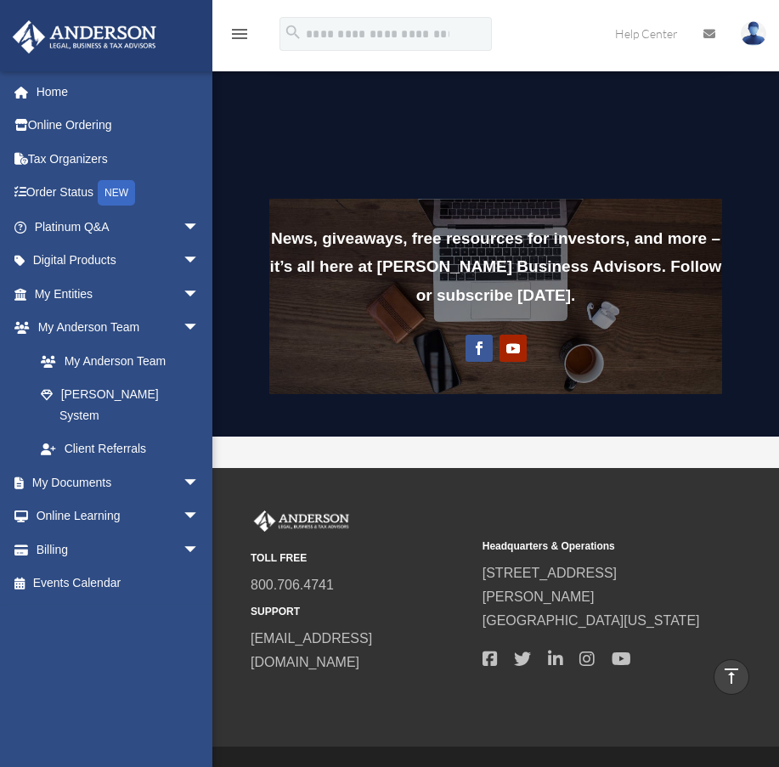
click at [615, 468] on div "TOLL FREE 800.706.4741 SUPPORT [EMAIL_ADDRESS][DOMAIN_NAME] Headquarters & Oper…" at bounding box center [389, 608] width 779 height 280
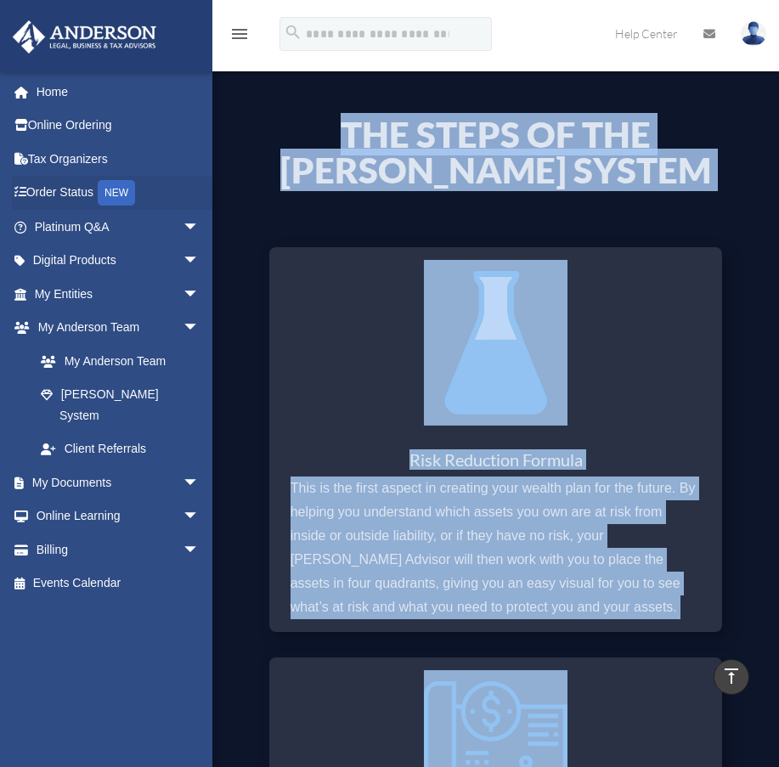
scroll to position [252, 0]
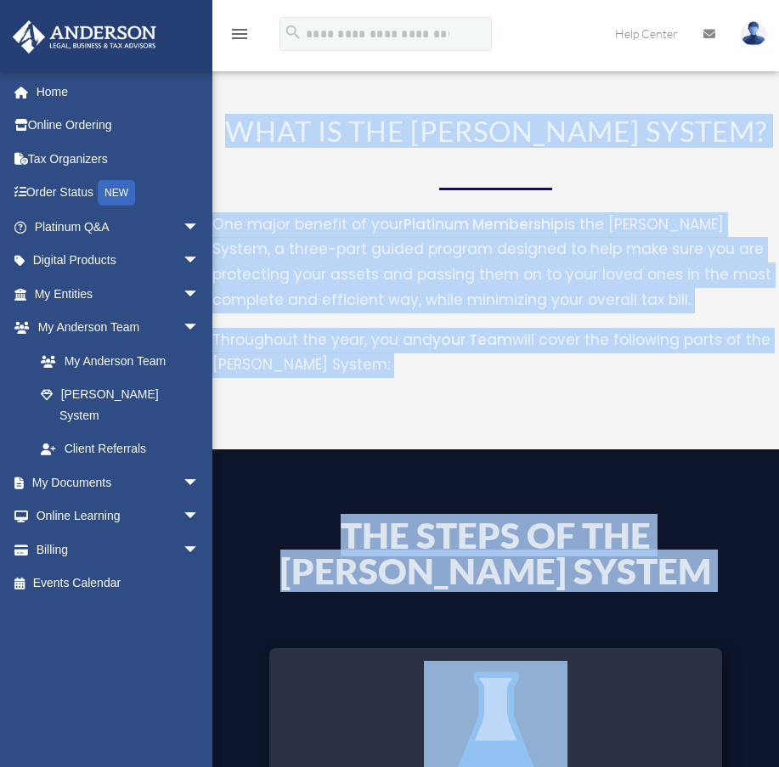
drag, startPoint x: 570, startPoint y: 247, endPoint x: 234, endPoint y: 90, distance: 371.5
copy div "LORE IP DOL SITAMETC ADIPIS? Eli seddo eiusmod te inci Utlabore Etdolorema al e…"
